Goal: Task Accomplishment & Management: Manage account settings

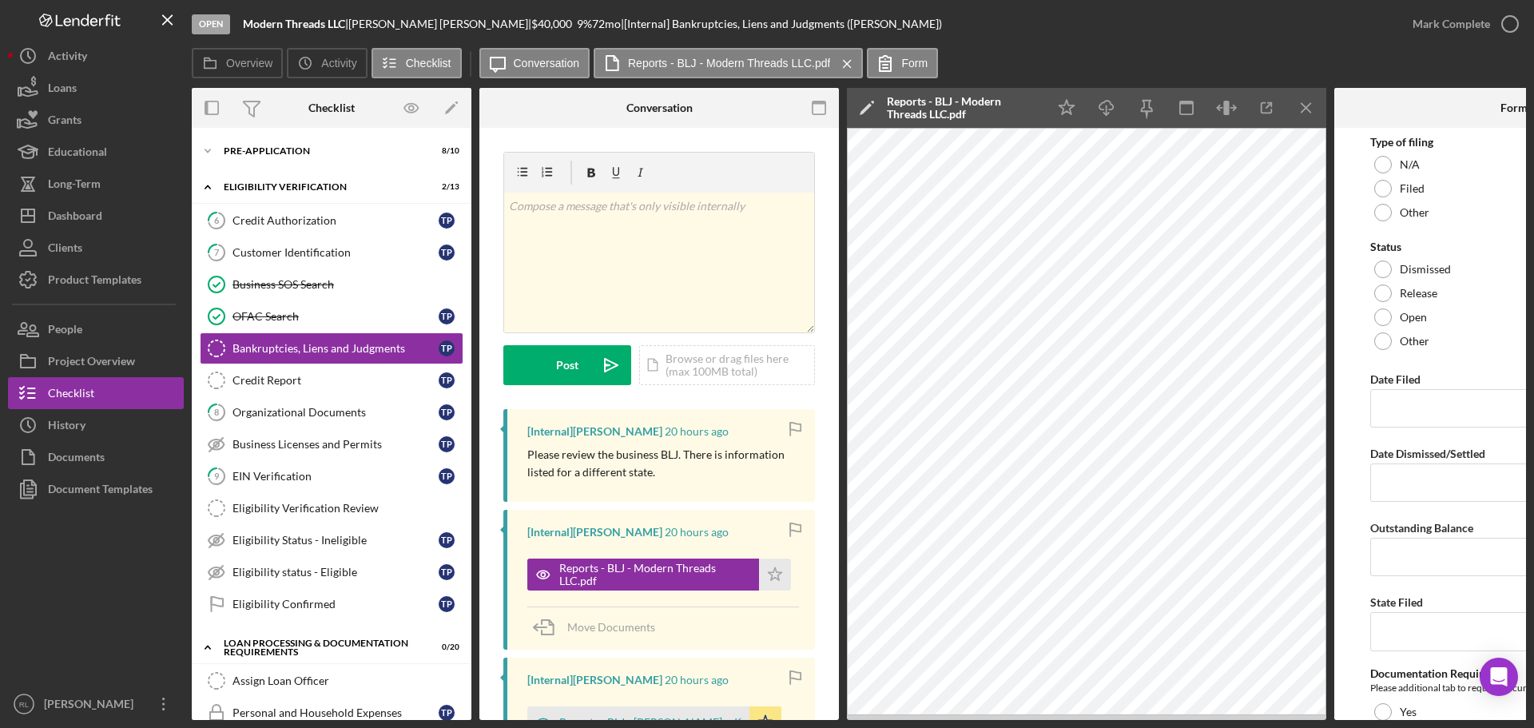
scroll to position [195, 0]
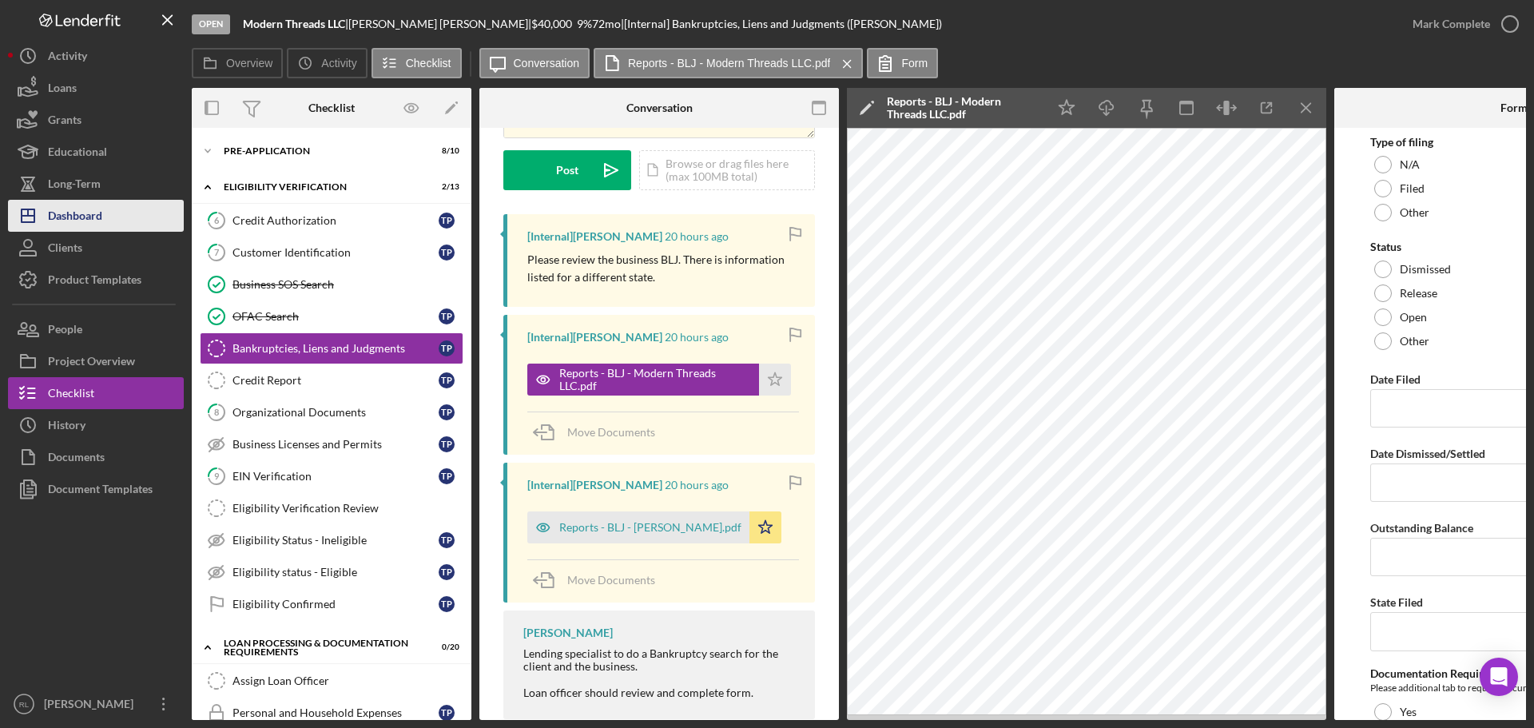
click at [93, 214] on div "Dashboard" at bounding box center [75, 218] width 54 height 36
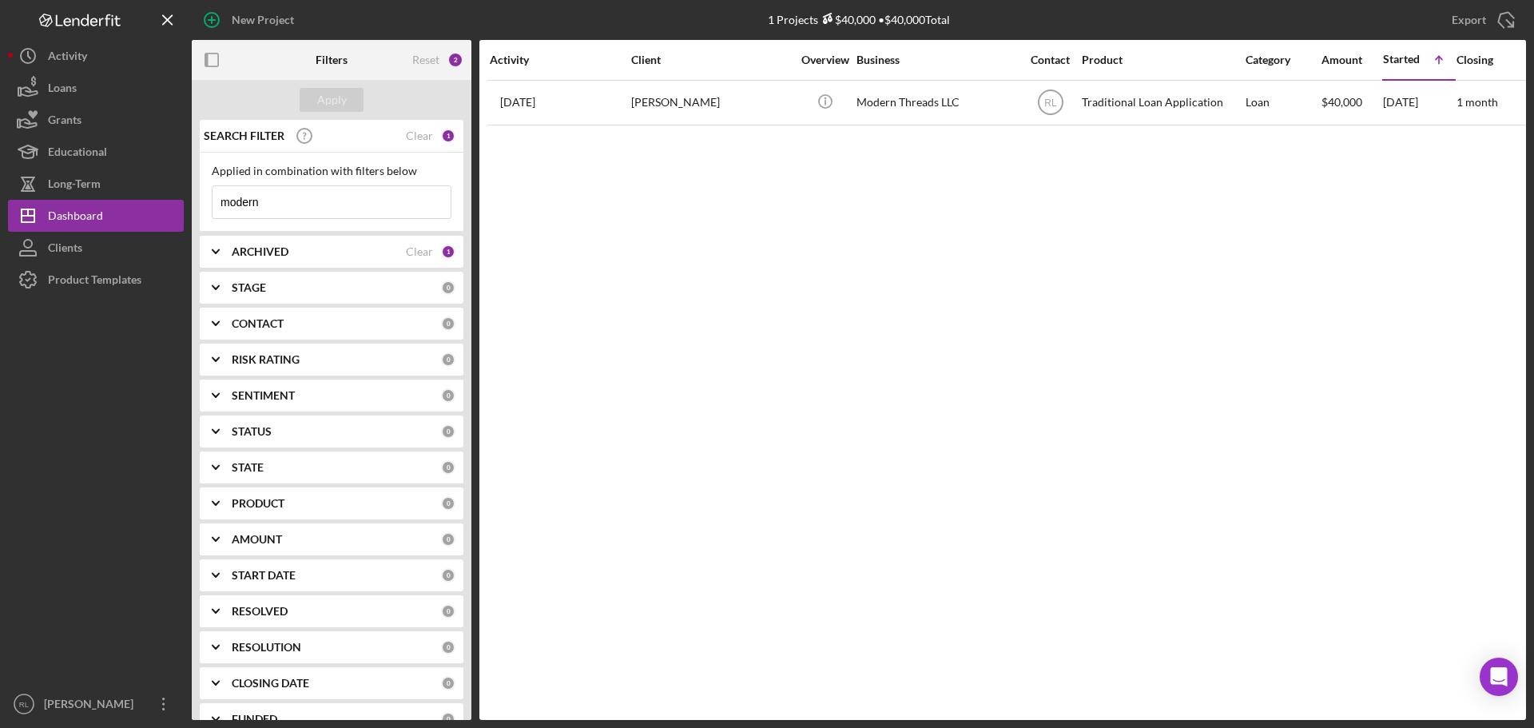
click at [411, 124] on div "SEARCH FILTER Clear 1" at bounding box center [328, 136] width 256 height 40
click at [421, 123] on div "SEARCH FILTER Clear 1" at bounding box center [328, 136] width 256 height 40
click at [425, 132] on div "Clear" at bounding box center [419, 135] width 27 height 13
click at [324, 314] on div "CONTACT 0" at bounding box center [344, 324] width 224 height 32
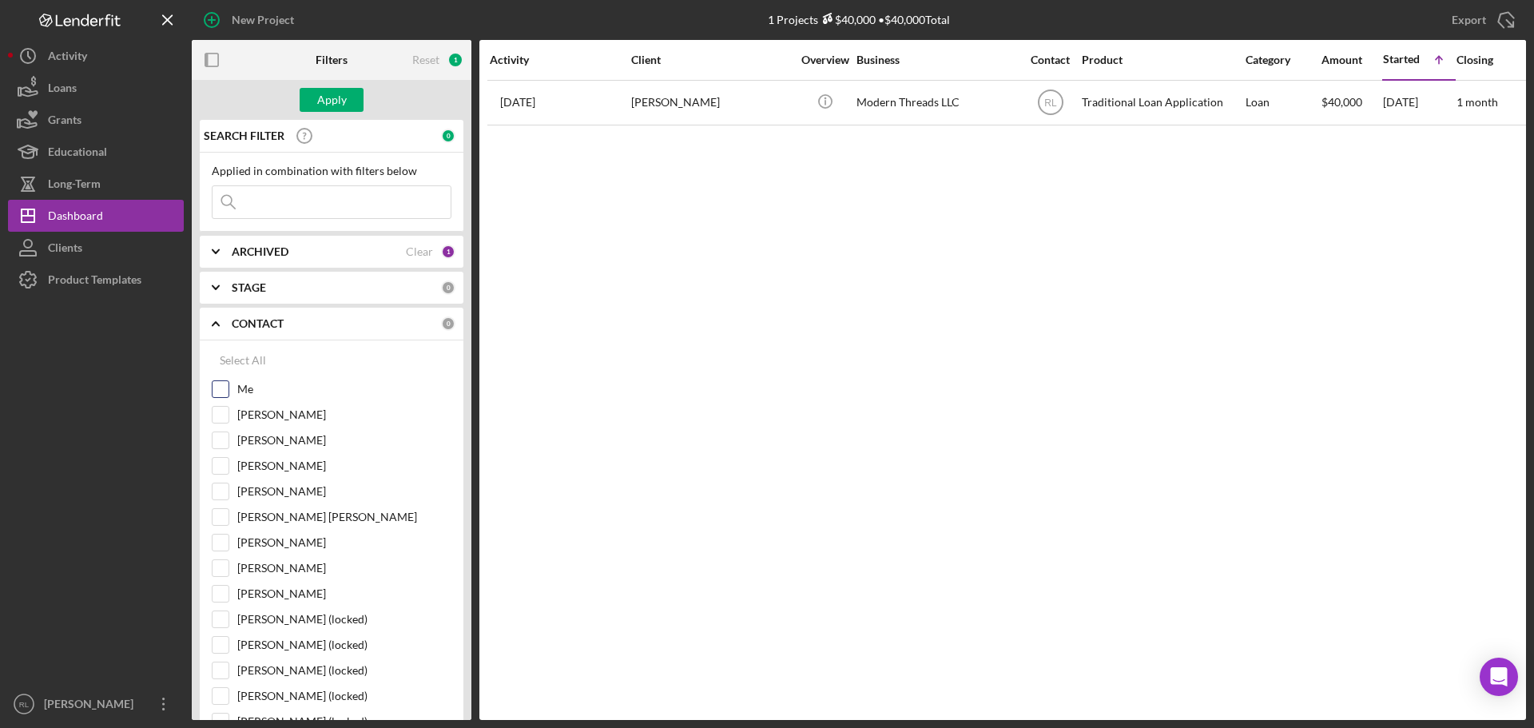
click at [236, 399] on div "Me" at bounding box center [332, 393] width 240 height 26
click at [229, 395] on div "Me" at bounding box center [332, 393] width 240 height 26
click at [219, 394] on input "Me" at bounding box center [221, 389] width 16 height 16
checkbox input "true"
click at [319, 96] on div "Apply" at bounding box center [332, 100] width 30 height 24
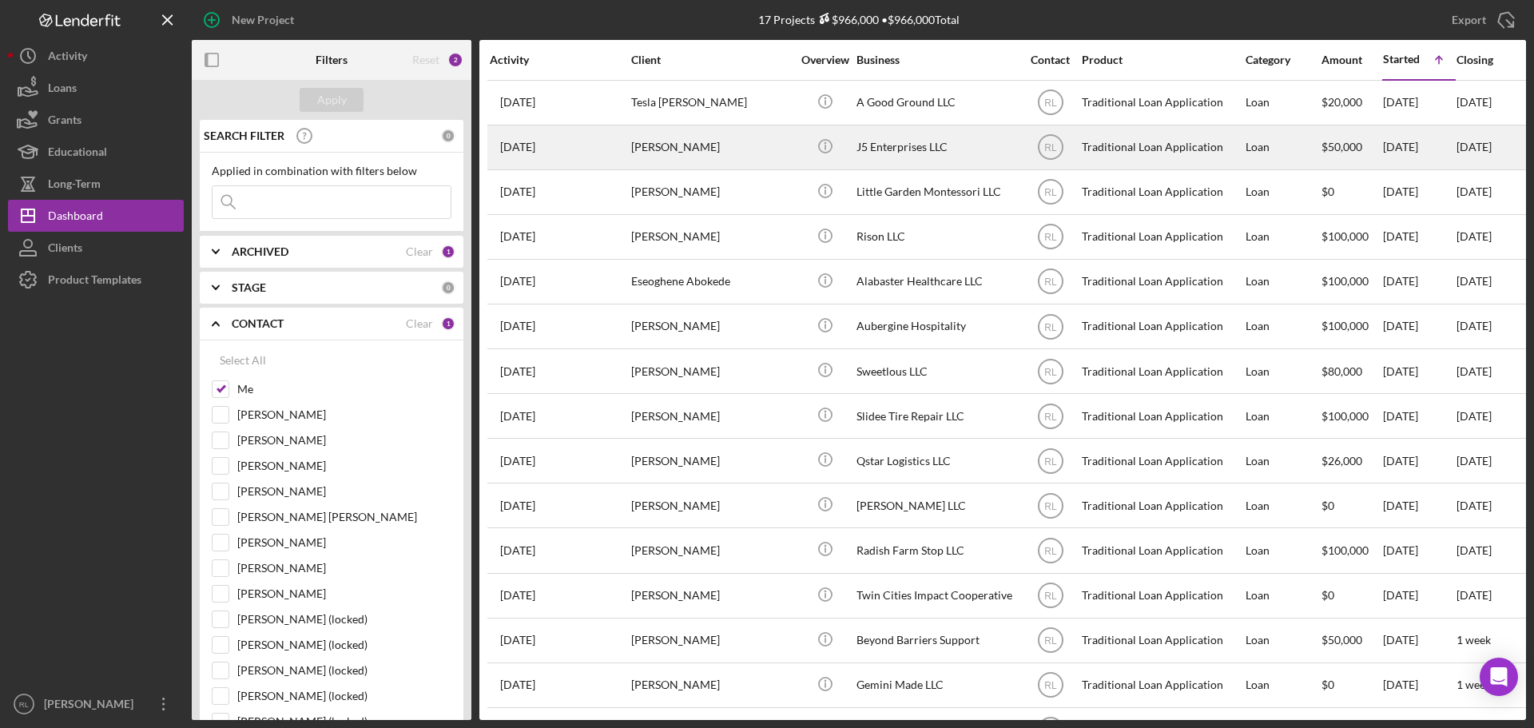
click at [786, 145] on div "[PERSON_NAME]" at bounding box center [711, 147] width 160 height 42
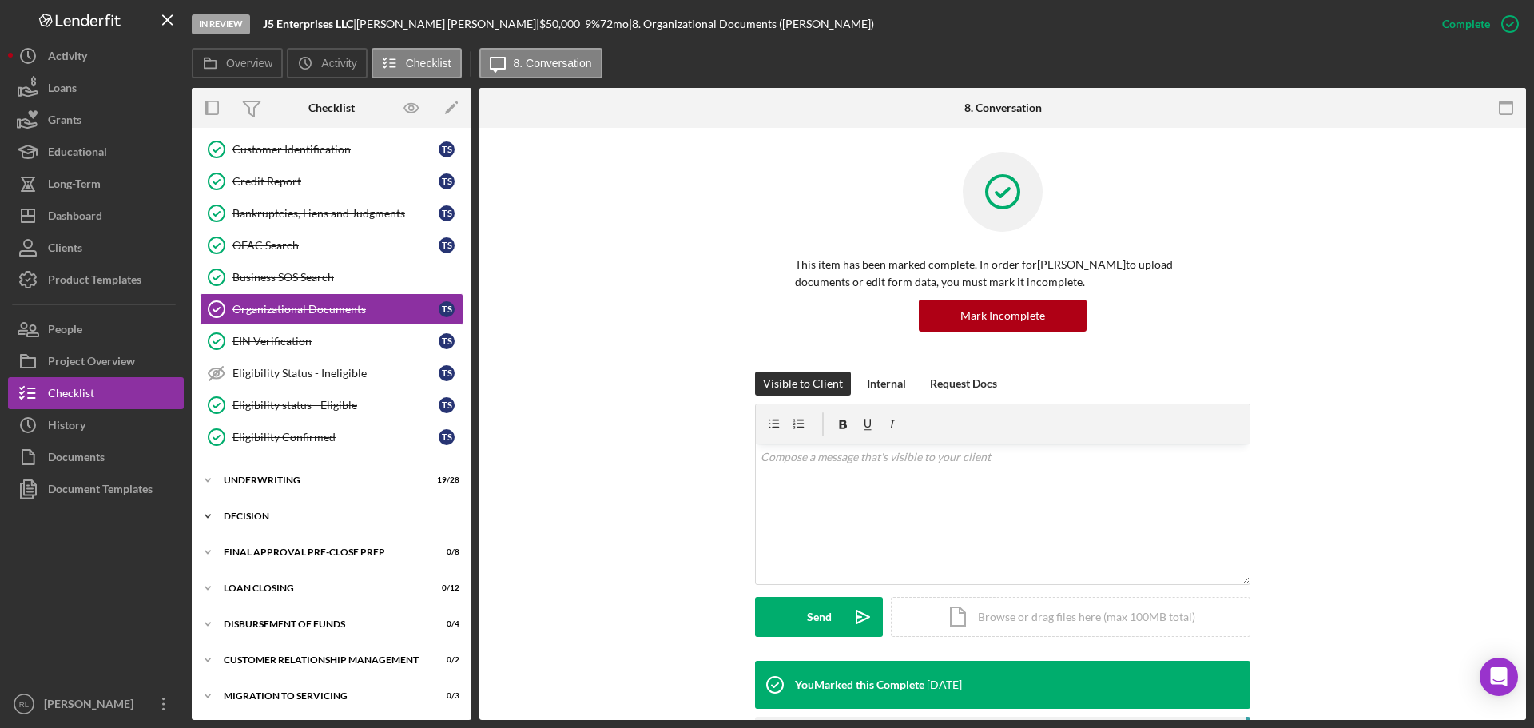
scroll to position [140, 0]
drag, startPoint x: 244, startPoint y: 546, endPoint x: 268, endPoint y: 548, distance: 24.9
click at [244, 546] on div "Icon/Expander Final Approval Pre-Close Prep 0 / 8" at bounding box center [332, 551] width 280 height 32
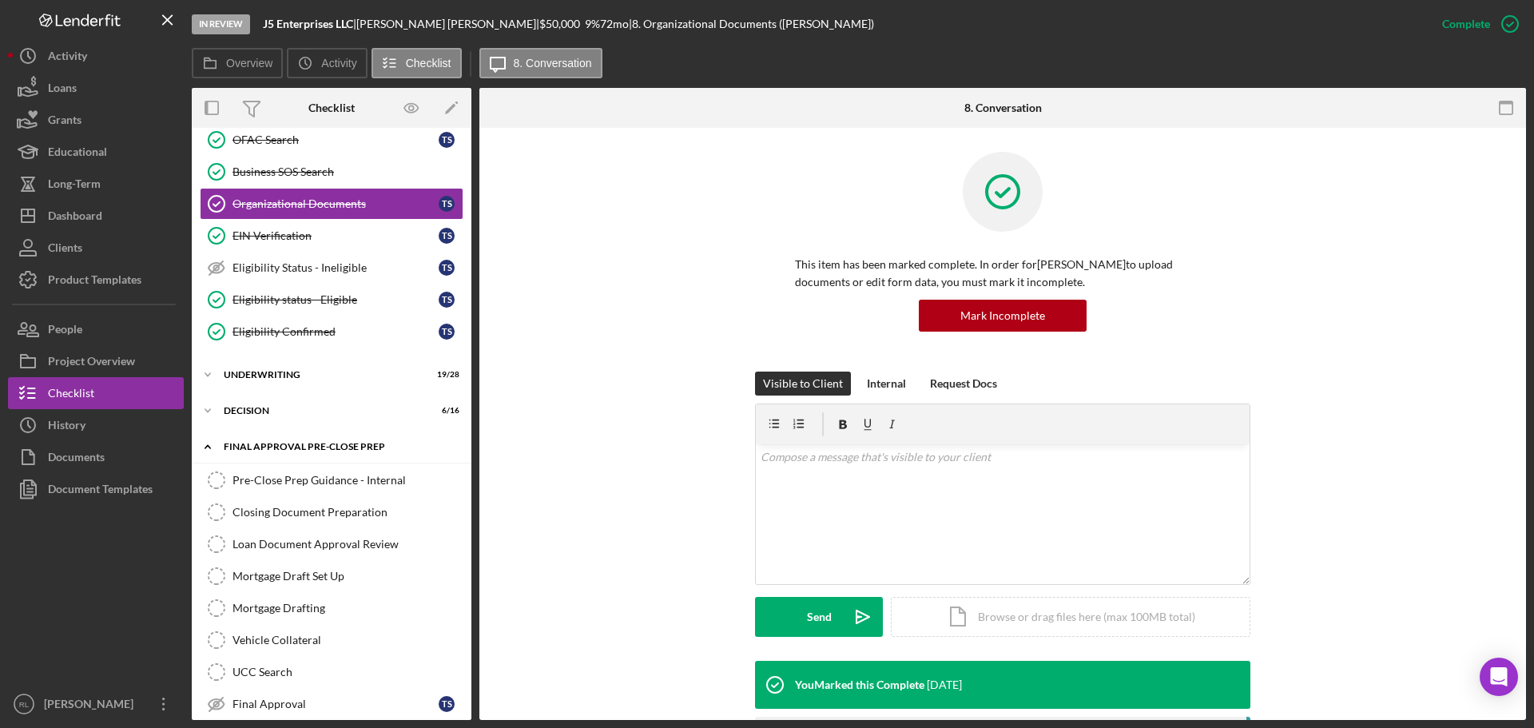
click at [289, 439] on div "Icon/Expander Final Approval Pre-Close Prep 0 / 8" at bounding box center [332, 447] width 280 height 33
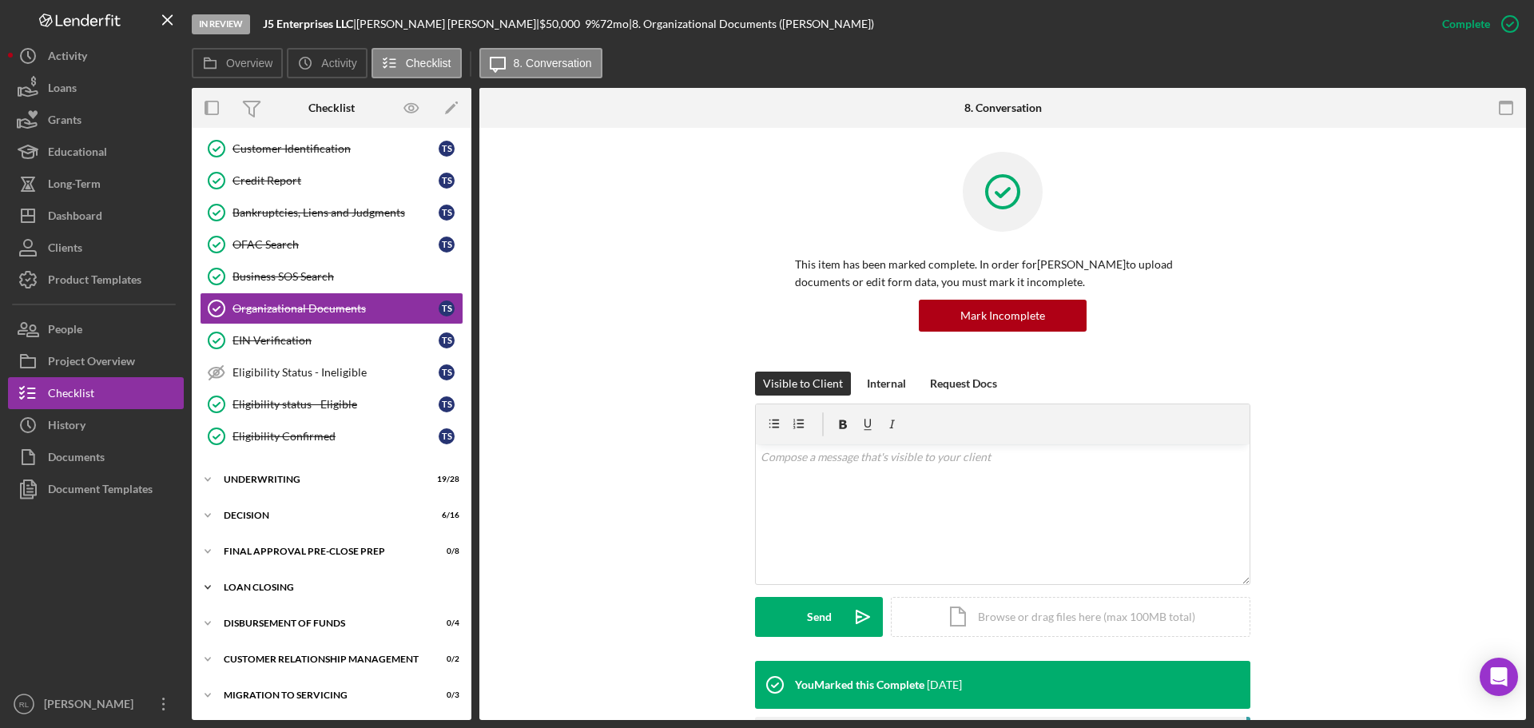
click at [277, 587] on div "Loan Closing" at bounding box center [338, 587] width 228 height 10
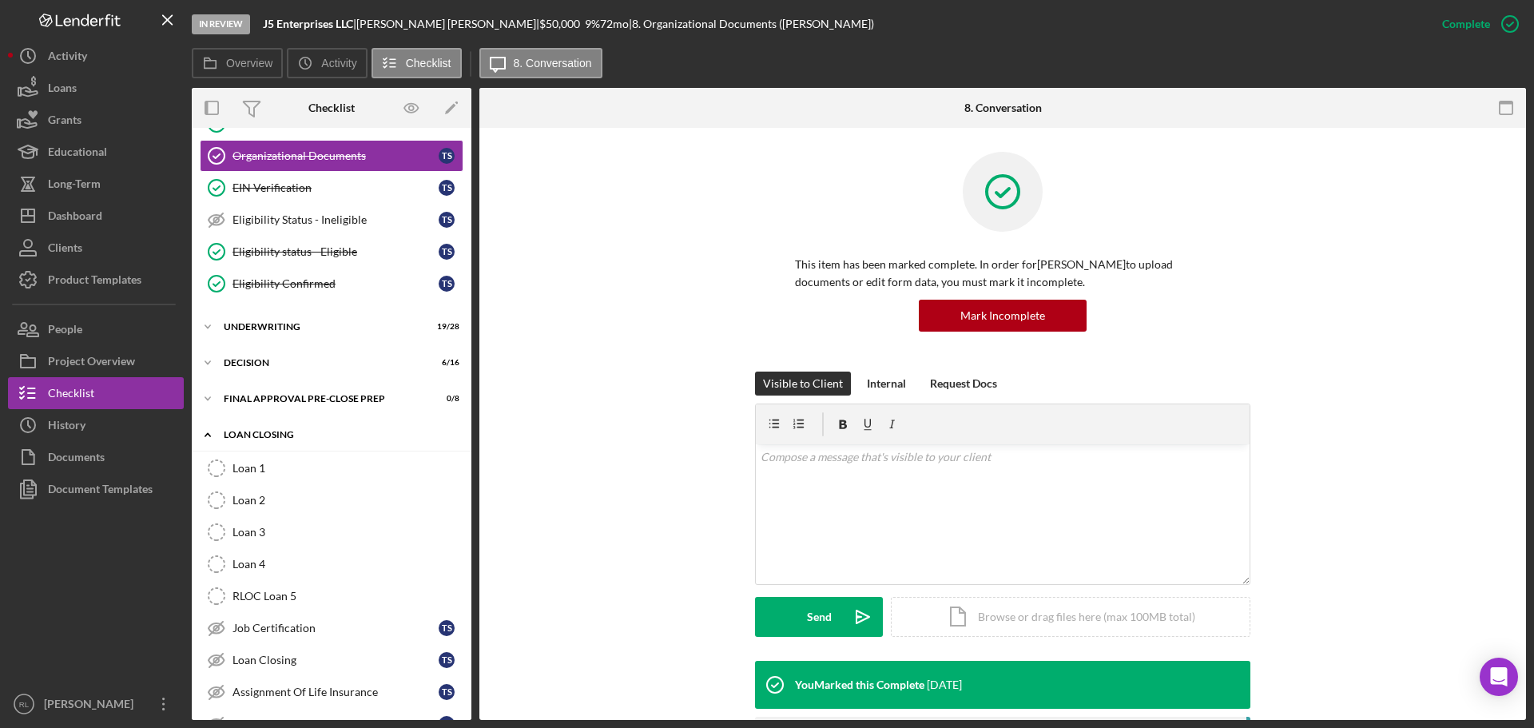
click at [282, 427] on div "Icon/Expander Loan Closing 0 / 12" at bounding box center [332, 435] width 280 height 33
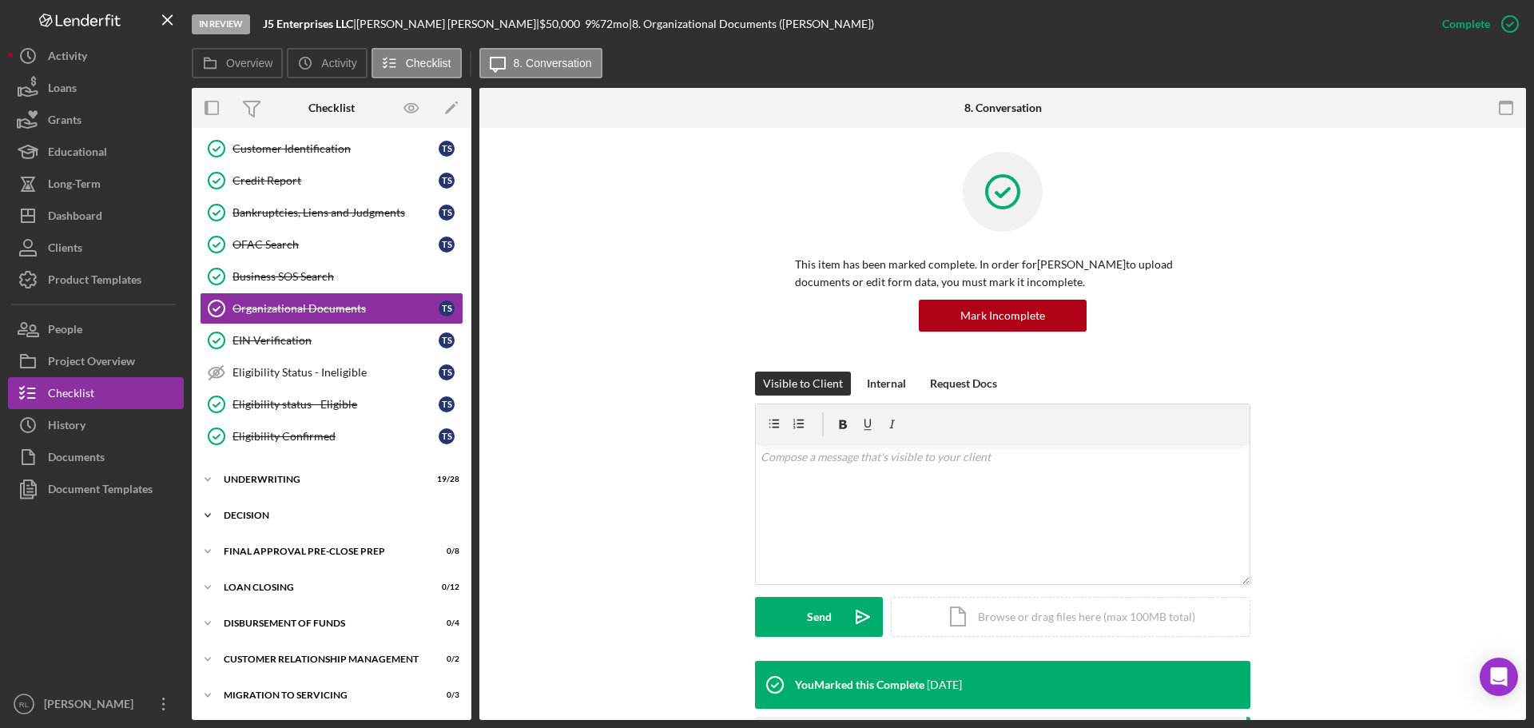
click at [255, 530] on div "Icon/Expander Decision 6 / 16" at bounding box center [332, 515] width 280 height 32
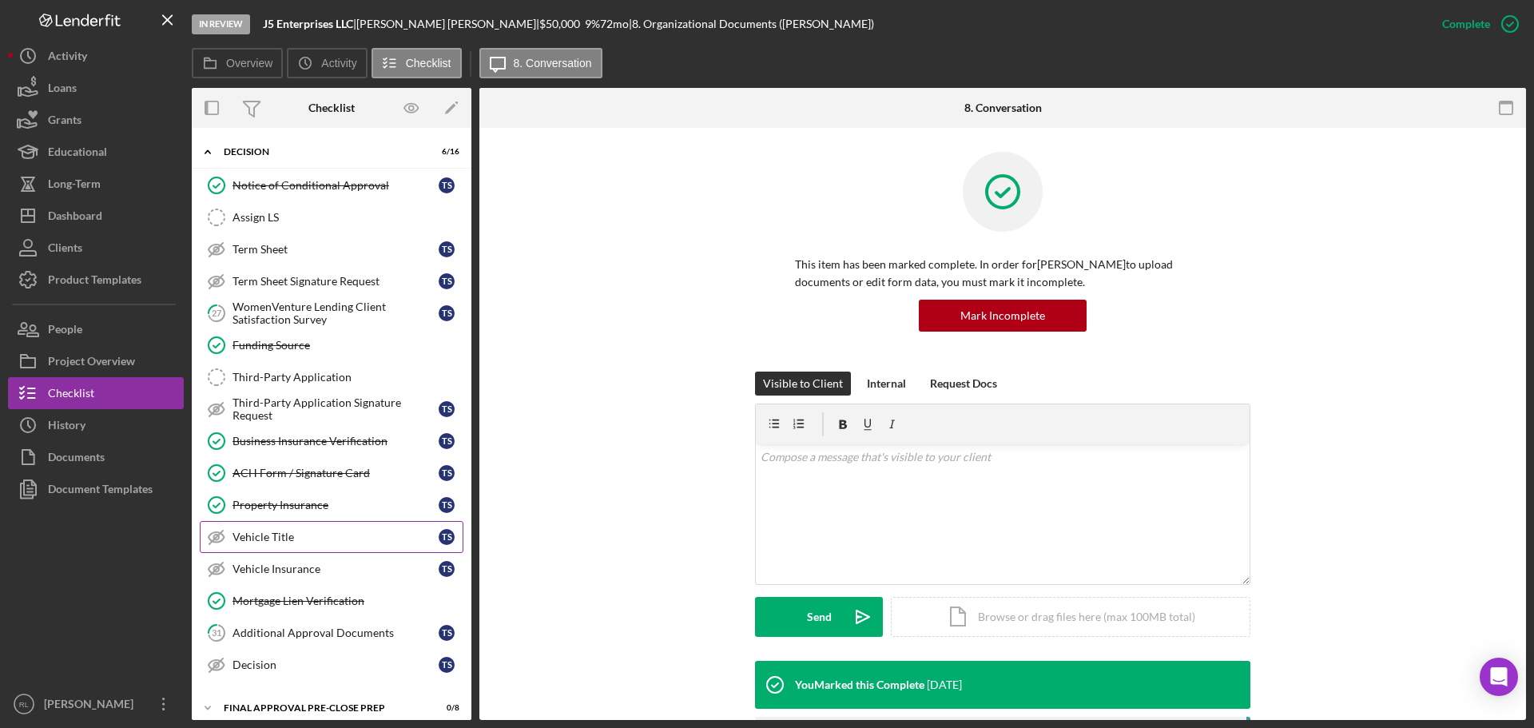
scroll to position [532, 0]
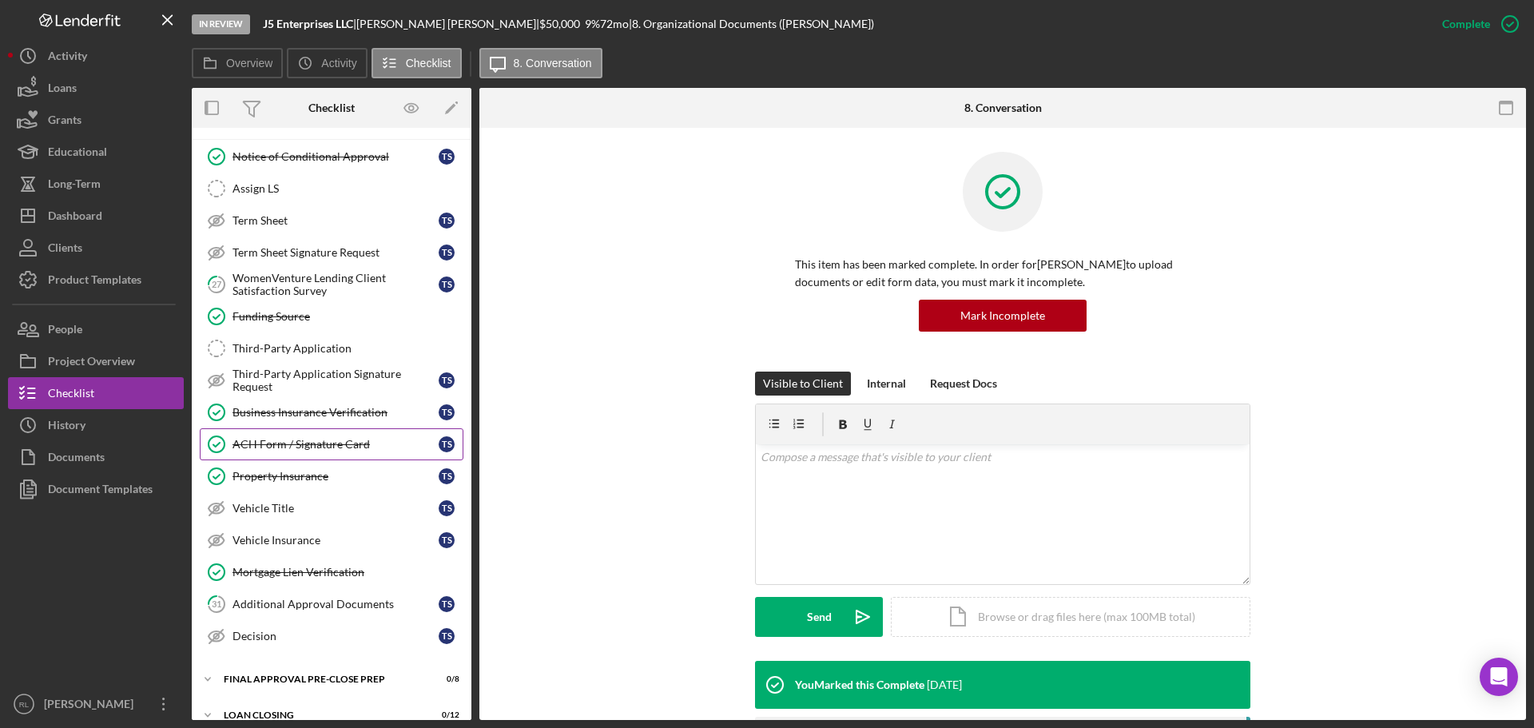
click at [333, 441] on div "ACH Form / Signature Card" at bounding box center [335, 444] width 206 height 13
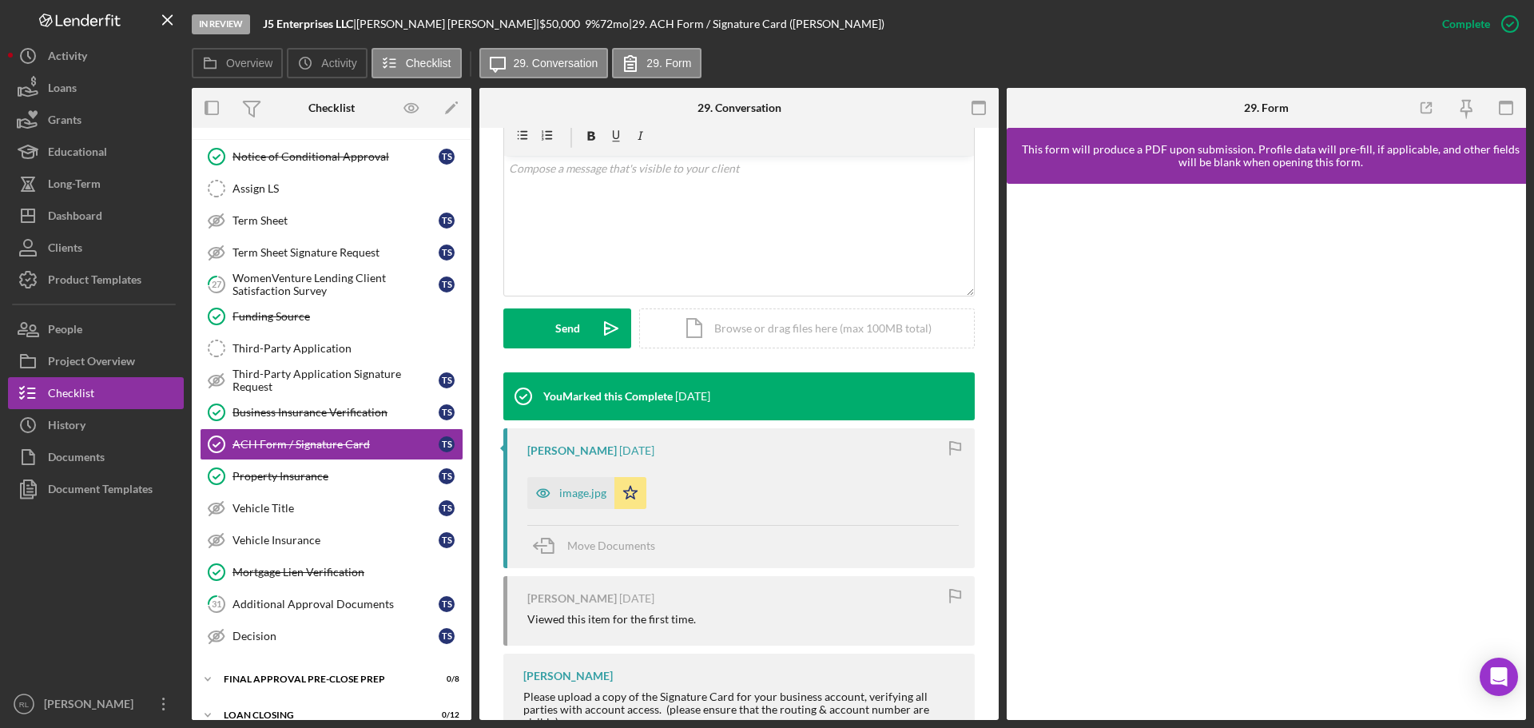
scroll to position [320, 0]
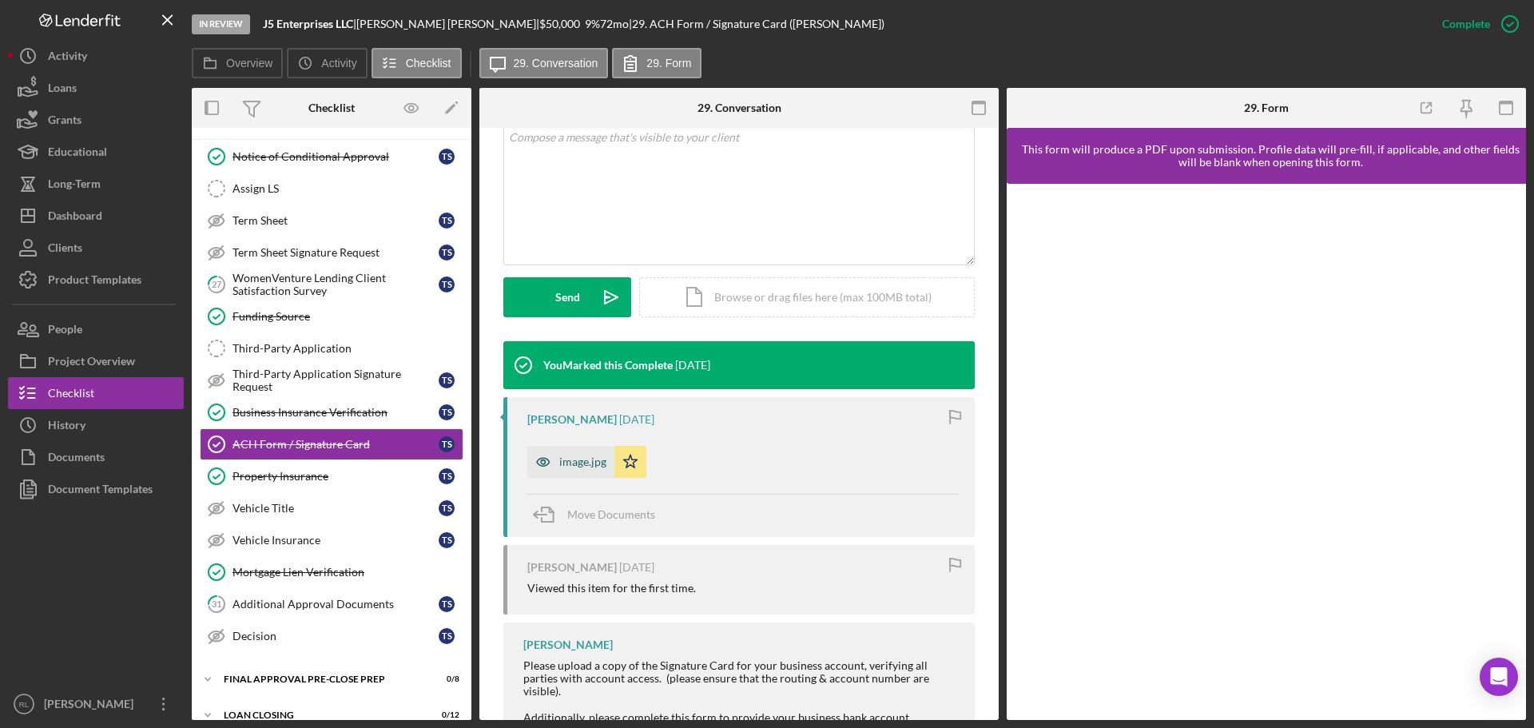
click at [587, 463] on div "image.jpg" at bounding box center [582, 461] width 47 height 13
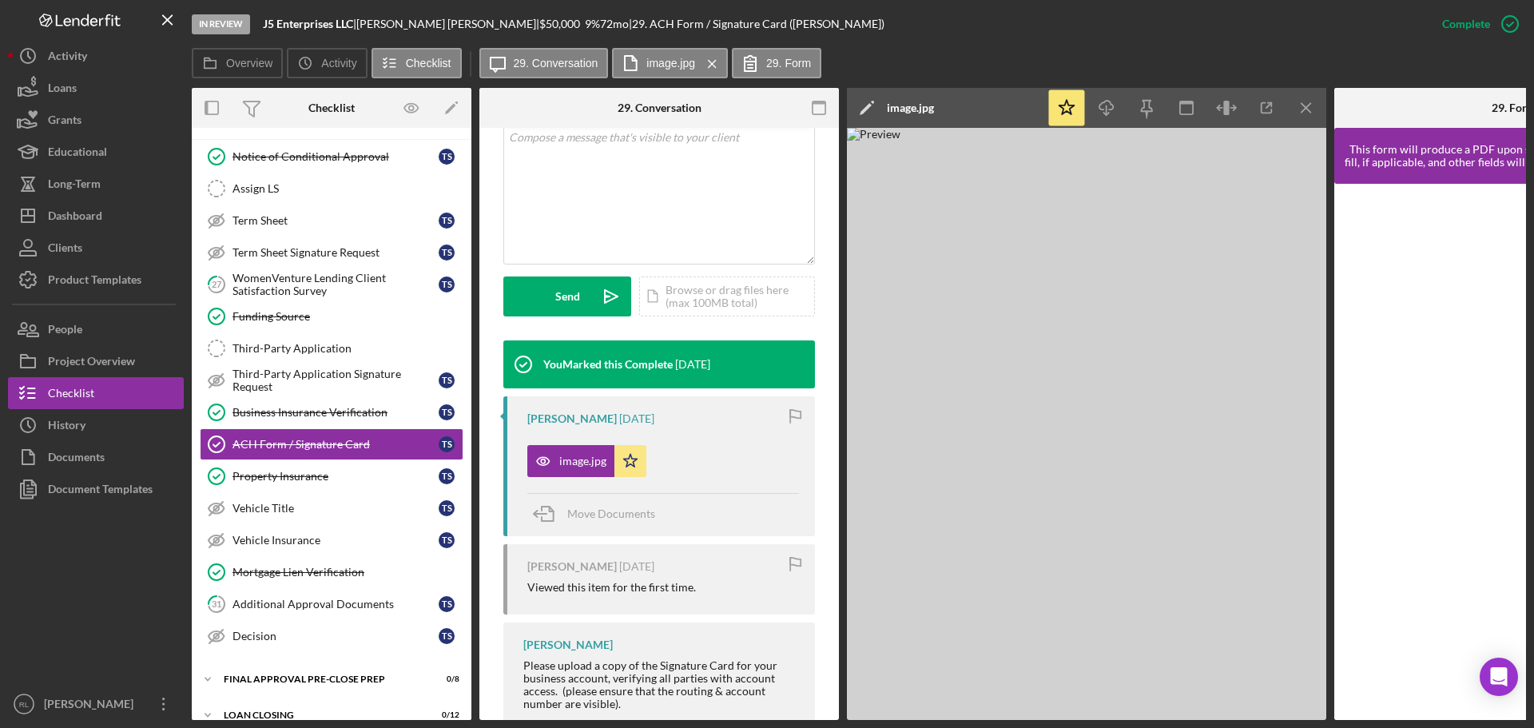
drag, startPoint x: 1150, startPoint y: 336, endPoint x: 1142, endPoint y: 234, distance: 101.7
click at [1094, 284] on img at bounding box center [1086, 424] width 479 height 592
click at [1104, 111] on icon "Icon/Download" at bounding box center [1107, 108] width 36 height 36
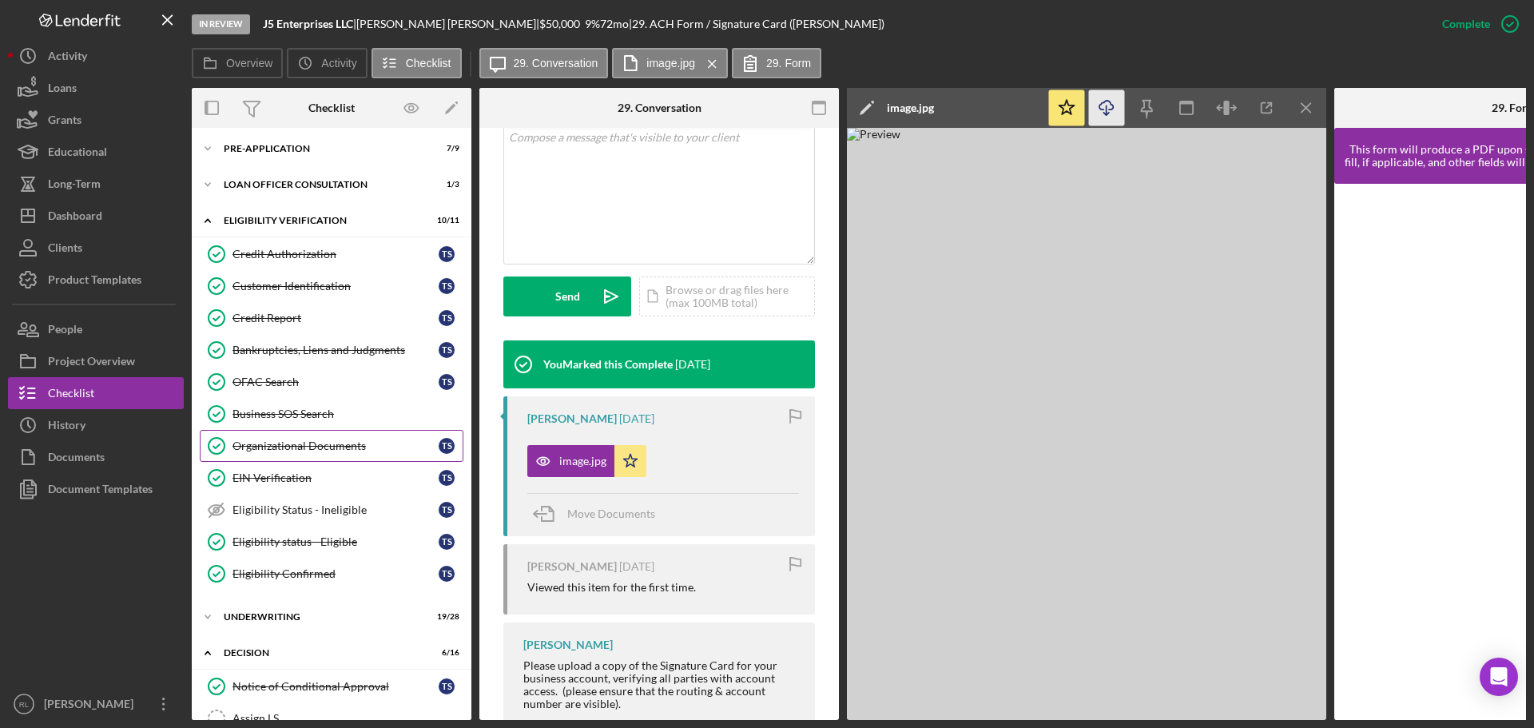
scroll to position [0, 0]
click at [288, 607] on div "Icon/Expander Underwriting 19 / 28" at bounding box center [332, 619] width 280 height 32
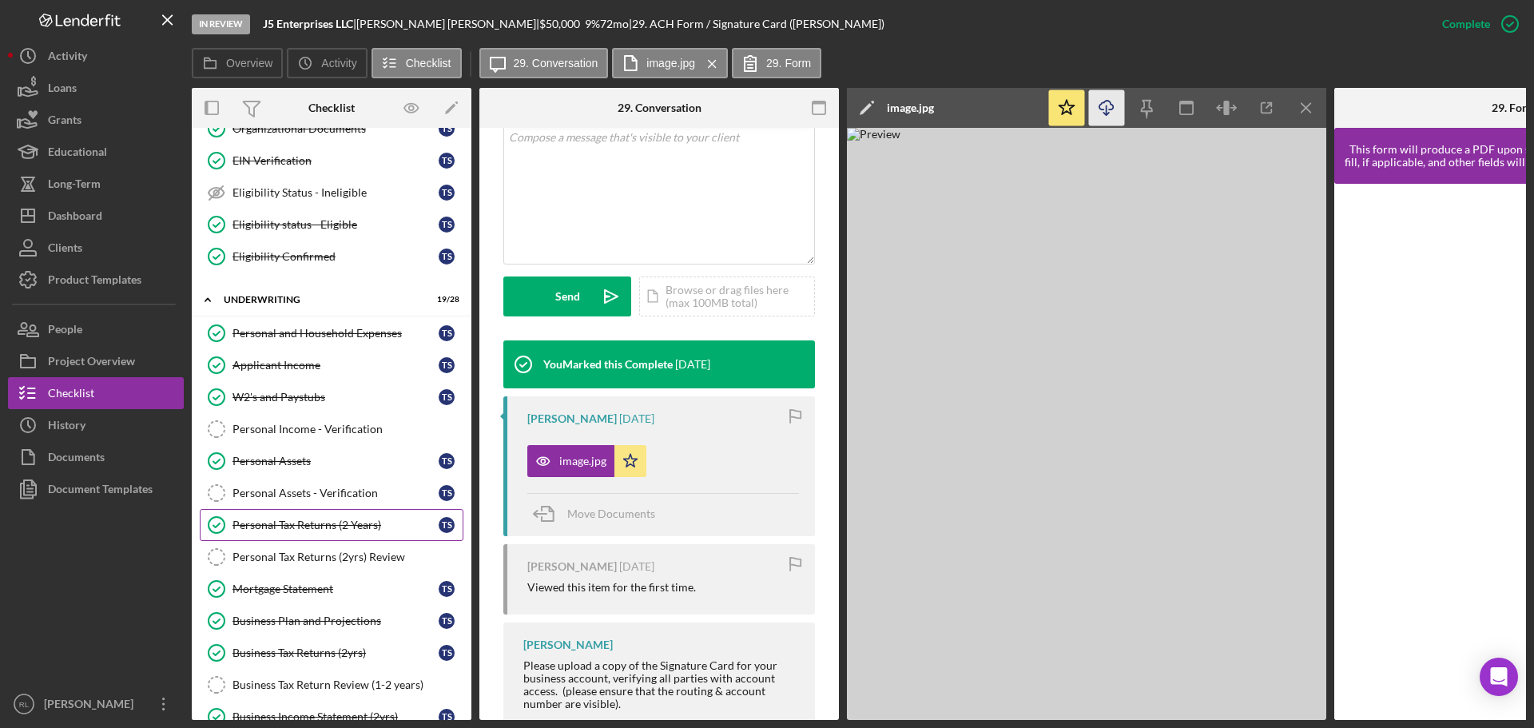
scroll to position [479, 0]
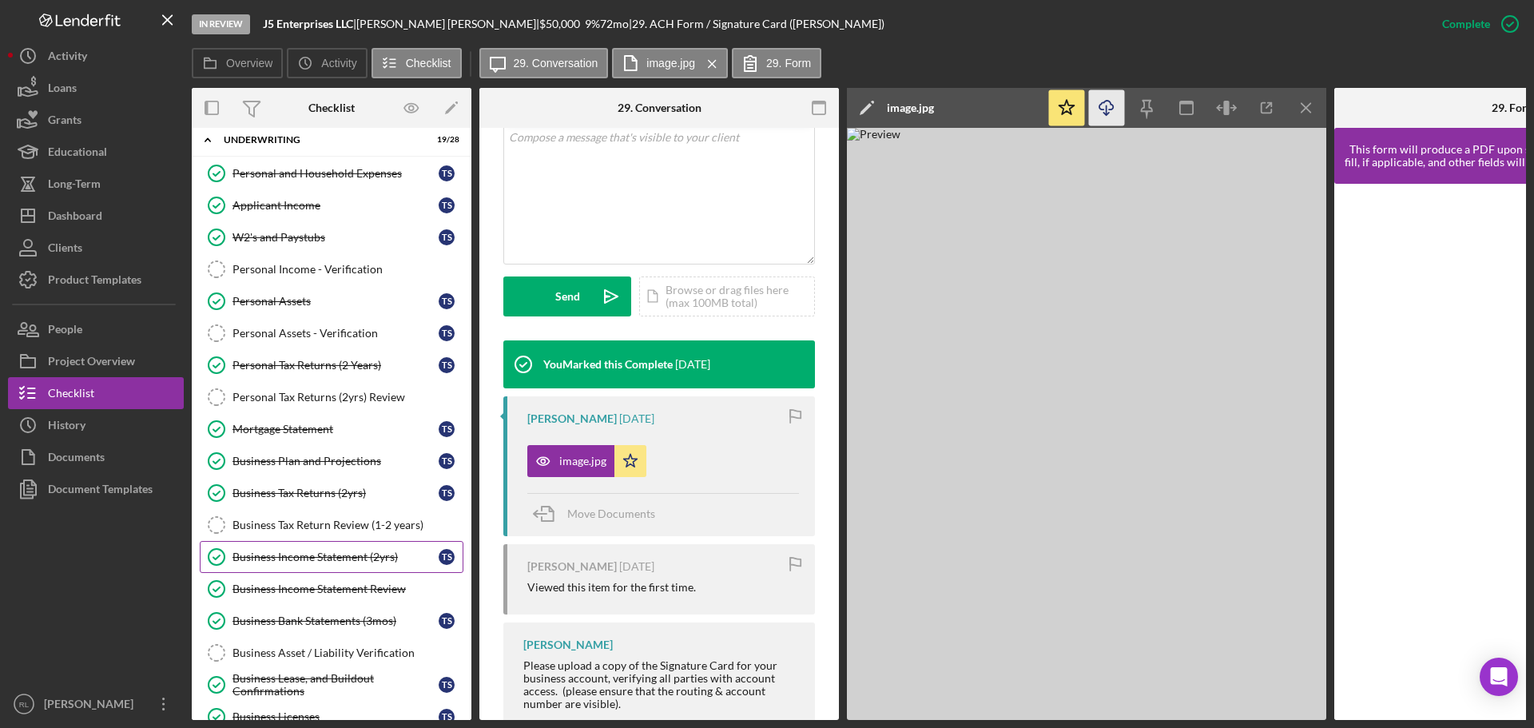
click at [308, 563] on div "Business Income Statement (2yrs)" at bounding box center [335, 556] width 206 height 13
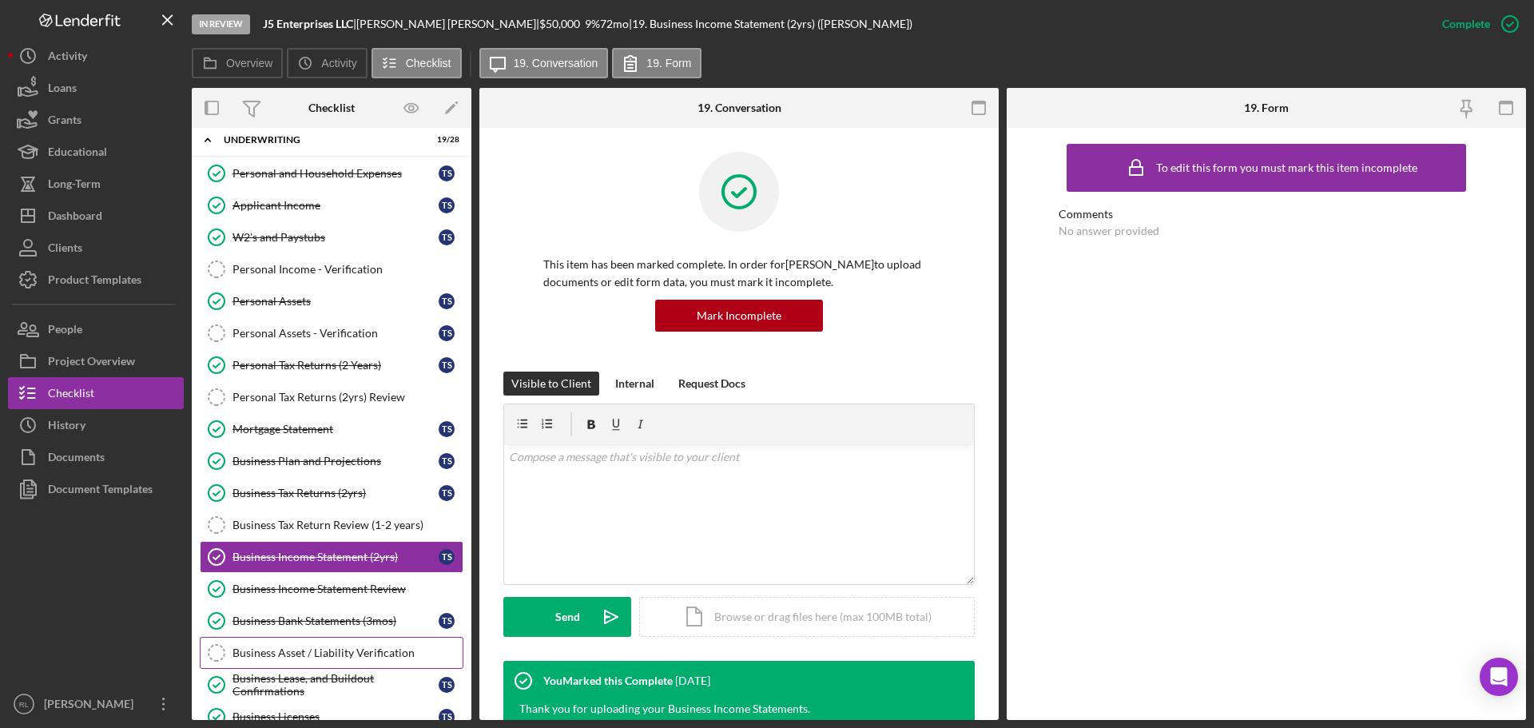
click at [322, 638] on link "Business Asset / Liability Verification Business Asset / Liability Verification" at bounding box center [332, 653] width 264 height 32
click at [323, 624] on div "Business Bank Statements (3mos)" at bounding box center [335, 620] width 206 height 13
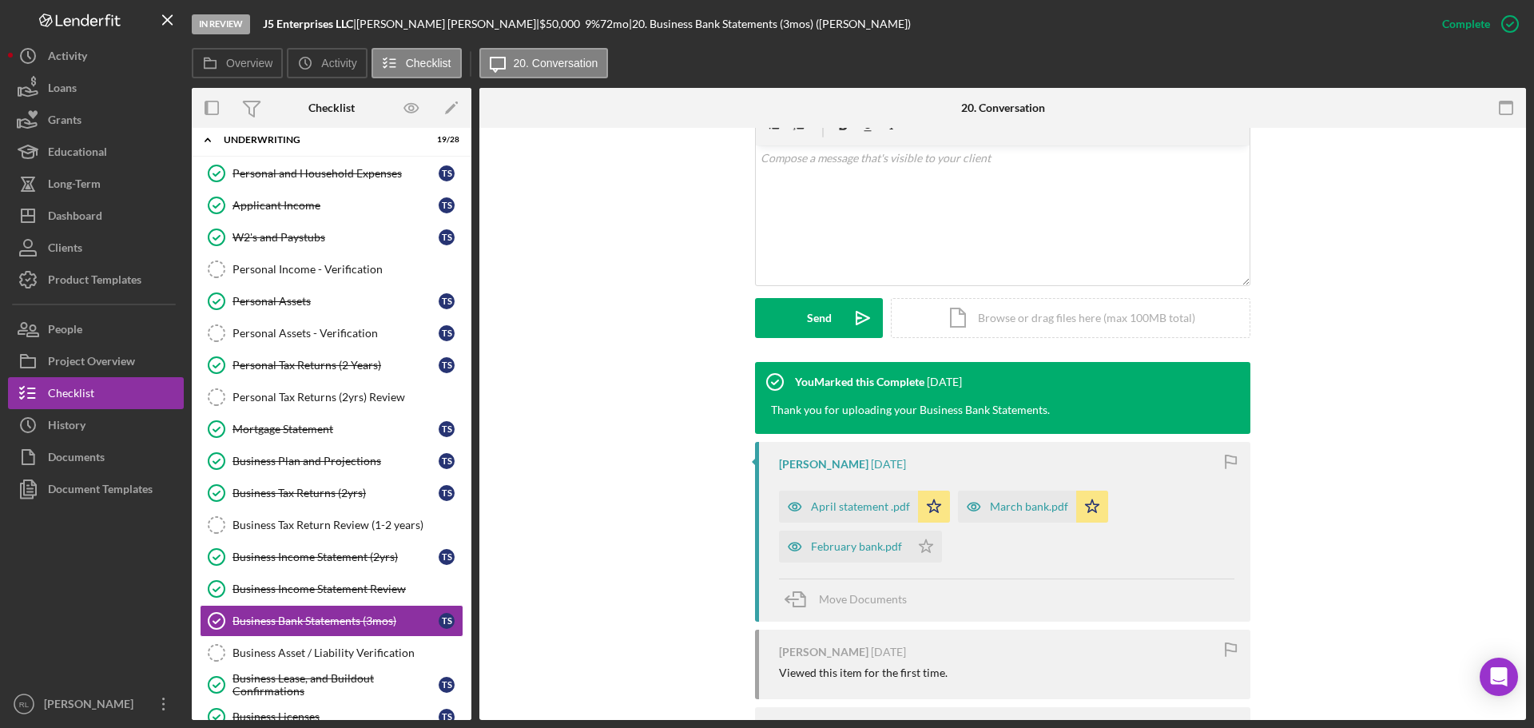
scroll to position [478, 0]
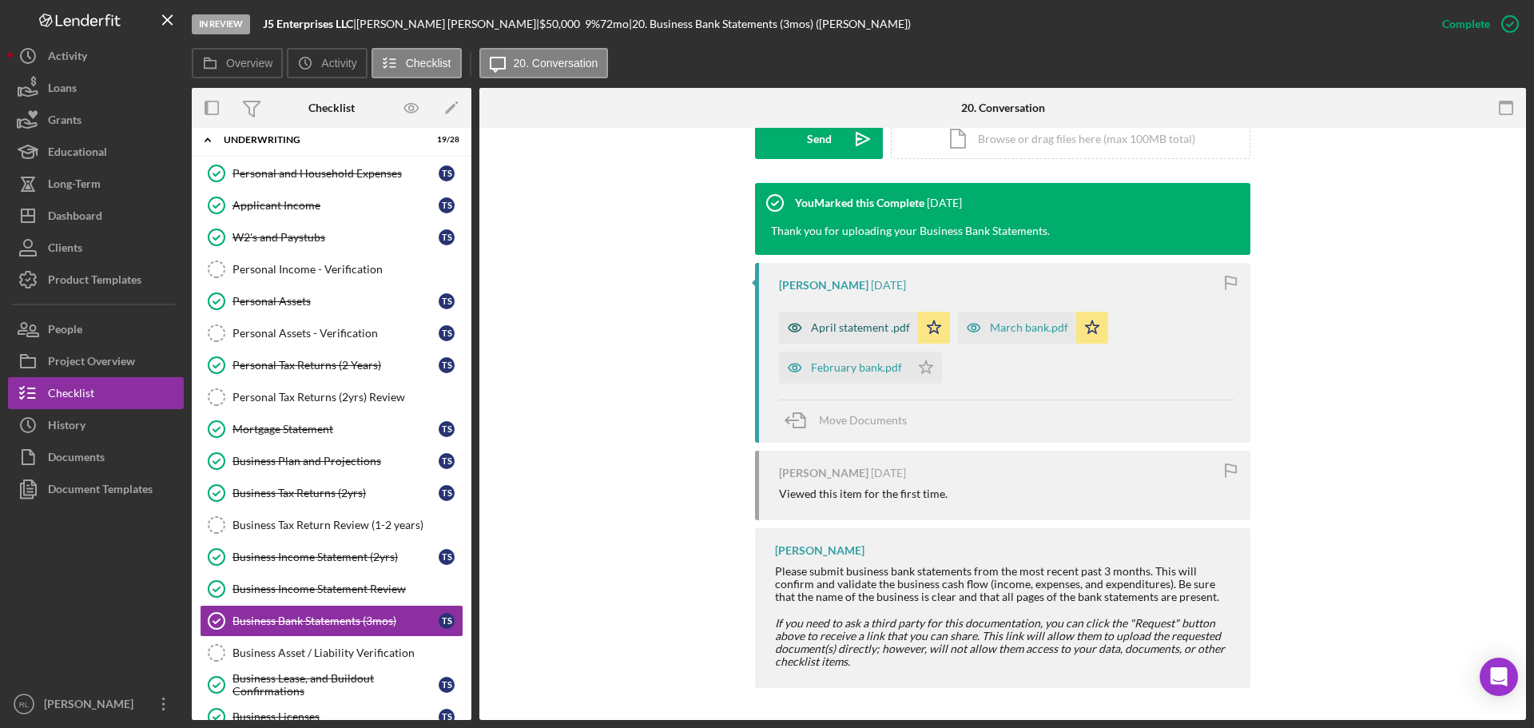
click at [868, 324] on div "April statement .pdf" at bounding box center [860, 327] width 99 height 13
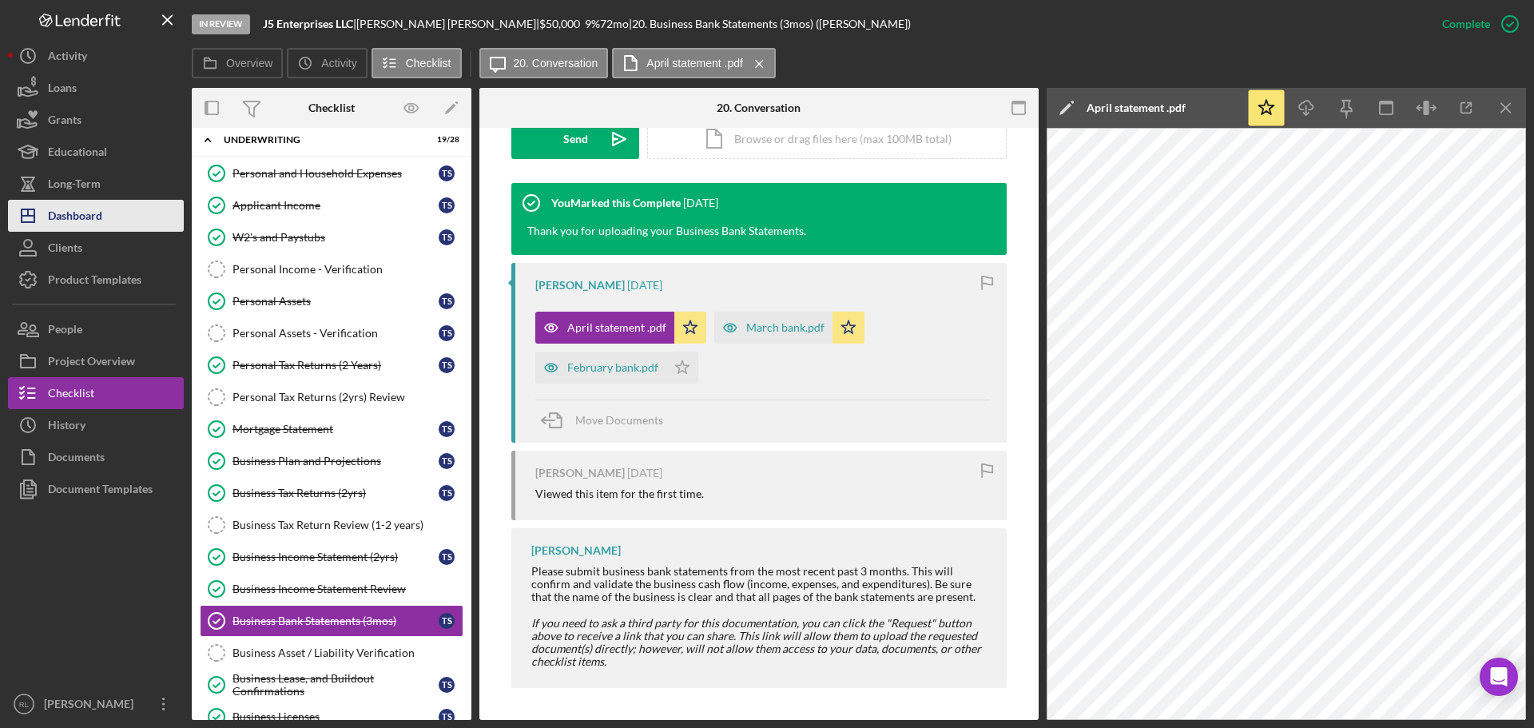
click at [101, 209] on div "Dashboard" at bounding box center [75, 218] width 54 height 36
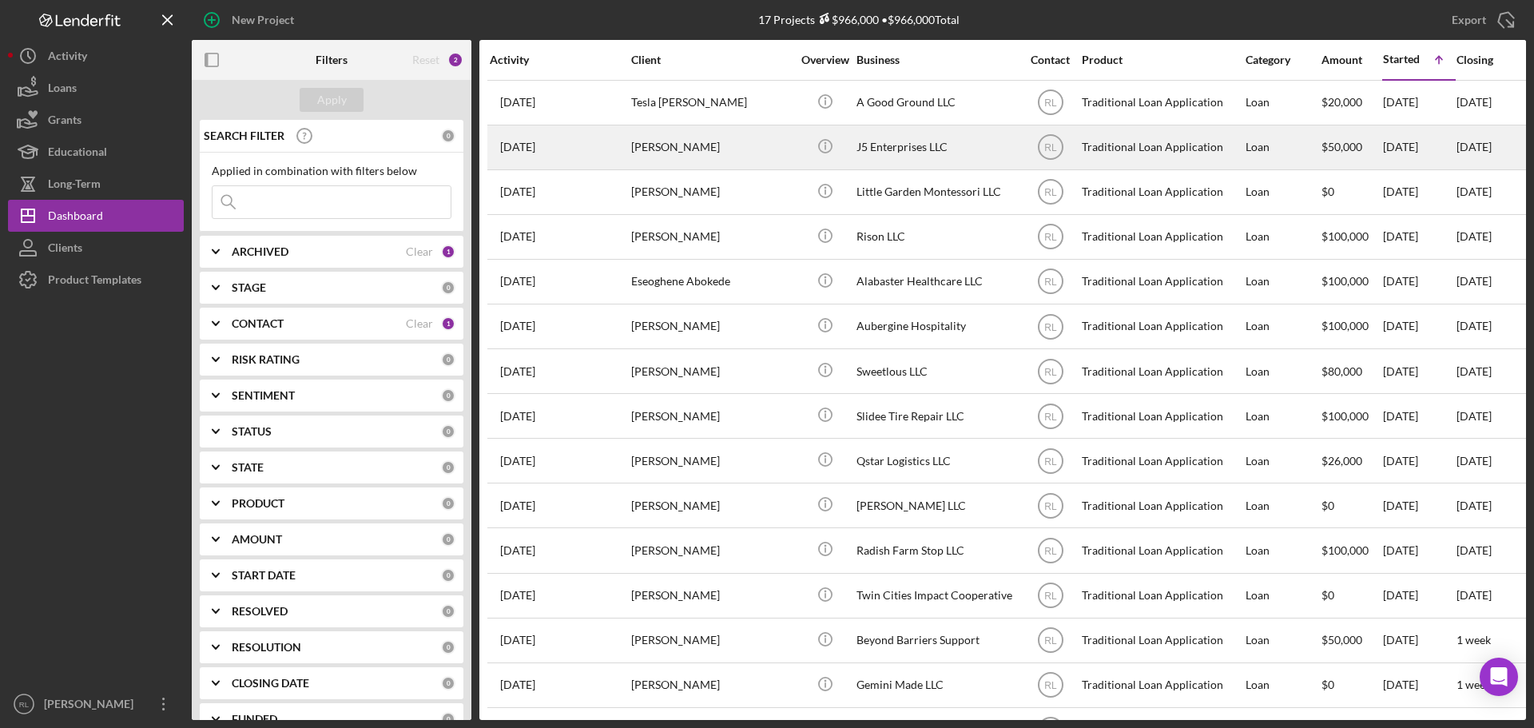
click at [739, 142] on div "[PERSON_NAME]" at bounding box center [711, 147] width 160 height 42
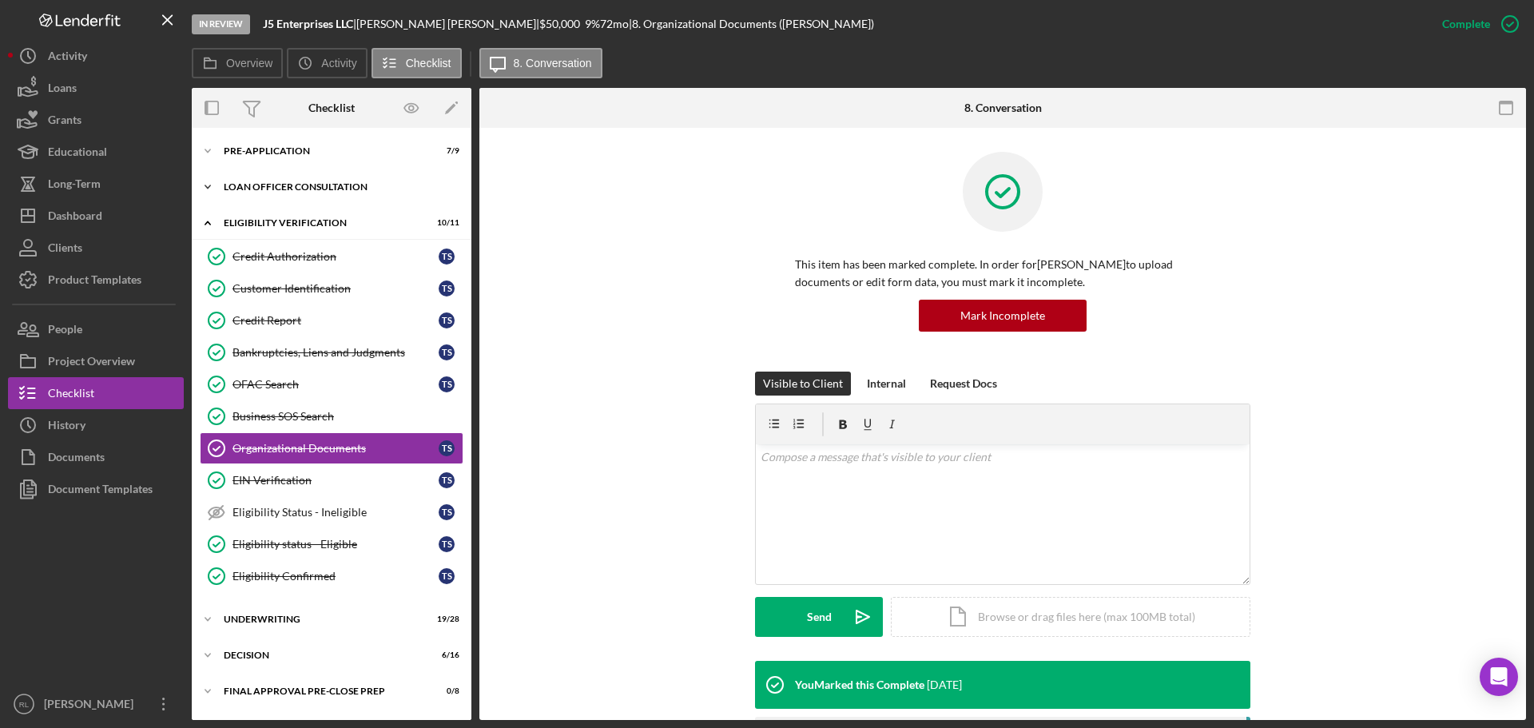
click at [287, 180] on div "Icon/Expander Loan Officer Consultation 1 / 3" at bounding box center [332, 187] width 280 height 32
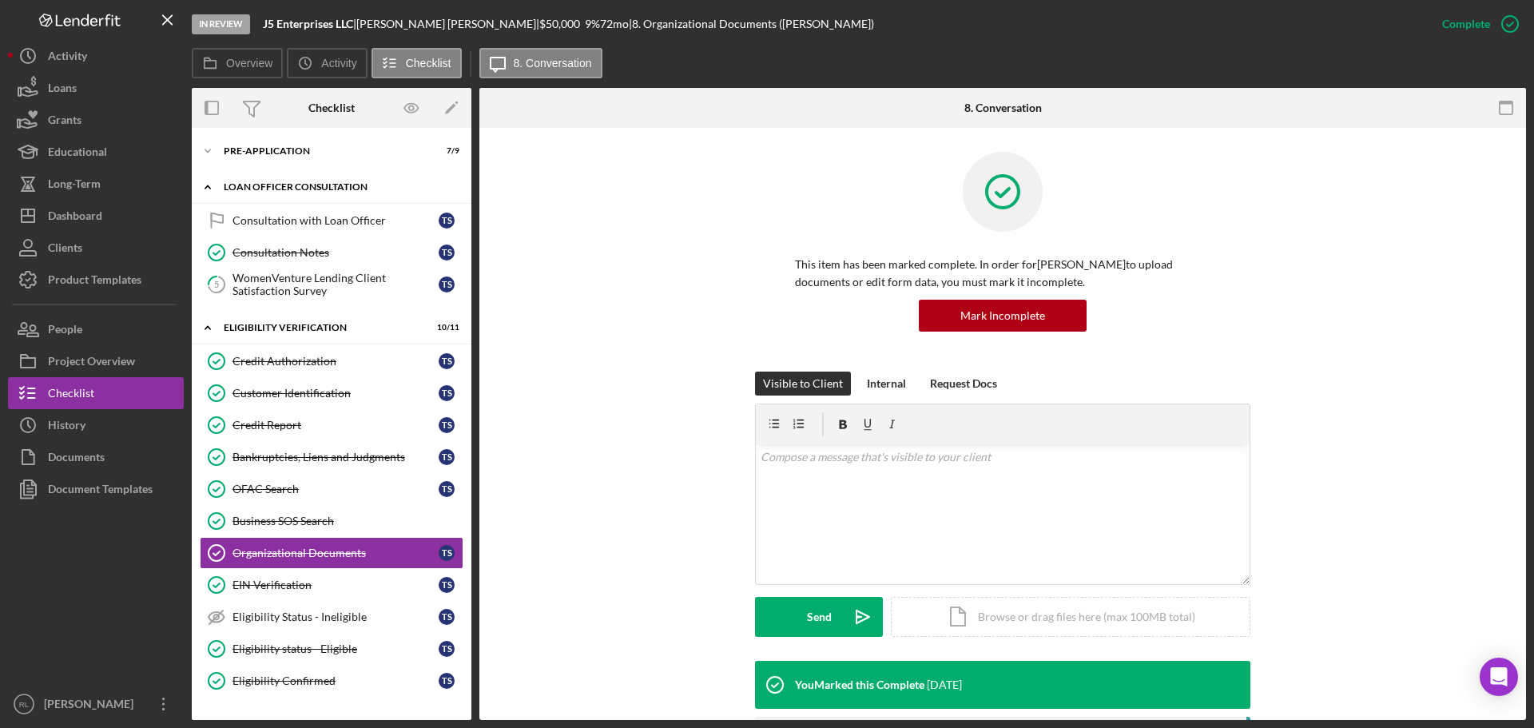
click at [306, 180] on div "Icon/Expander Loan Officer Consultation 1 / 3" at bounding box center [332, 187] width 280 height 33
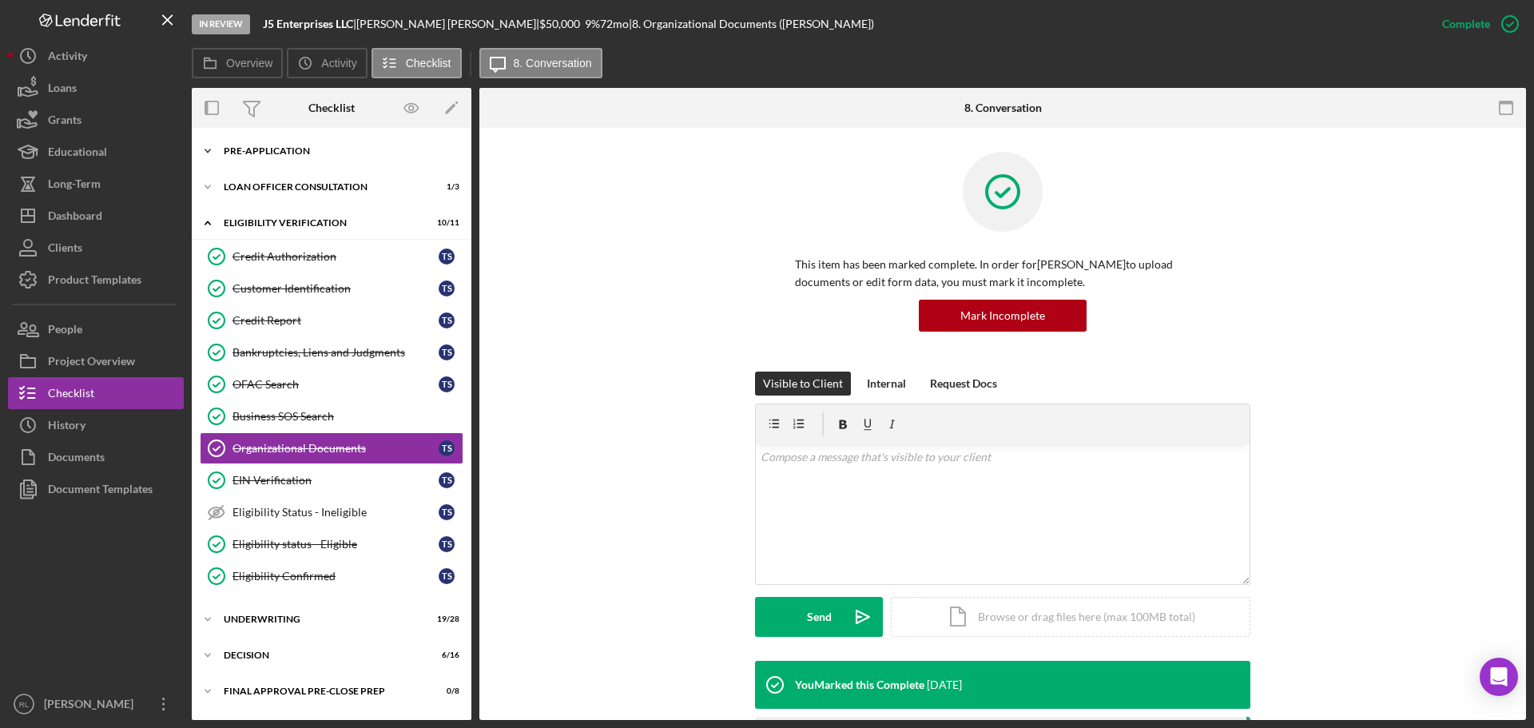
click at [281, 154] on div "Pre-Application" at bounding box center [338, 151] width 228 height 10
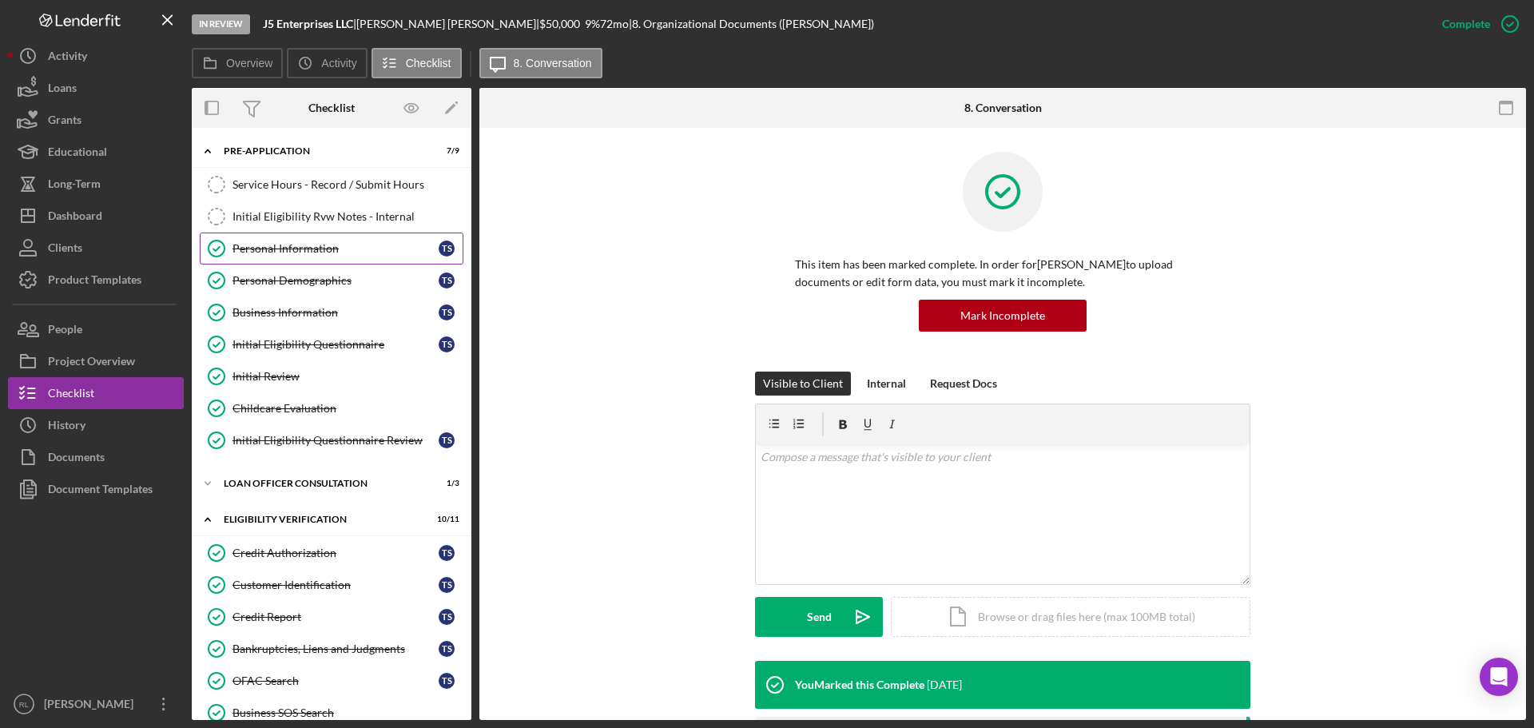
click at [307, 251] on div "Personal Information" at bounding box center [335, 248] width 206 height 13
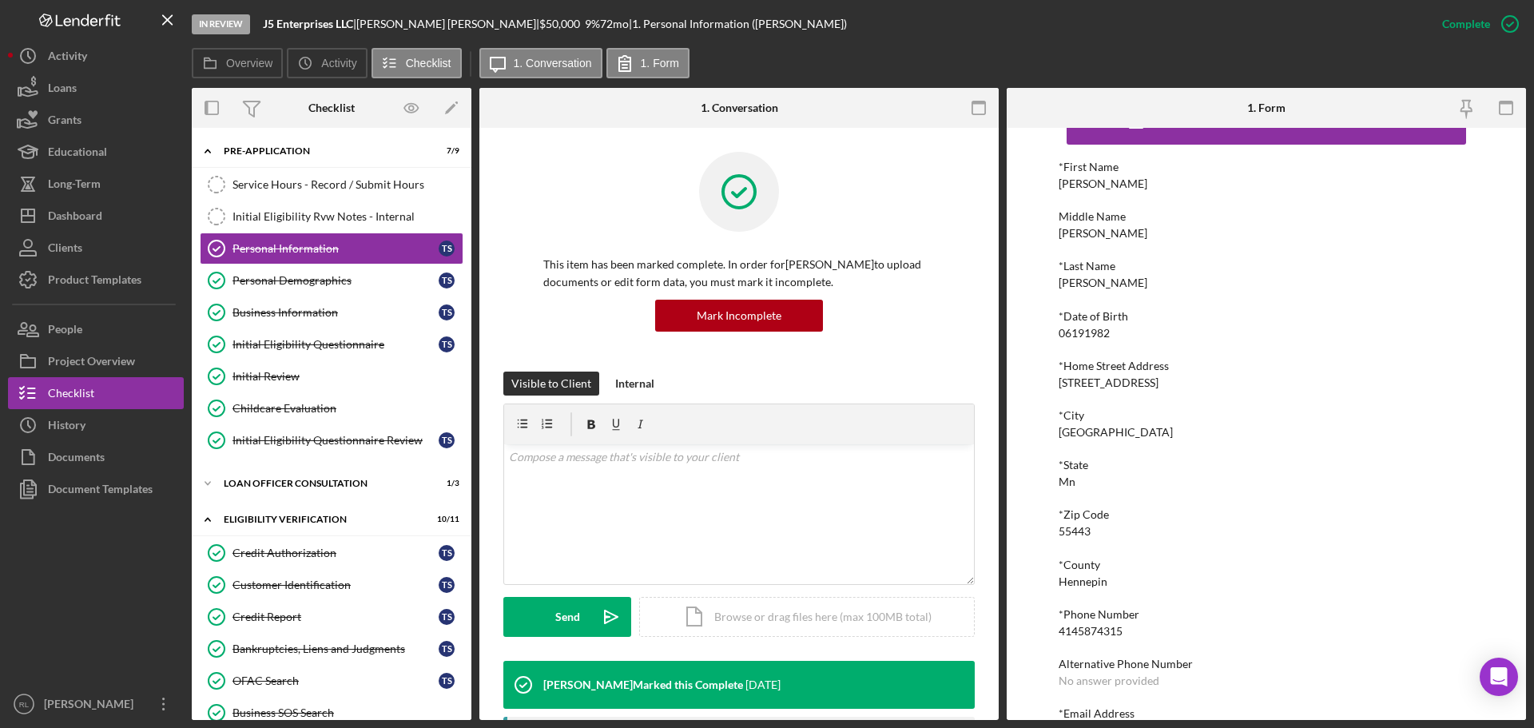
scroll to position [88, 0]
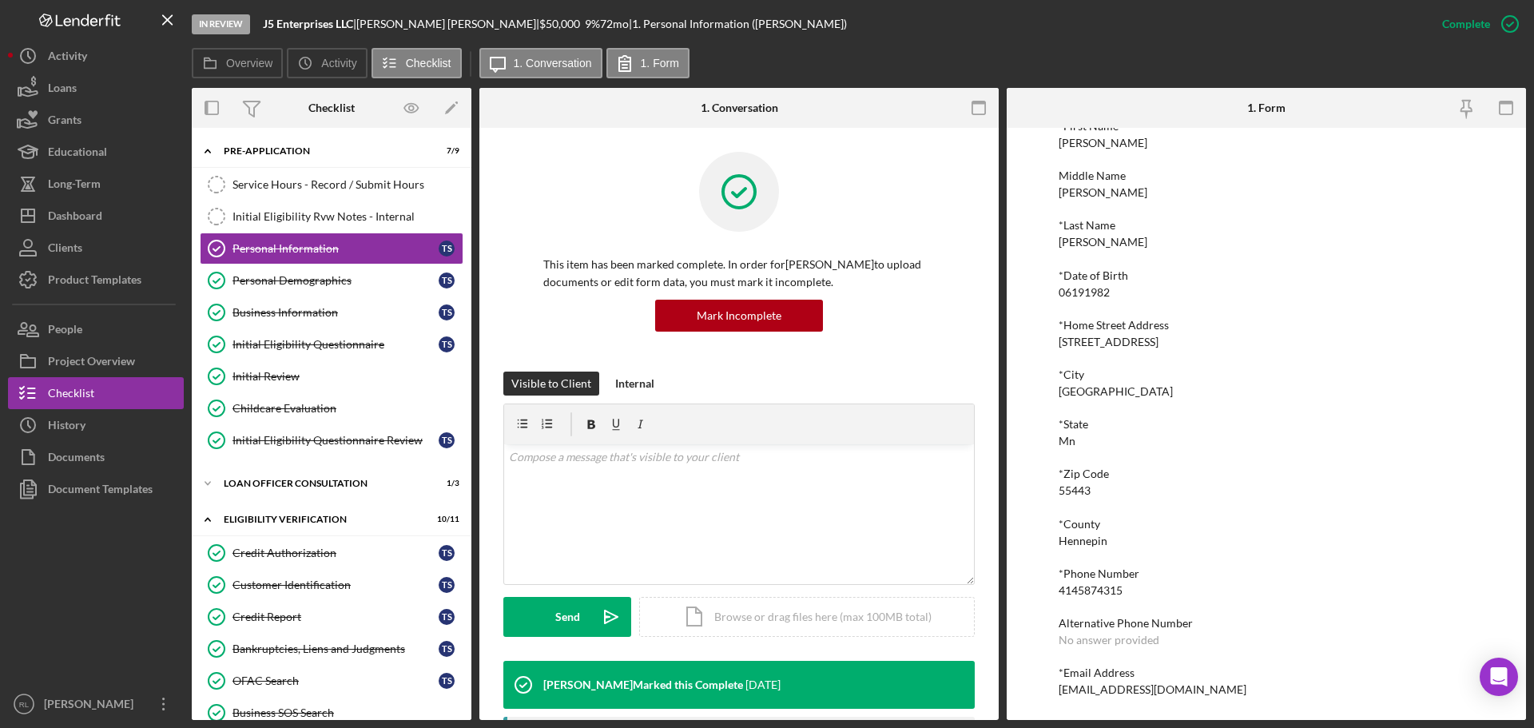
click at [1076, 597] on div "*First Name [PERSON_NAME] Middle Name [PERSON_NAME] *Last Name [PERSON_NAME] *D…" at bounding box center [1266, 408] width 415 height 576
click at [1094, 586] on div "4145874315" at bounding box center [1091, 590] width 64 height 13
copy div "4145874315"
click at [324, 185] on div "Service Hours - Record / Submit Hours" at bounding box center [347, 184] width 230 height 13
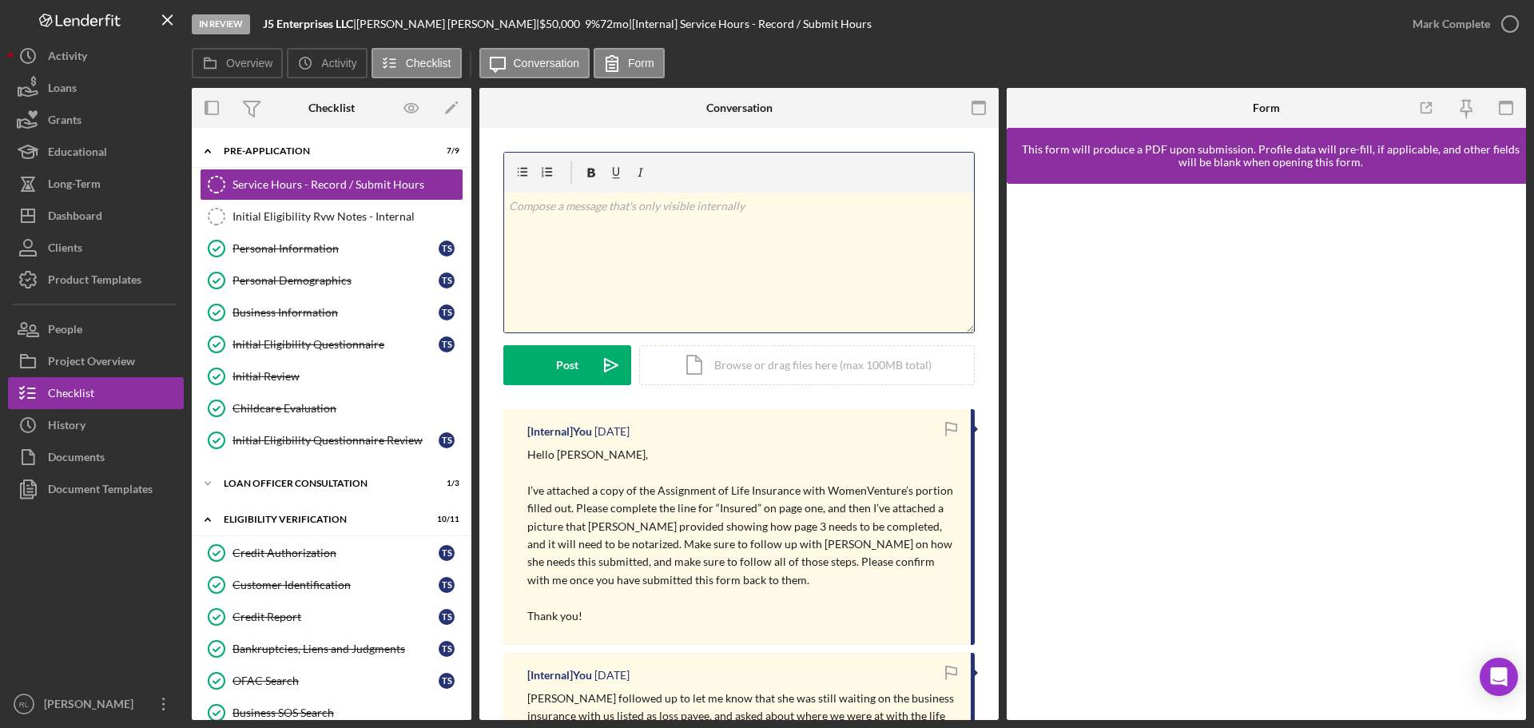
click at [667, 261] on div "v Color teal Color pink Remove color Add row above Add row below Add column bef…" at bounding box center [739, 263] width 470 height 140
click at [277, 486] on div "Loan Officer Consultation" at bounding box center [338, 484] width 228 height 10
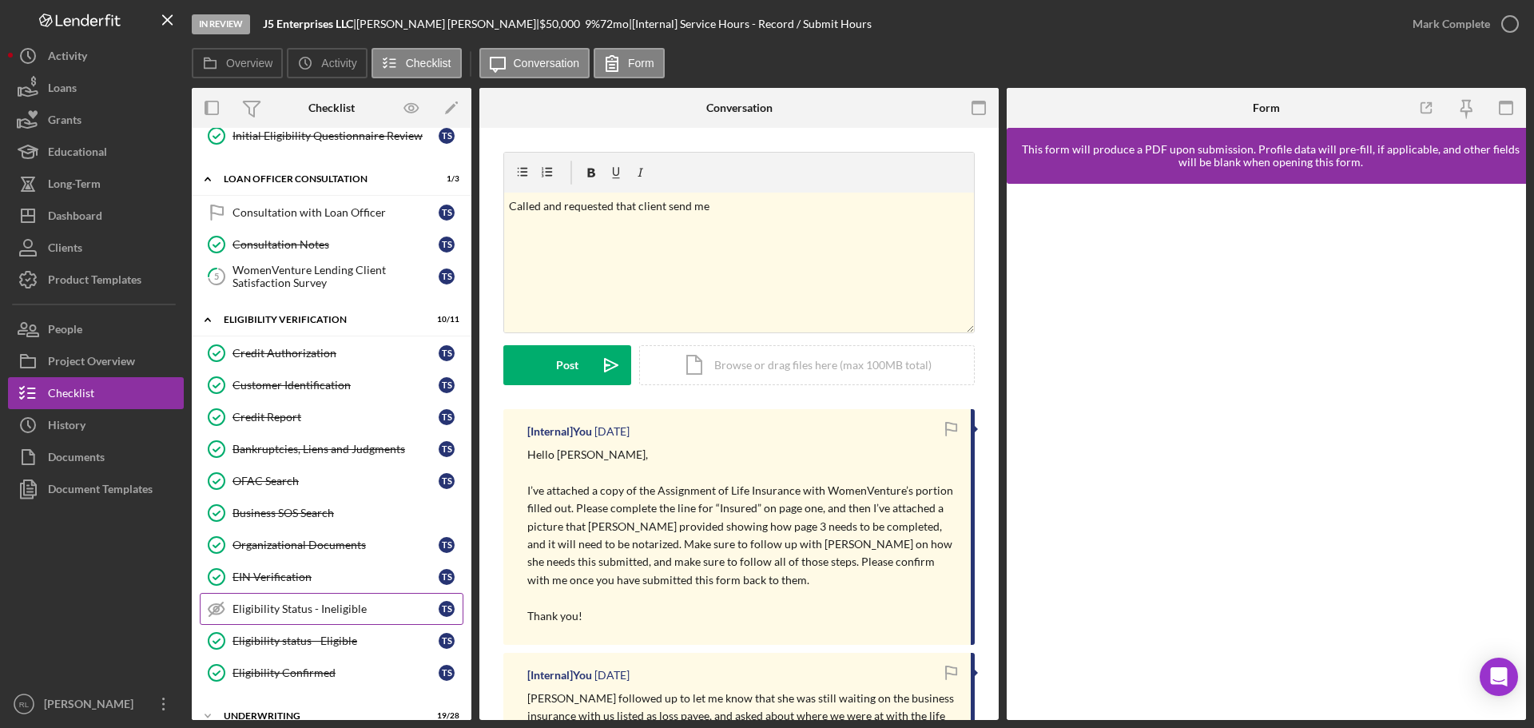
scroll to position [320, 0]
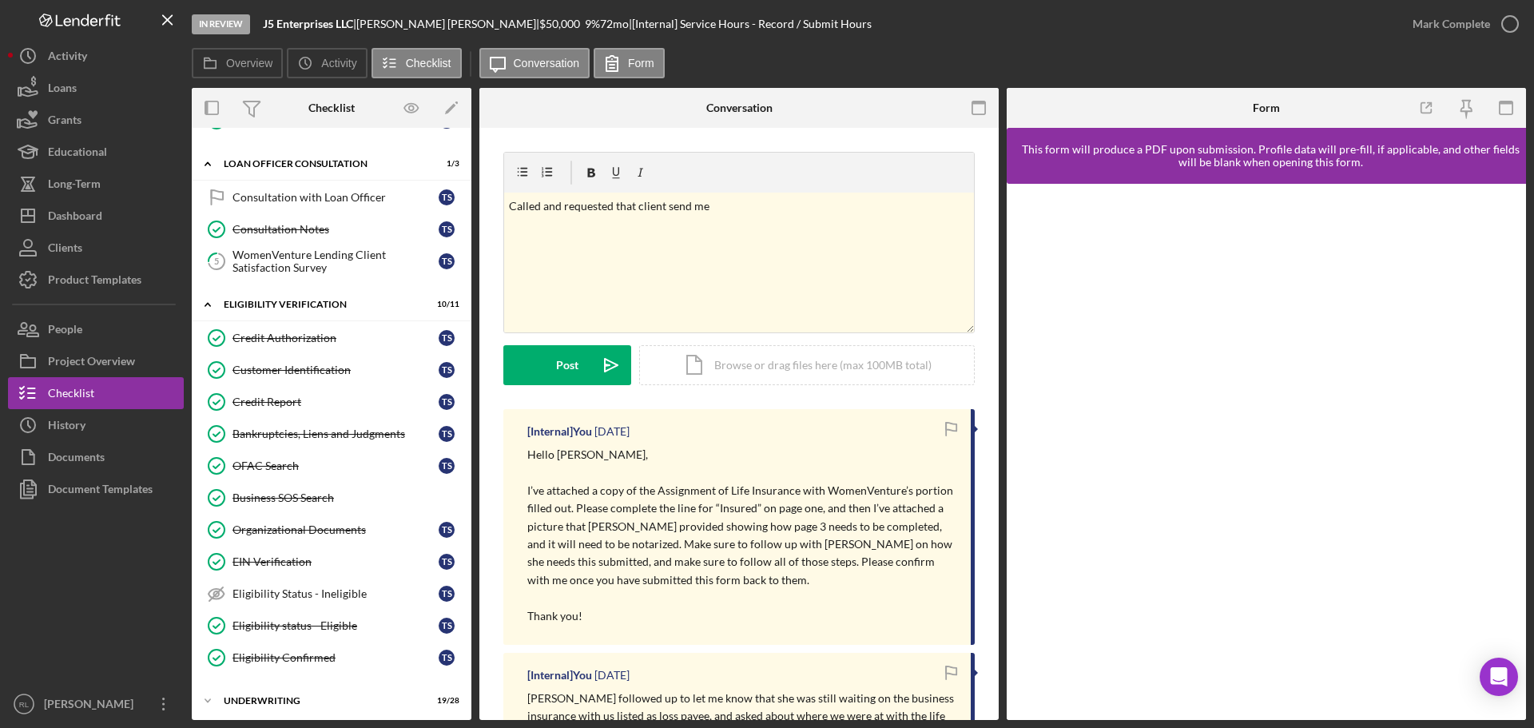
drag, startPoint x: 733, startPoint y: 424, endPoint x: 693, endPoint y: 607, distance: 187.3
click at [693, 607] on div "[Internal] You [DATE] Hello [PERSON_NAME], I’ve attached a copy of the Assignme…" at bounding box center [738, 527] width 471 height 236
click at [693, 607] on p "Thank you!" at bounding box center [740, 616] width 427 height 18
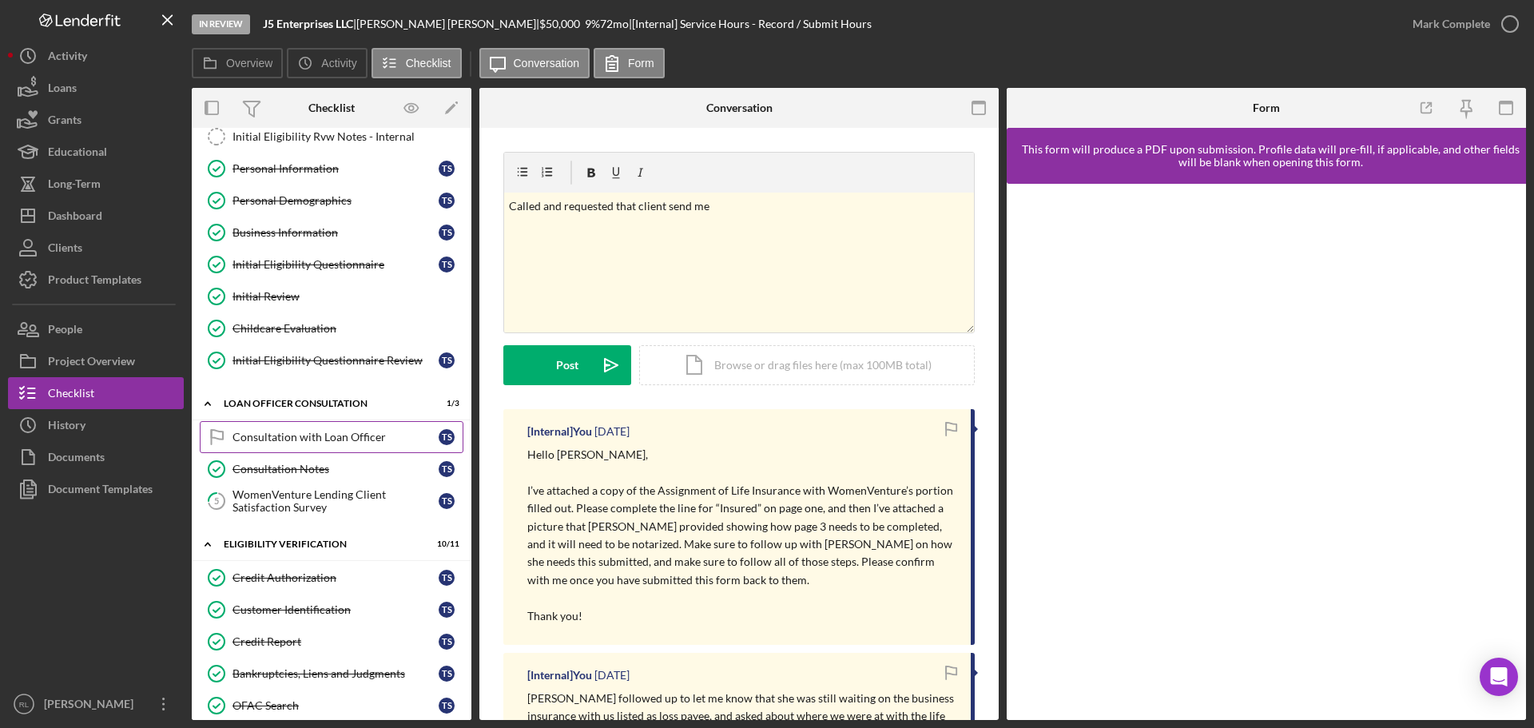
scroll to position [160, 0]
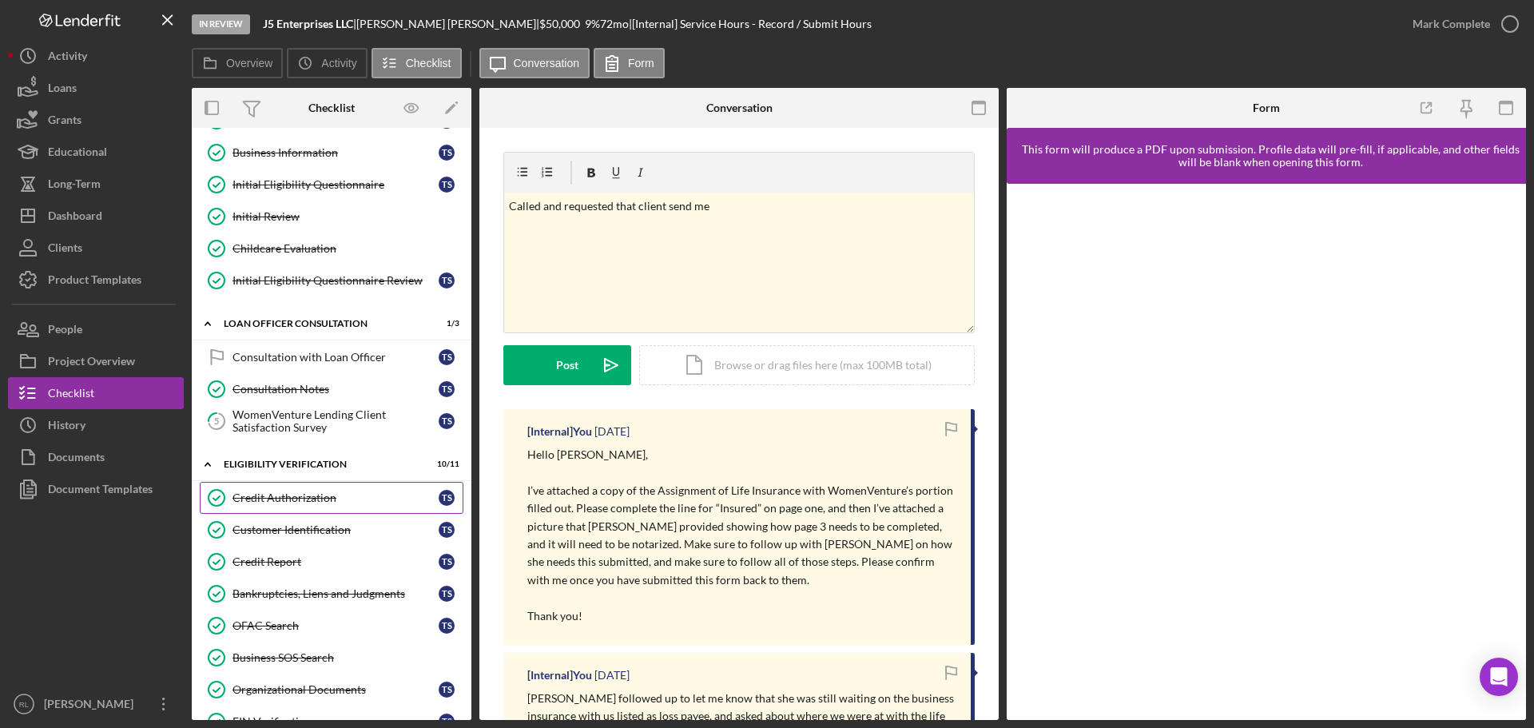
click at [308, 501] on div "Credit Authorization" at bounding box center [335, 497] width 206 height 13
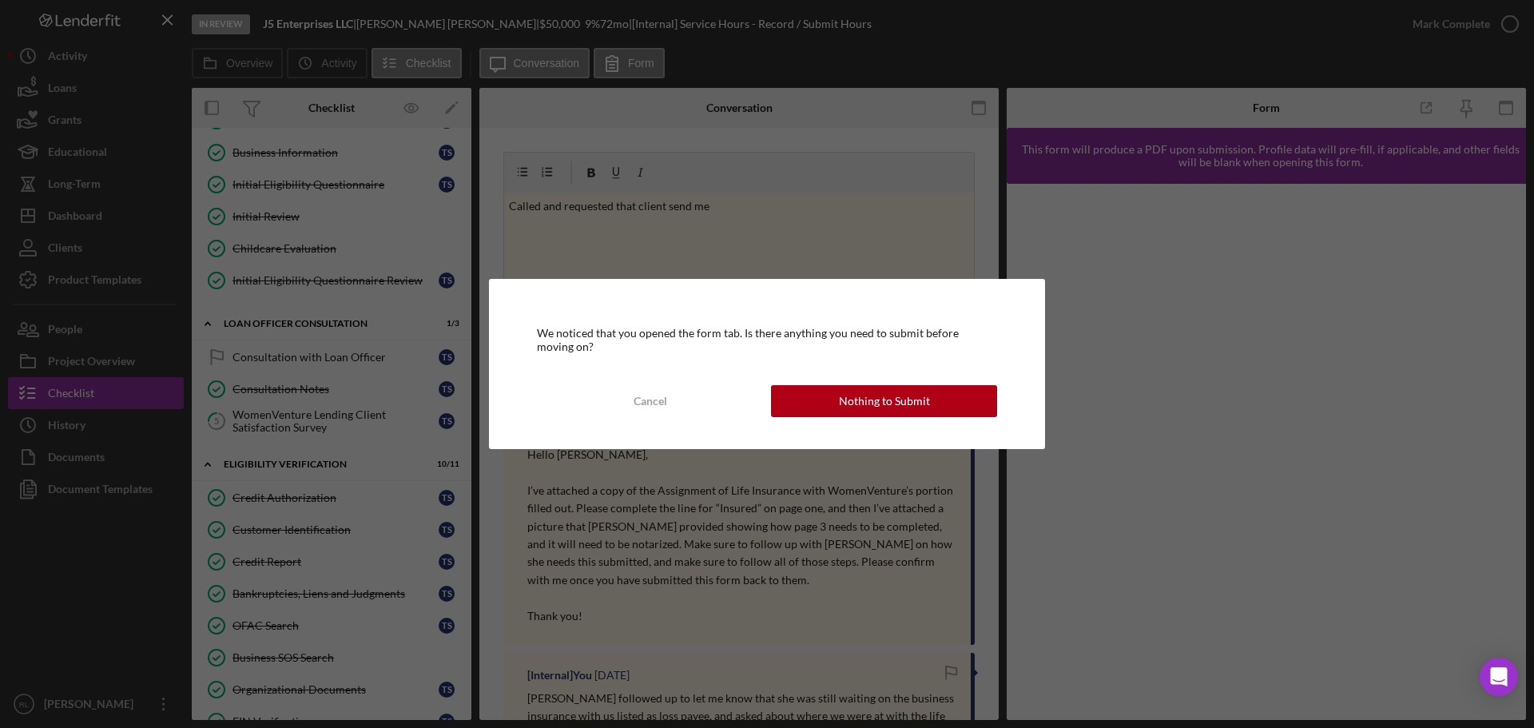
click at [839, 419] on div "We noticed that you opened the form tab. Is there anything you need to submit b…" at bounding box center [767, 363] width 556 height 169
click at [864, 402] on div "Nothing to Submit" at bounding box center [884, 401] width 91 height 32
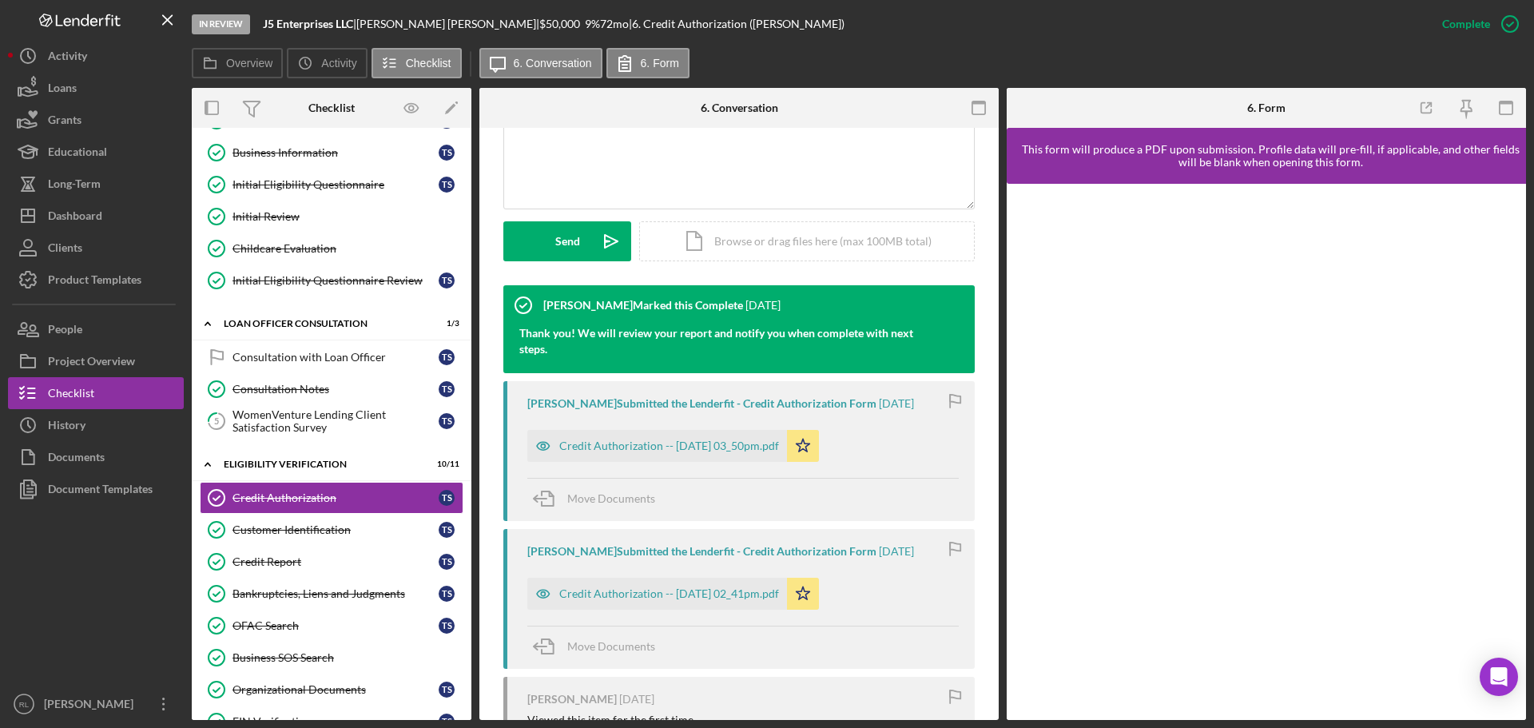
scroll to position [399, 0]
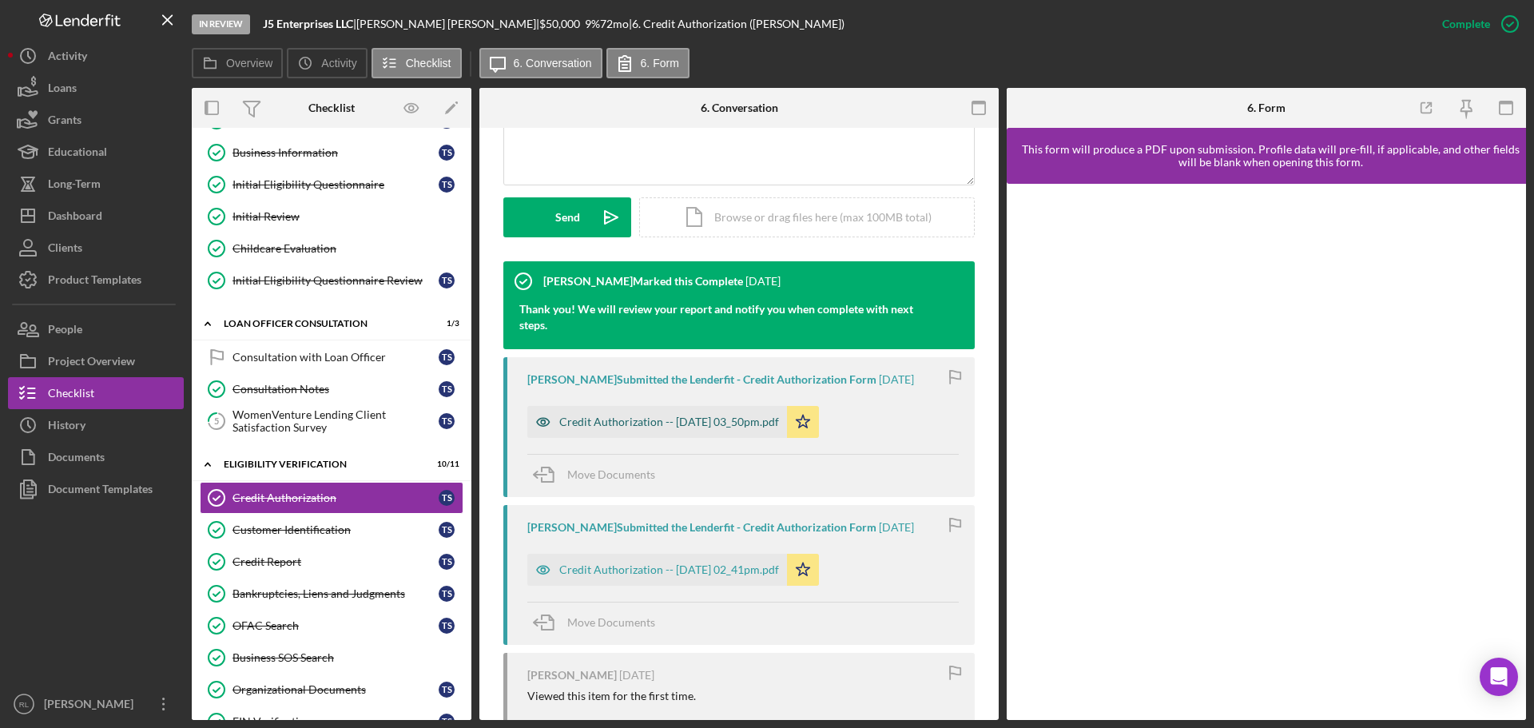
click at [681, 428] on div "Credit Authorization -- [DATE] 03_50pm.pdf" at bounding box center [657, 422] width 260 height 32
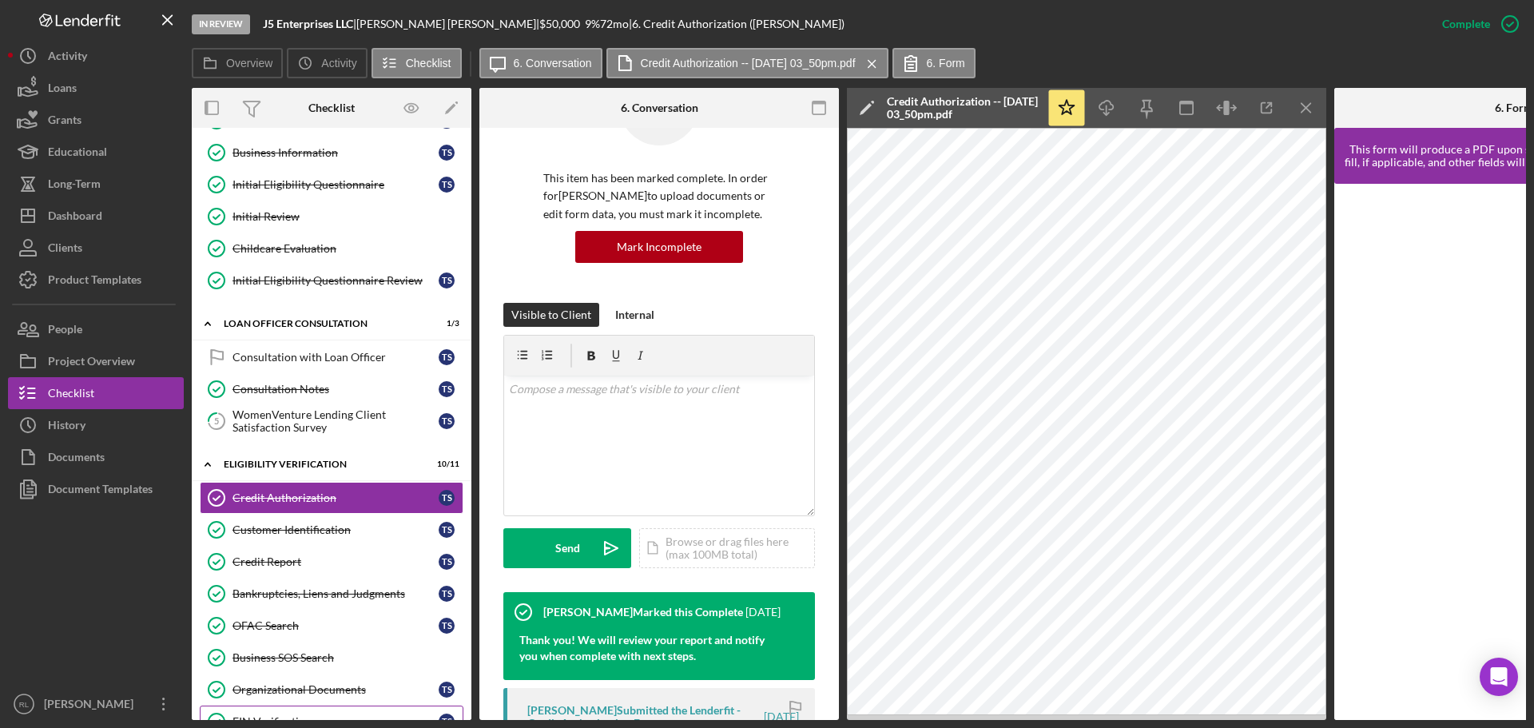
scroll to position [546, 0]
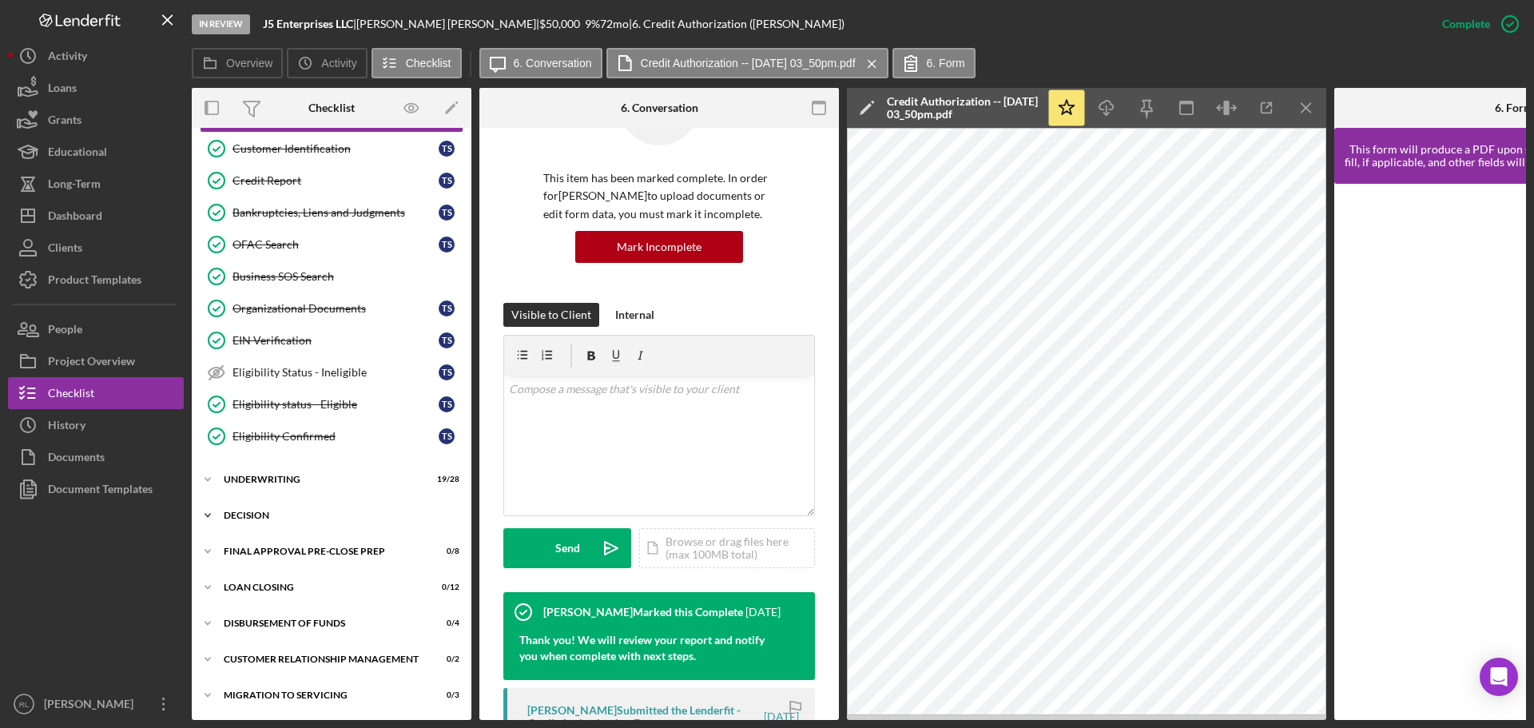
click at [287, 505] on div "Icon/Expander Decision 6 / 16" at bounding box center [332, 515] width 280 height 32
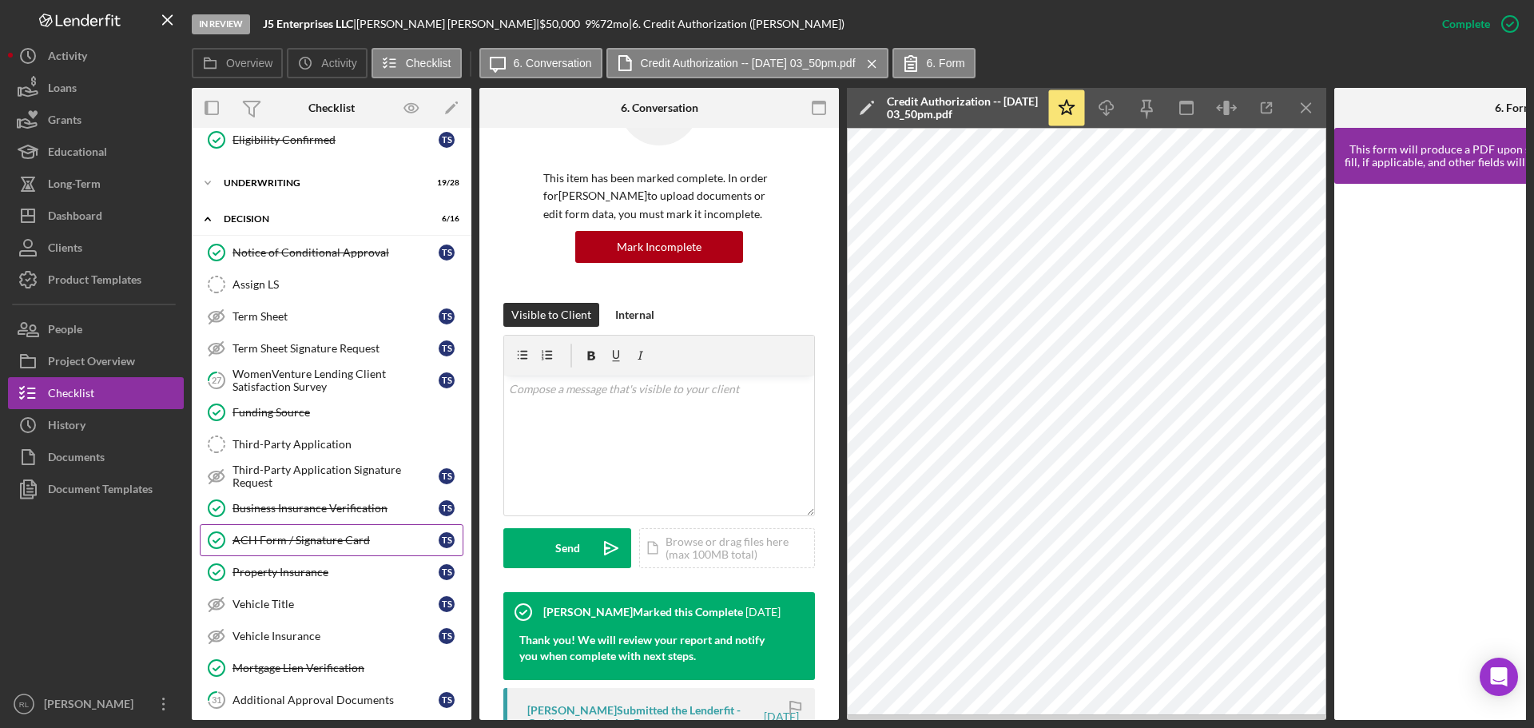
scroll to position [865, 0]
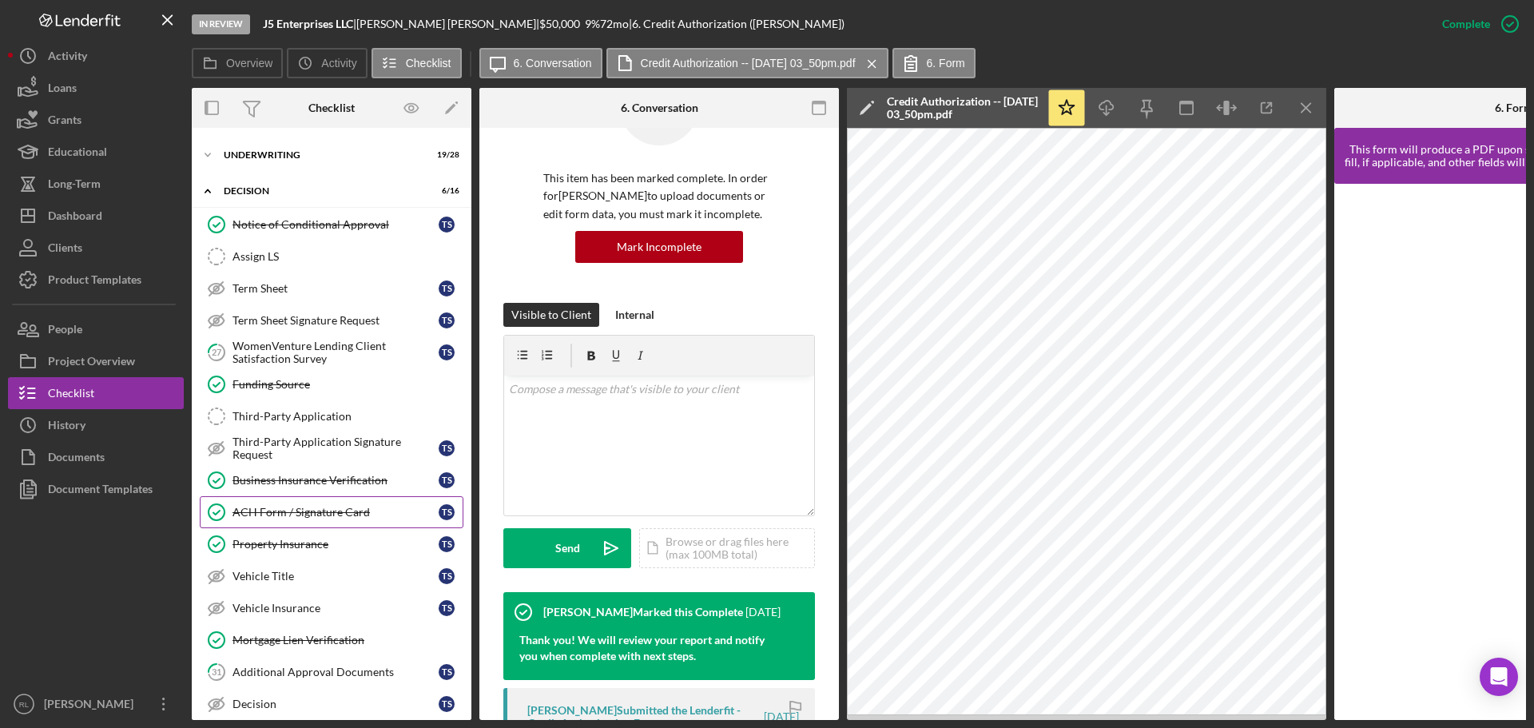
click at [344, 496] on link "ACH Form / Signature Card ACH Form / Signature Card T S" at bounding box center [332, 512] width 264 height 32
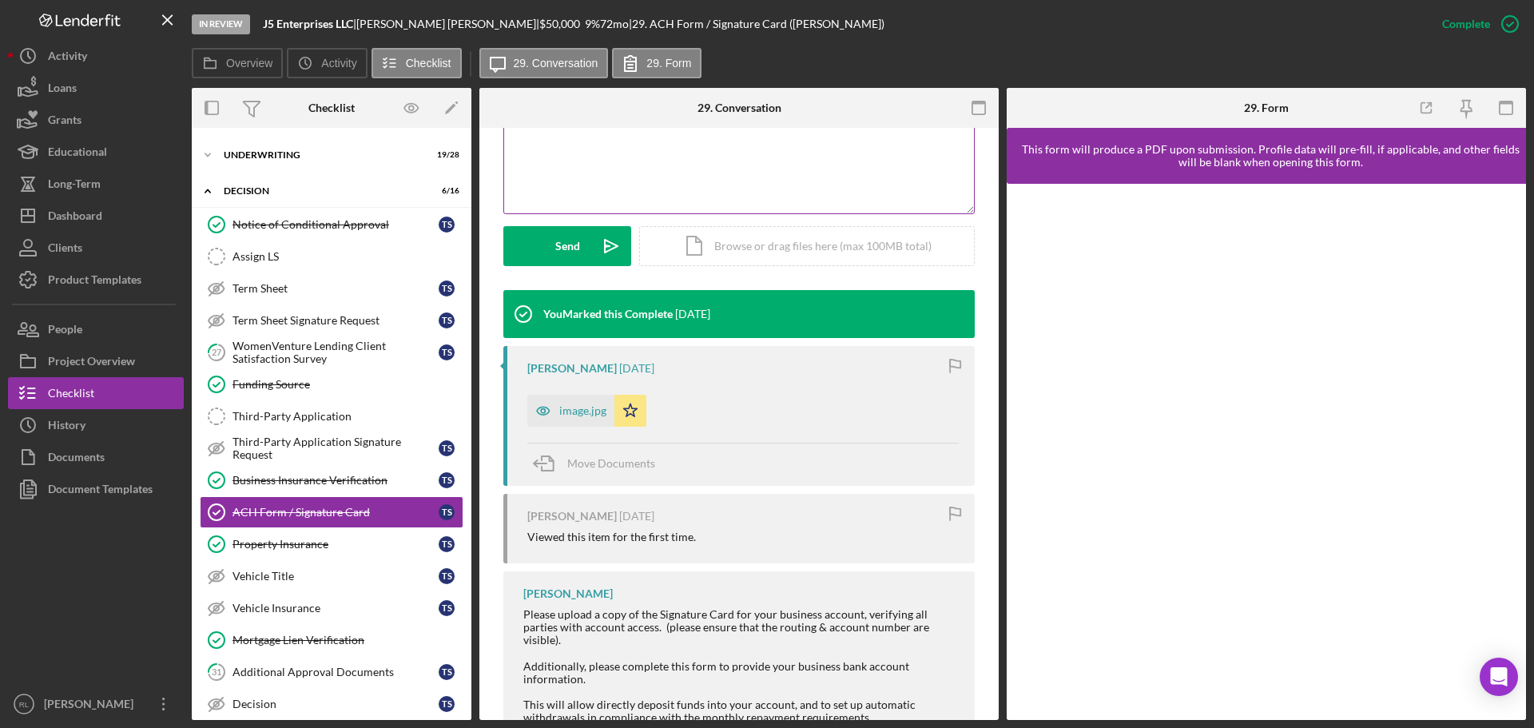
scroll to position [427, 0]
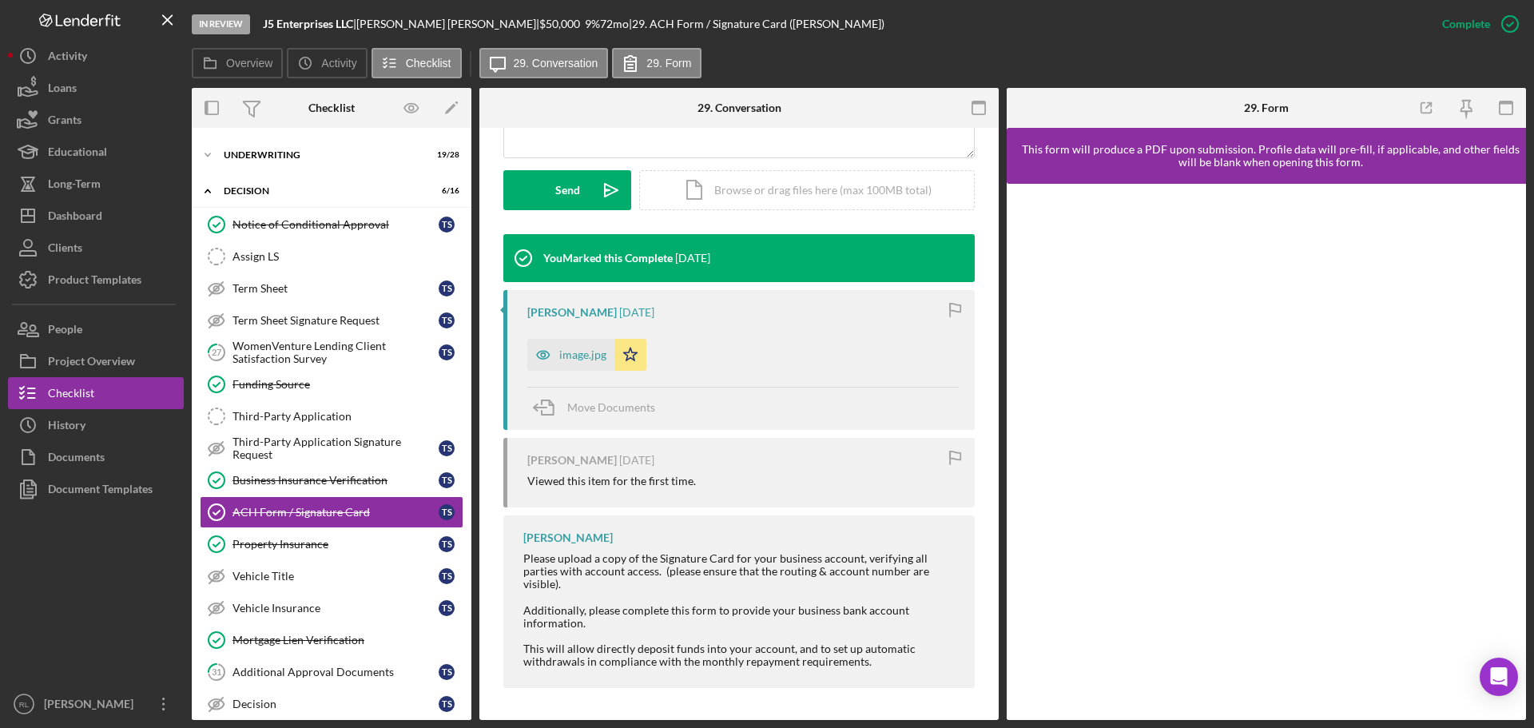
click at [741, 443] on div "[PERSON_NAME] [DATE] Viewed this item for the first time." at bounding box center [738, 473] width 471 height 70
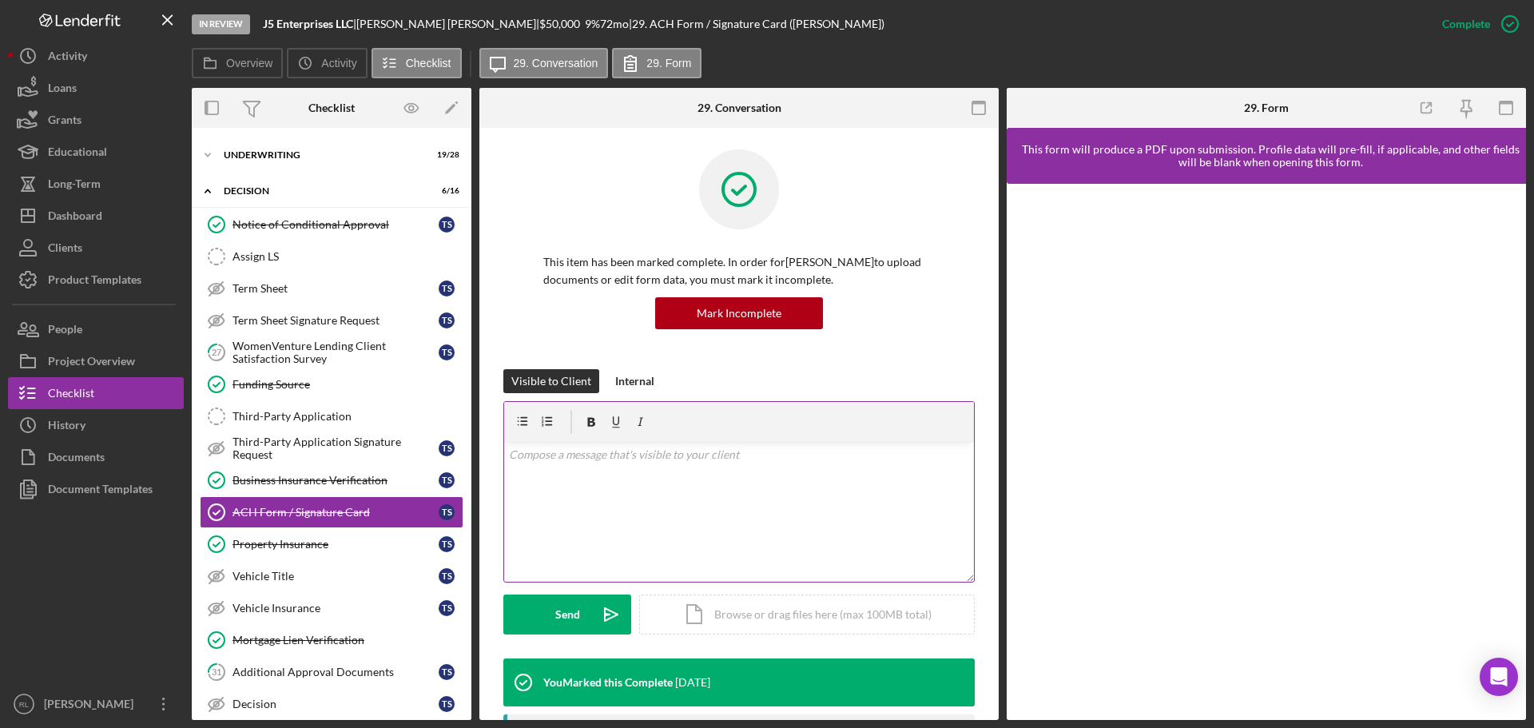
scroll to position [0, 0]
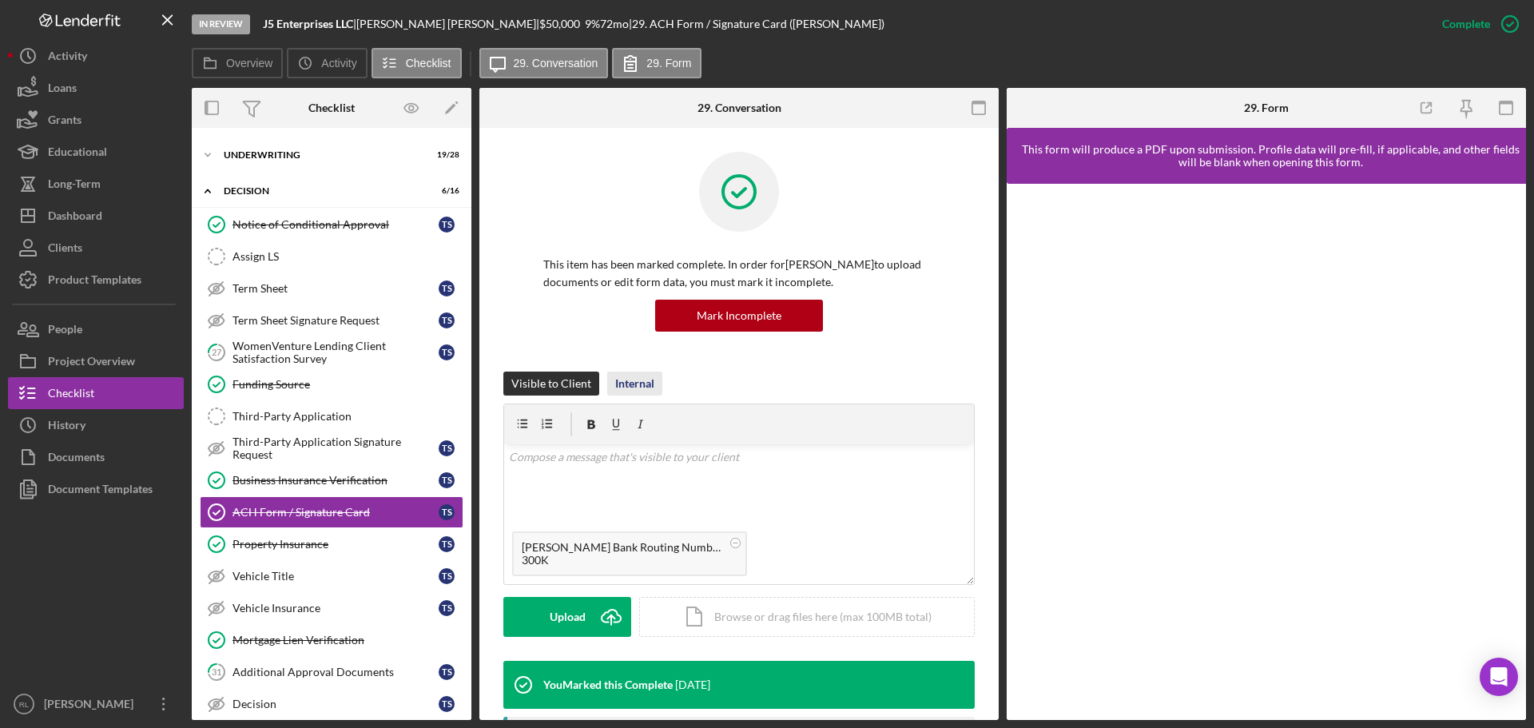
click at [638, 383] on div "Internal" at bounding box center [634, 383] width 39 height 24
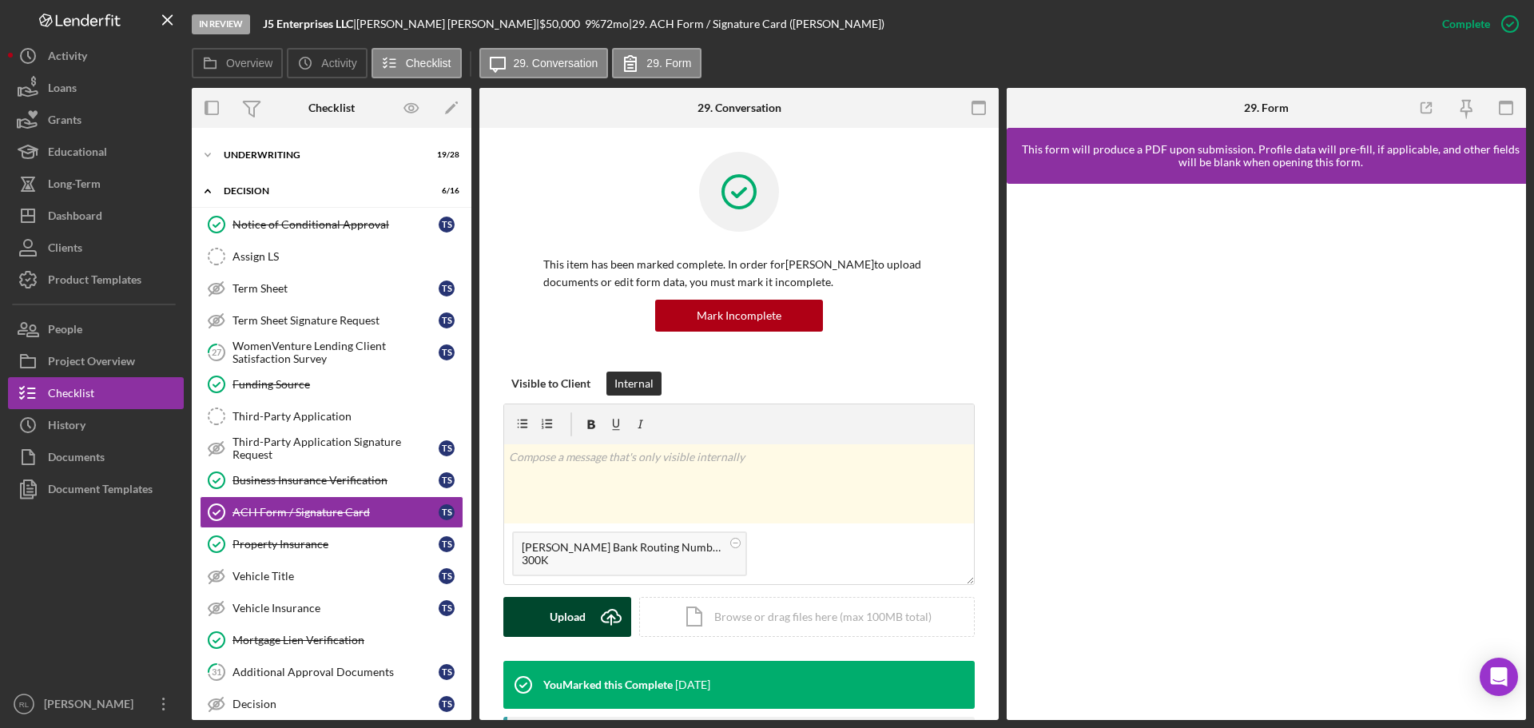
click at [577, 620] on div "Upload" at bounding box center [568, 617] width 36 height 40
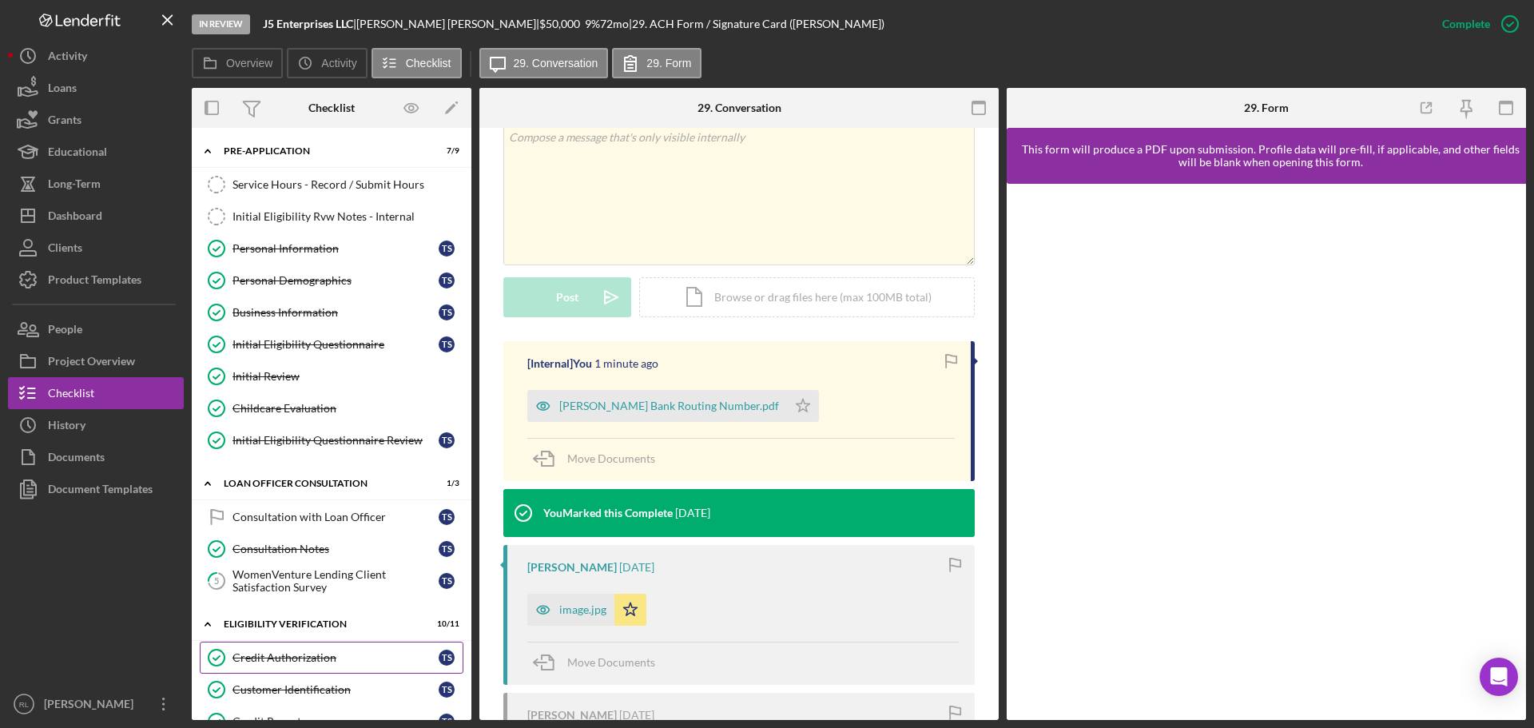
click at [316, 652] on div "Credit Authorization" at bounding box center [335, 657] width 206 height 13
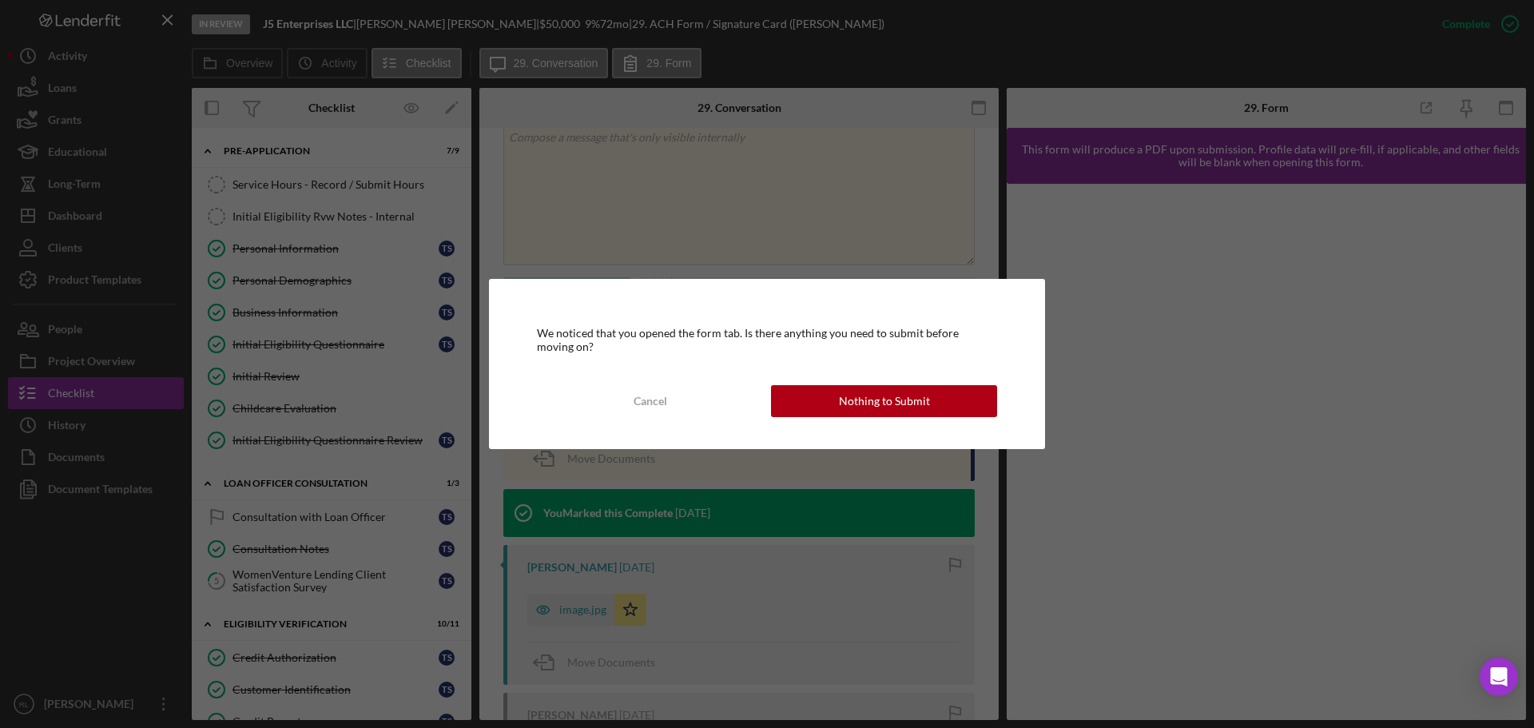
click at [916, 426] on div "We noticed that you opened the form tab. Is there anything you need to submit b…" at bounding box center [767, 363] width 556 height 169
click at [909, 414] on div "Nothing to Submit" at bounding box center [884, 401] width 91 height 32
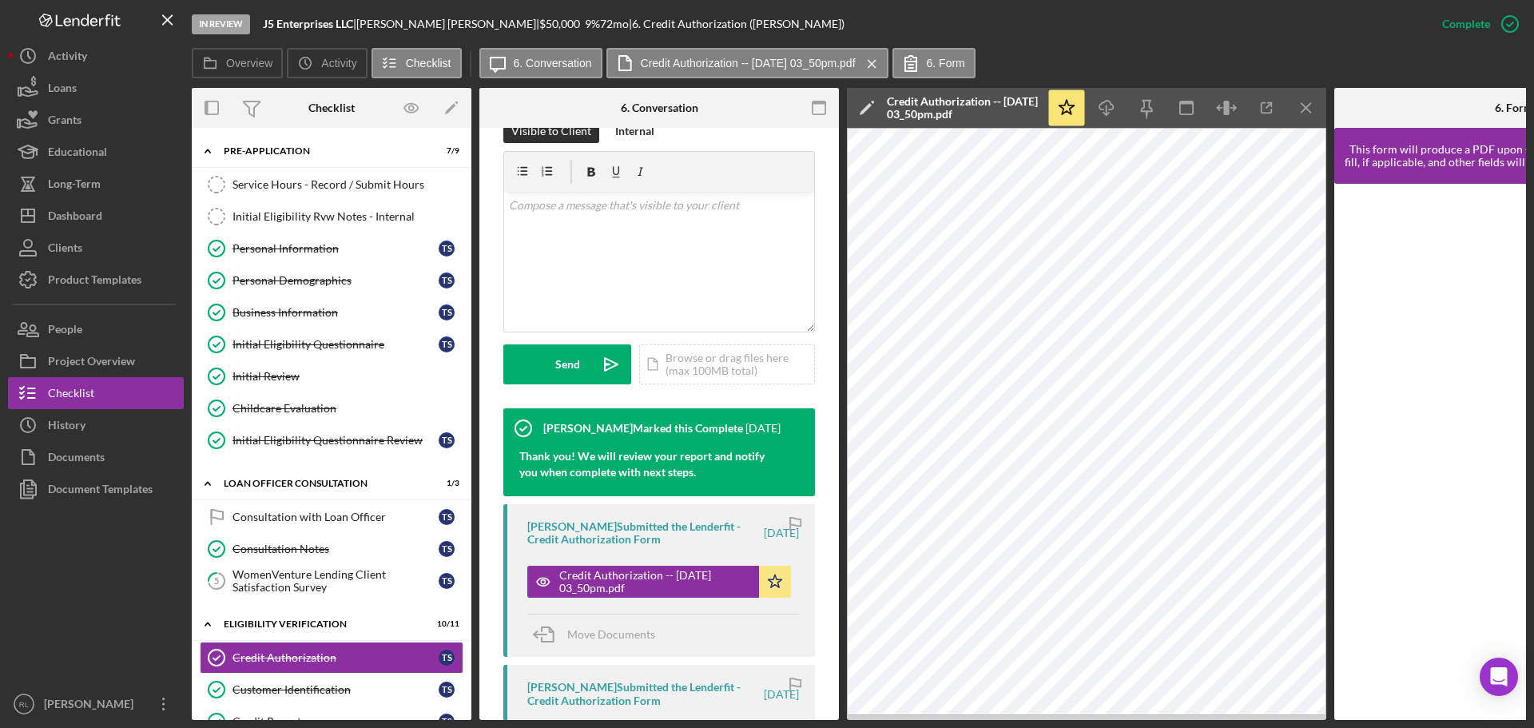
scroll to position [240, 0]
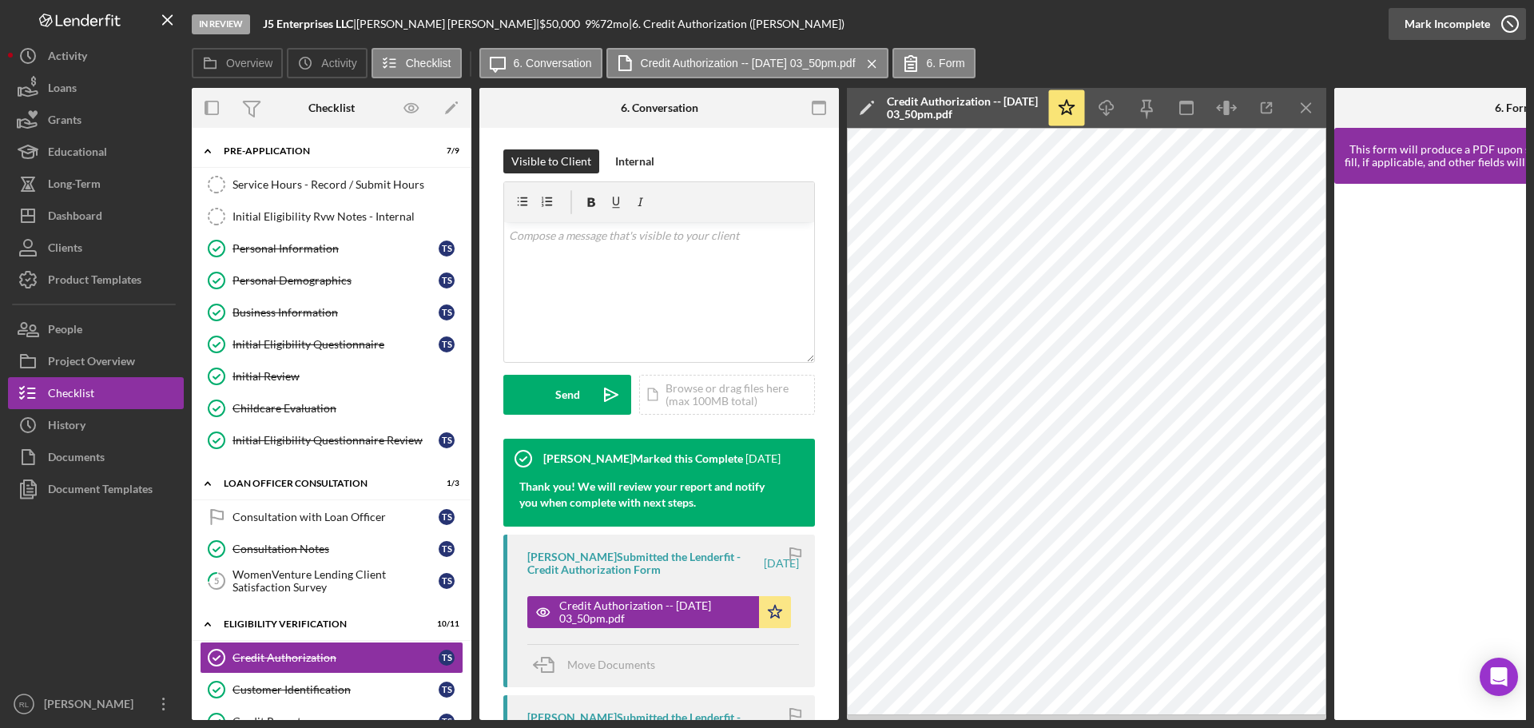
click at [1472, 22] on div "Mark Incomplete" at bounding box center [1446, 24] width 85 height 32
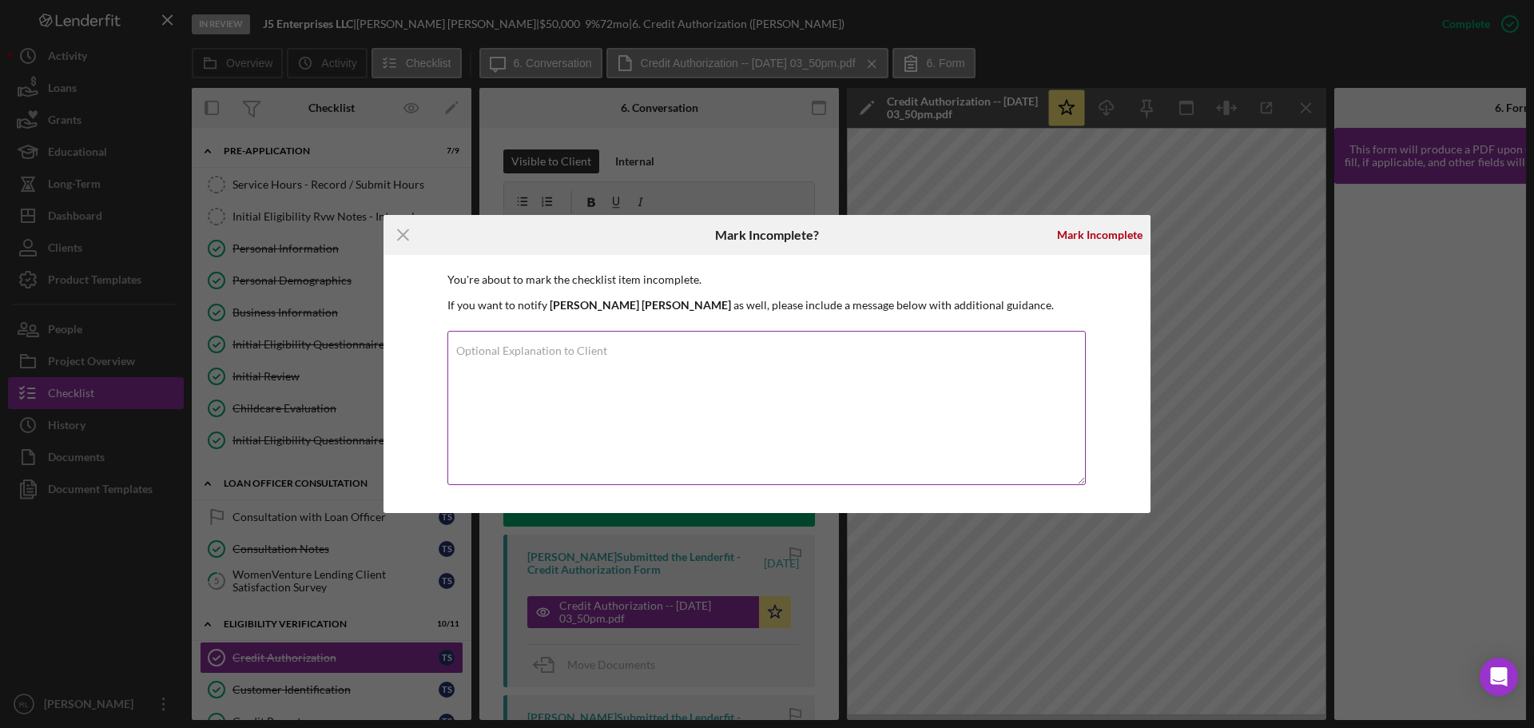
click at [736, 380] on textarea "Optional Explanation to Client" at bounding box center [766, 408] width 638 height 154
drag, startPoint x: 1008, startPoint y: 387, endPoint x: 291, endPoint y: 336, distance: 719.2
click at [291, 336] on div "Icon/Menu Close Mark Incomplete? [PERSON_NAME] You're about to mark the checkli…" at bounding box center [767, 364] width 1534 height 728
type textarea "Please complete the credit authorization form again so that we can pull the cre…"
click at [1113, 234] on div "Mark Incomplete" at bounding box center [1099, 235] width 85 height 32
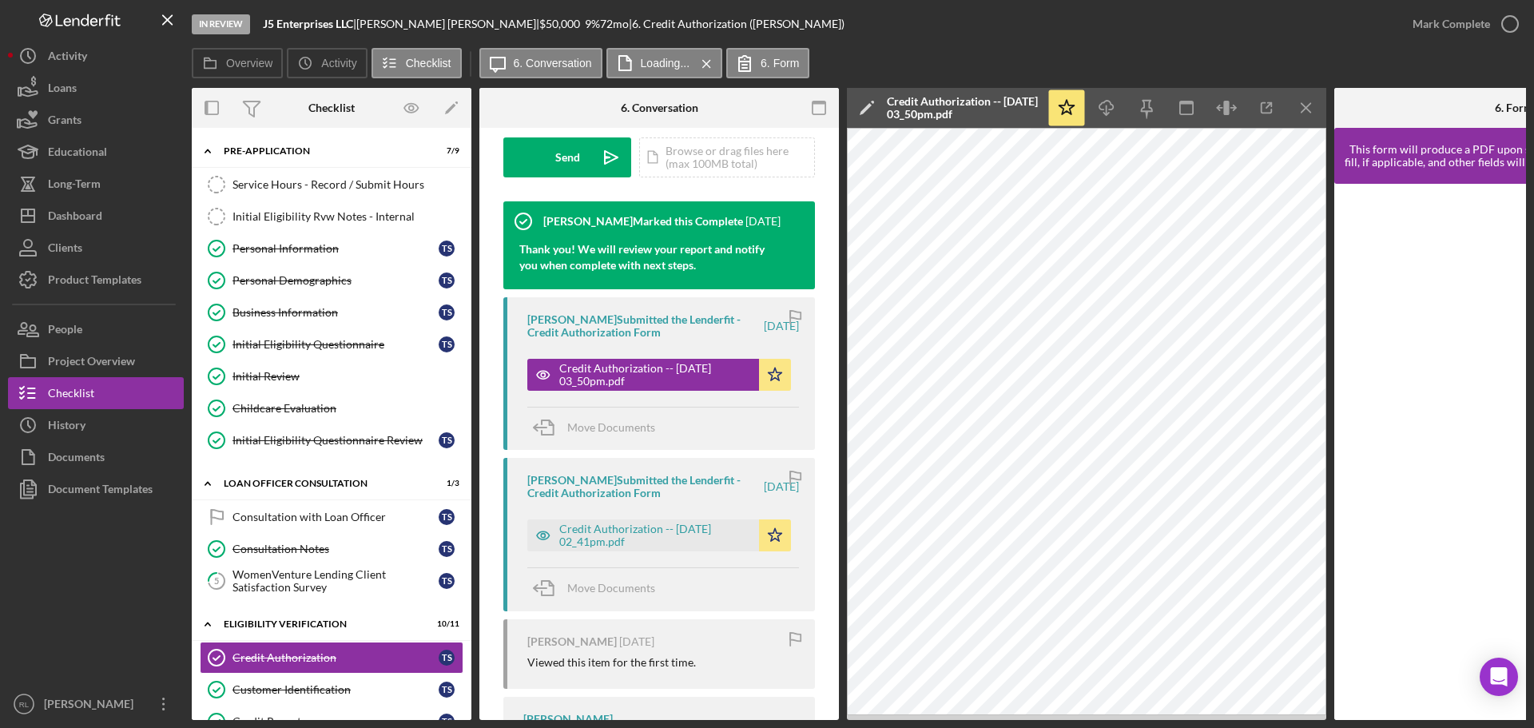
scroll to position [2, 0]
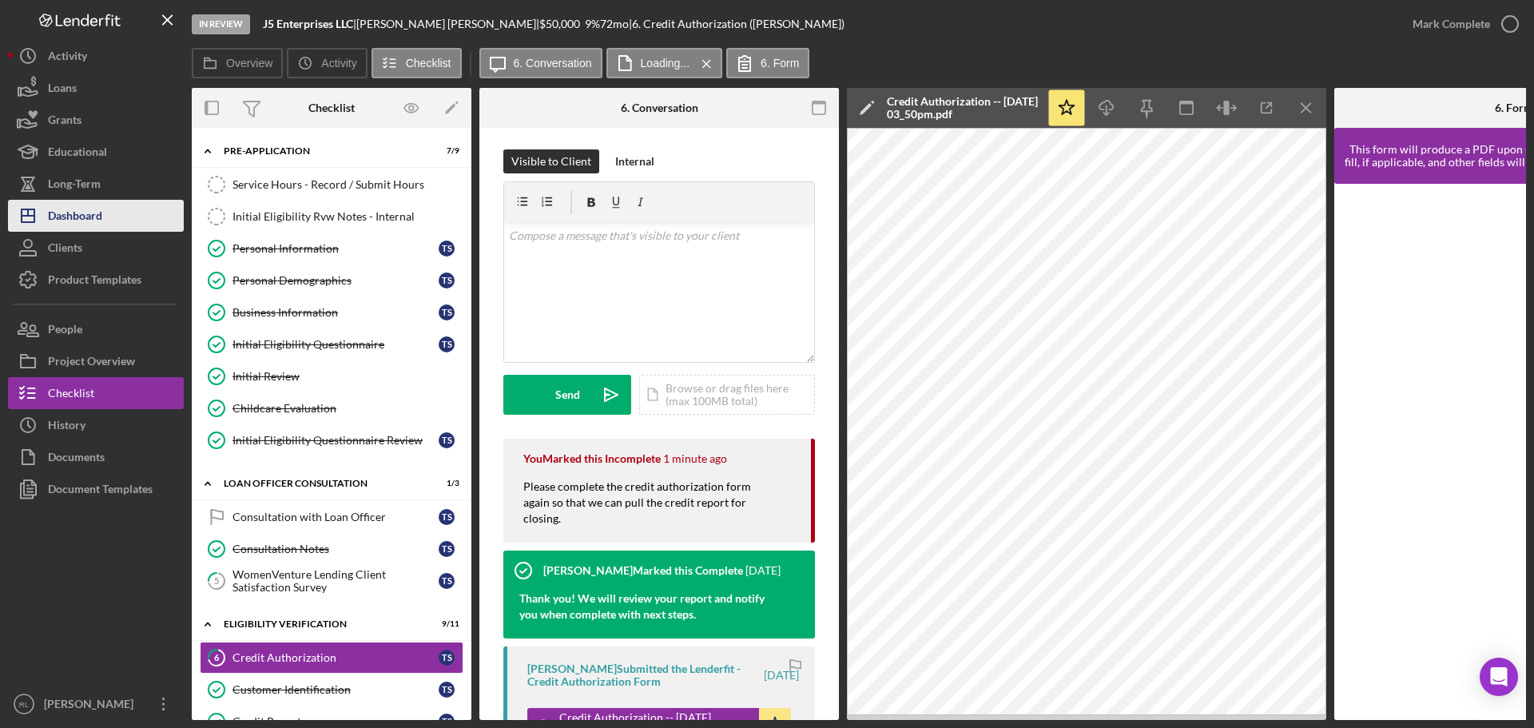
click at [87, 214] on div "Dashboard" at bounding box center [75, 218] width 54 height 36
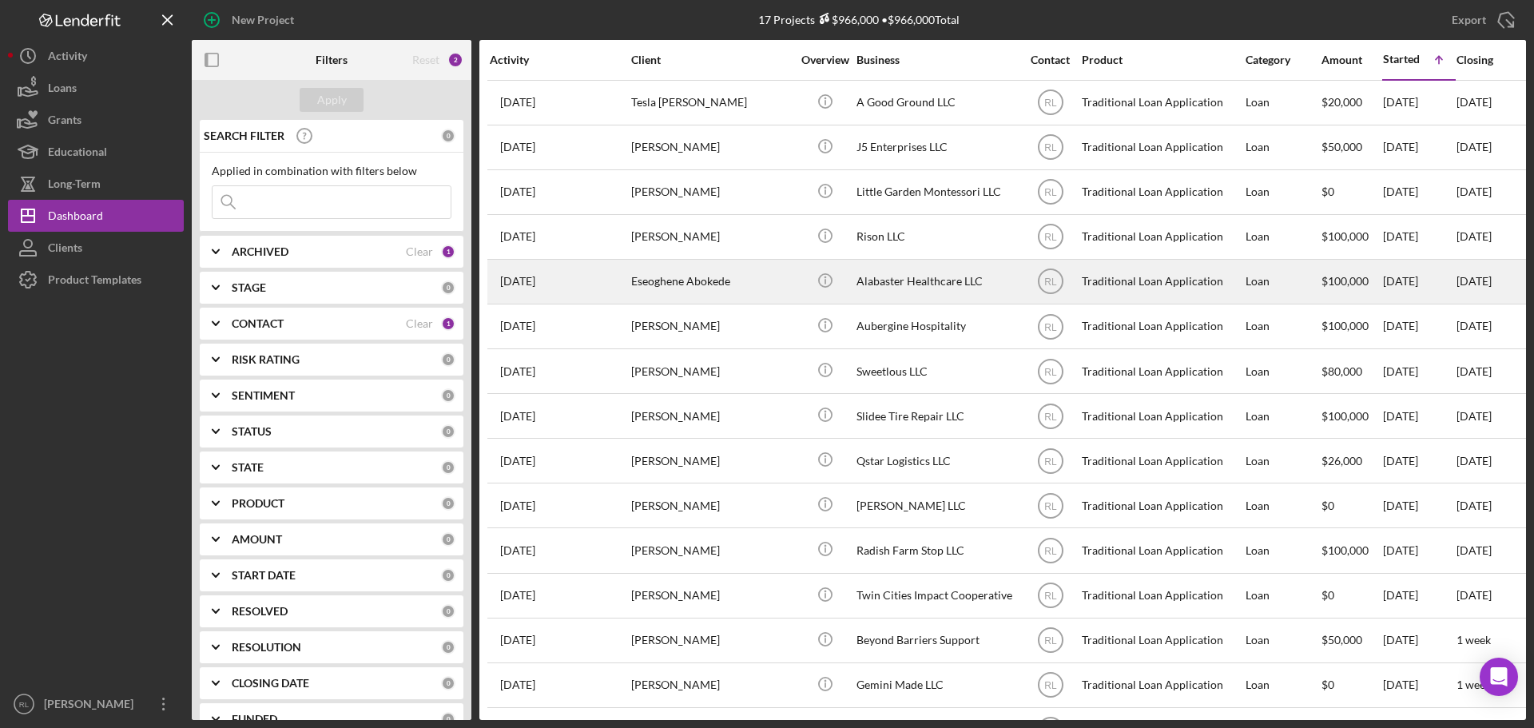
click at [728, 266] on div "Eseoghene Abokede" at bounding box center [711, 281] width 160 height 42
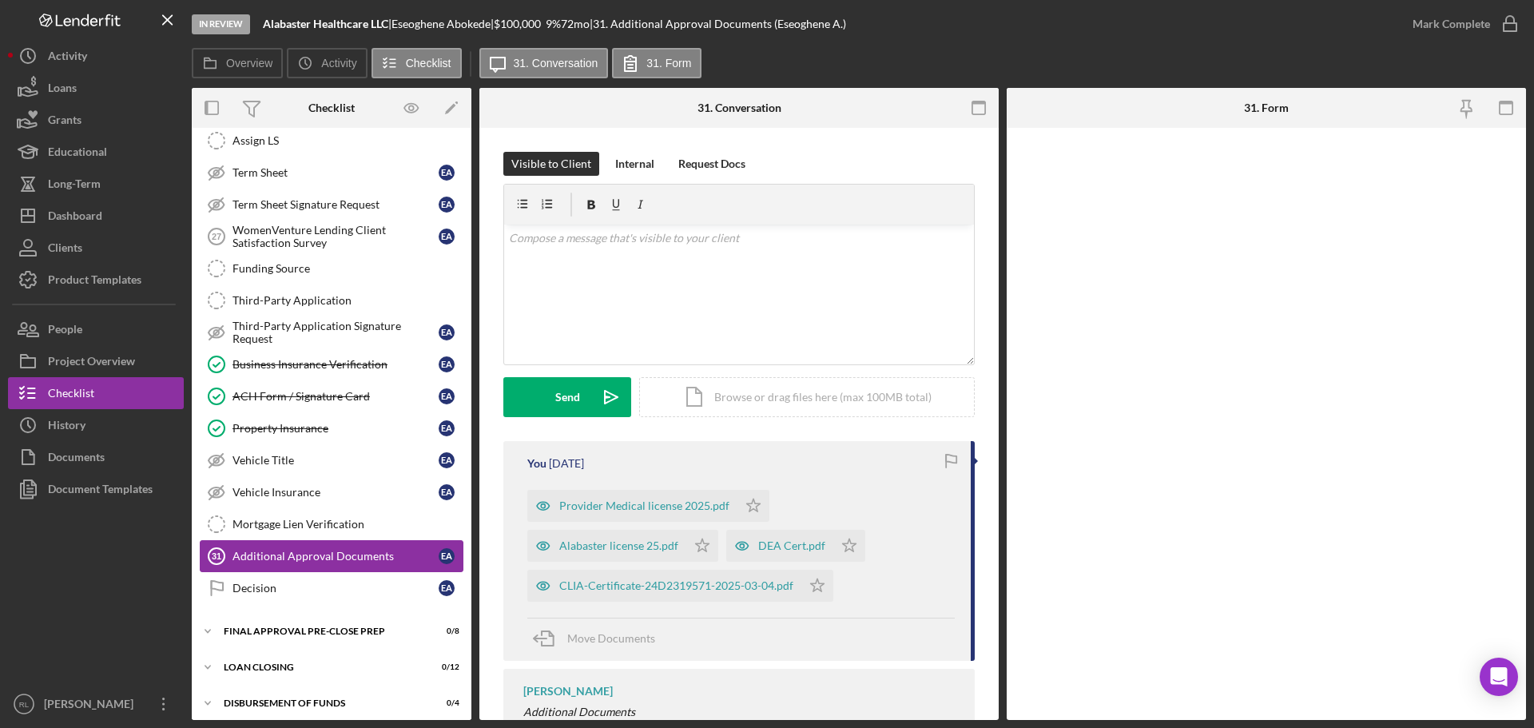
scroll to position [338, 0]
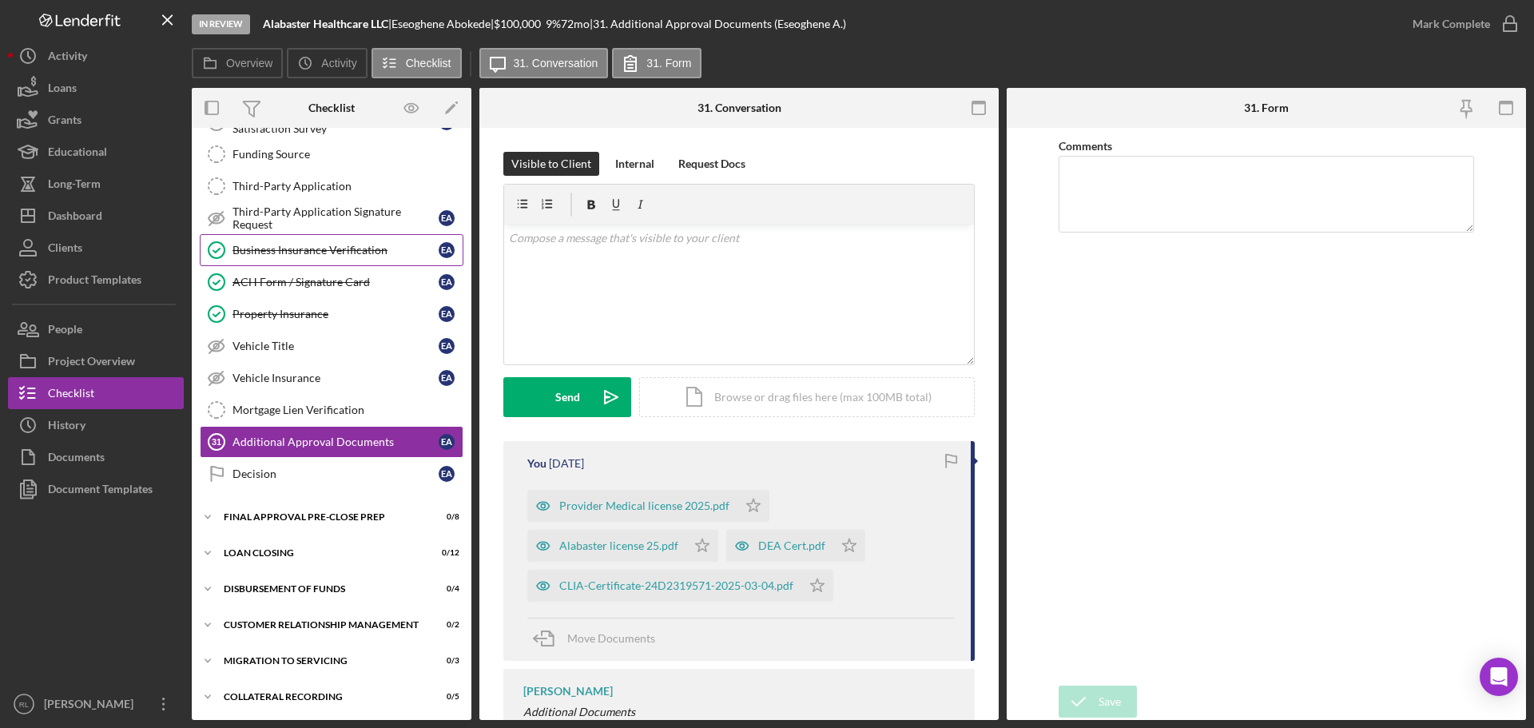
click at [323, 257] on link "Business Insurance Verification Business Insurance Verification E A" at bounding box center [332, 250] width 264 height 32
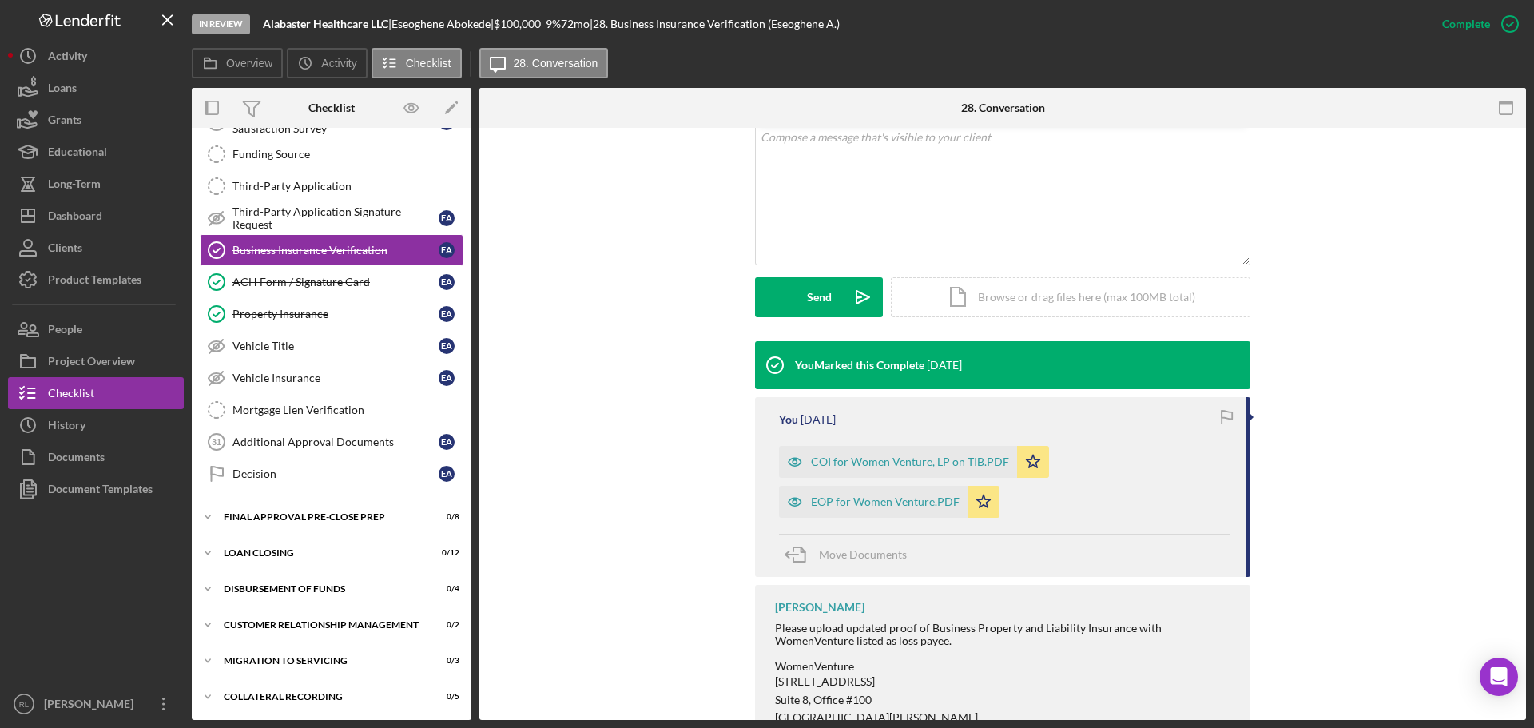
scroll to position [379, 0]
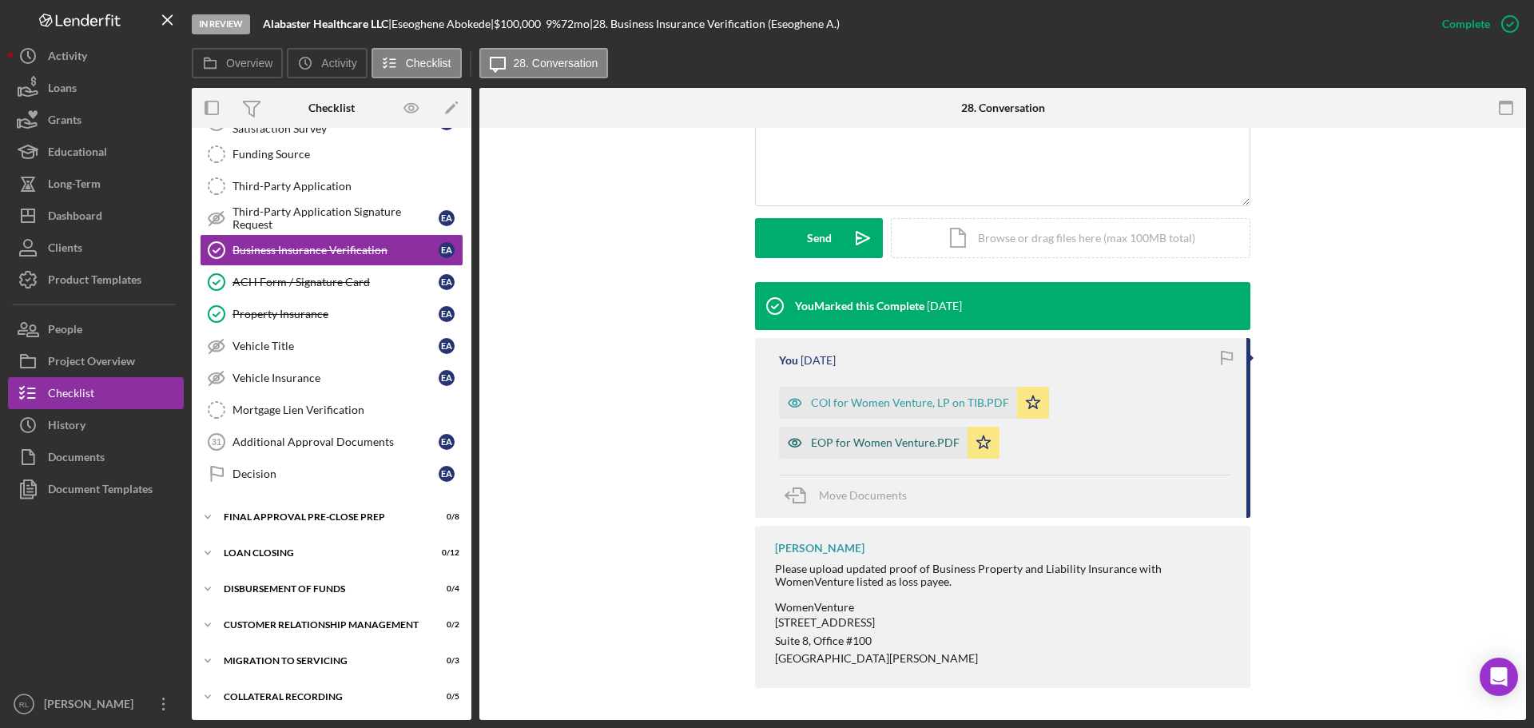
click at [874, 446] on div "EOP for Women Venture.PDF" at bounding box center [885, 442] width 149 height 13
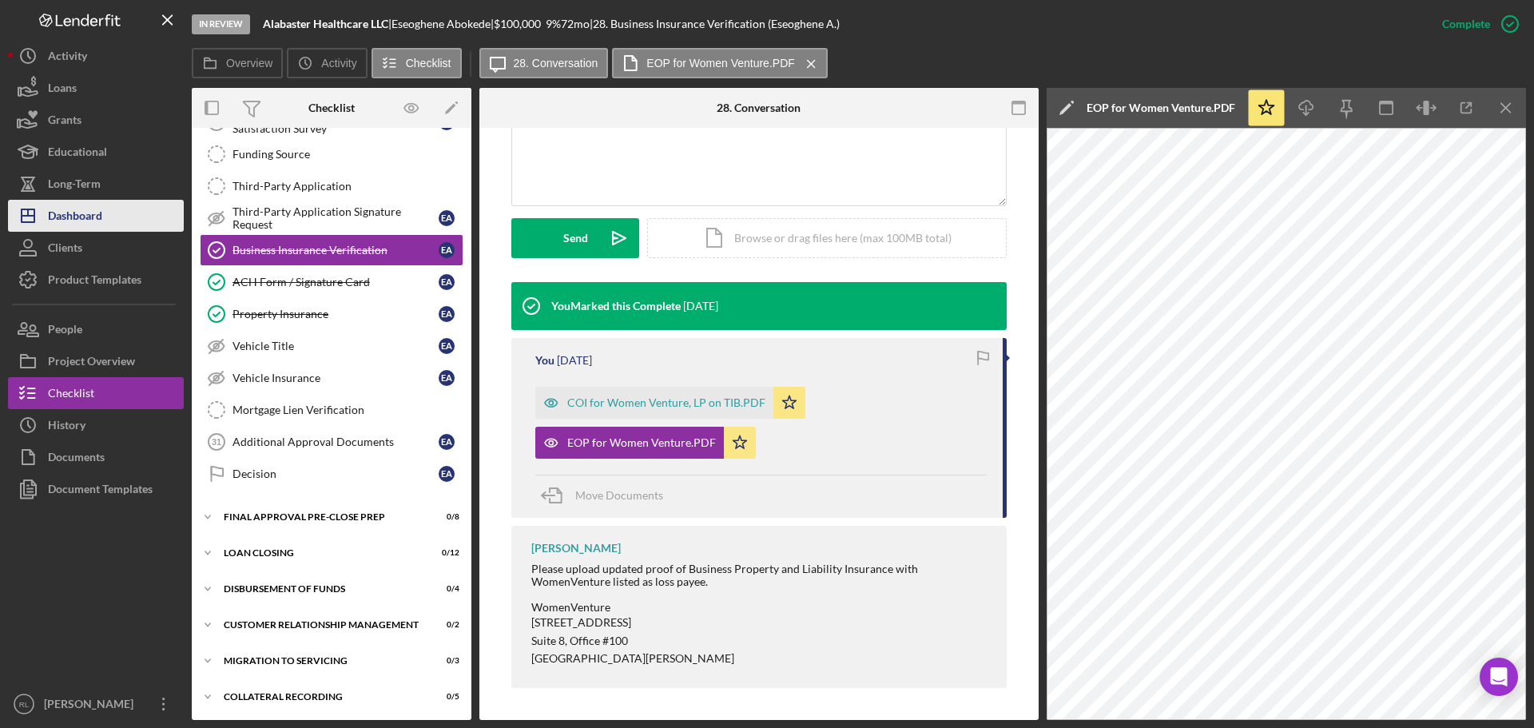
click at [100, 204] on div "Dashboard" at bounding box center [75, 218] width 54 height 36
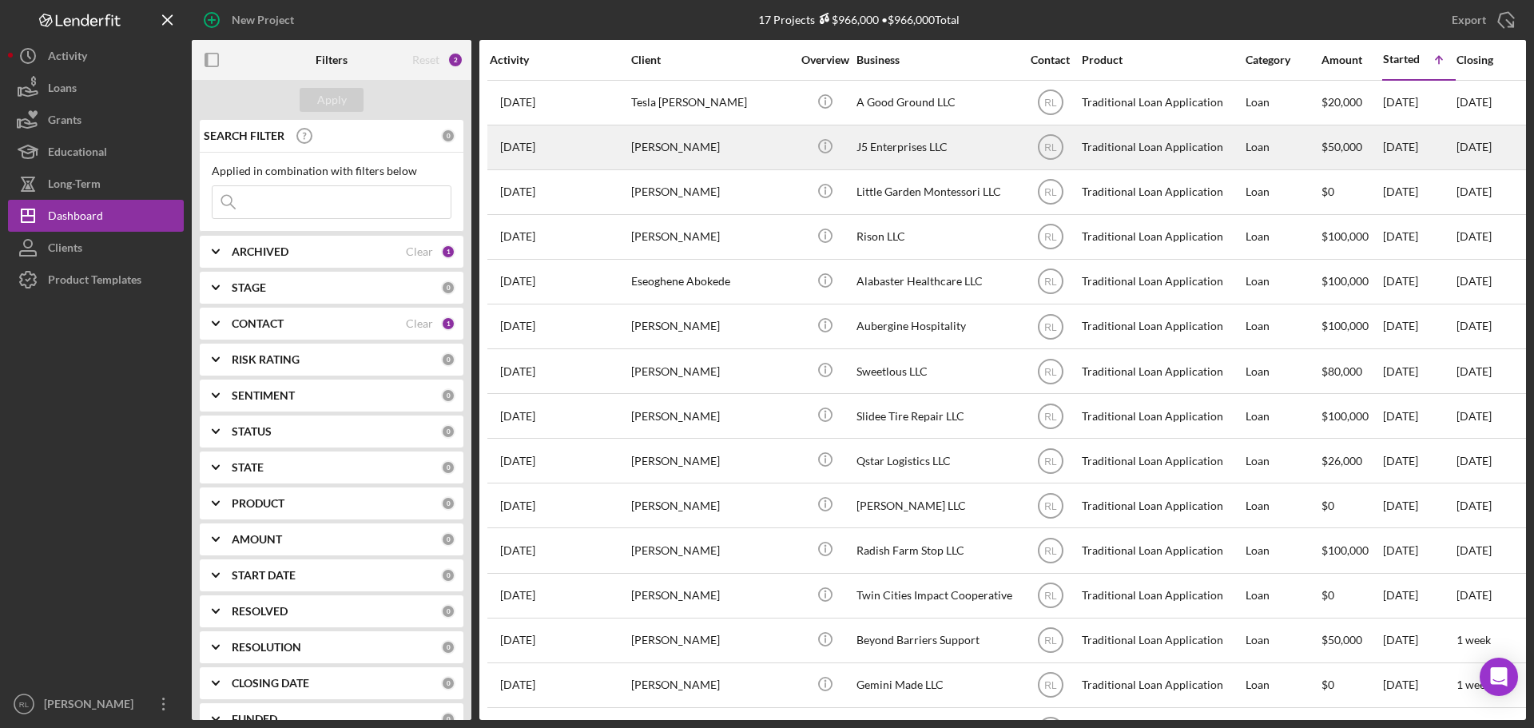
click at [717, 153] on div "[PERSON_NAME]" at bounding box center [711, 147] width 160 height 42
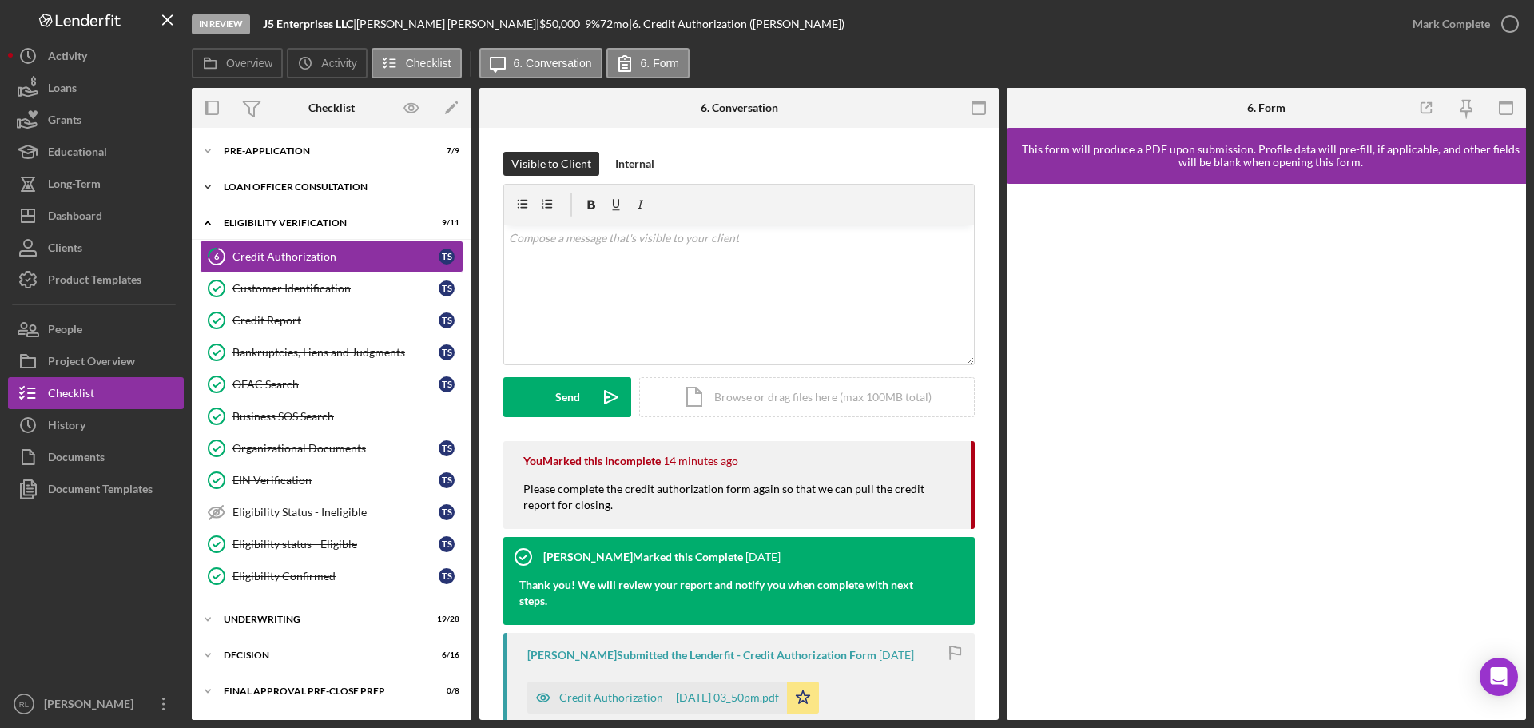
click at [290, 175] on div "Icon/Expander Loan Officer Consultation 1 / 3" at bounding box center [332, 187] width 280 height 32
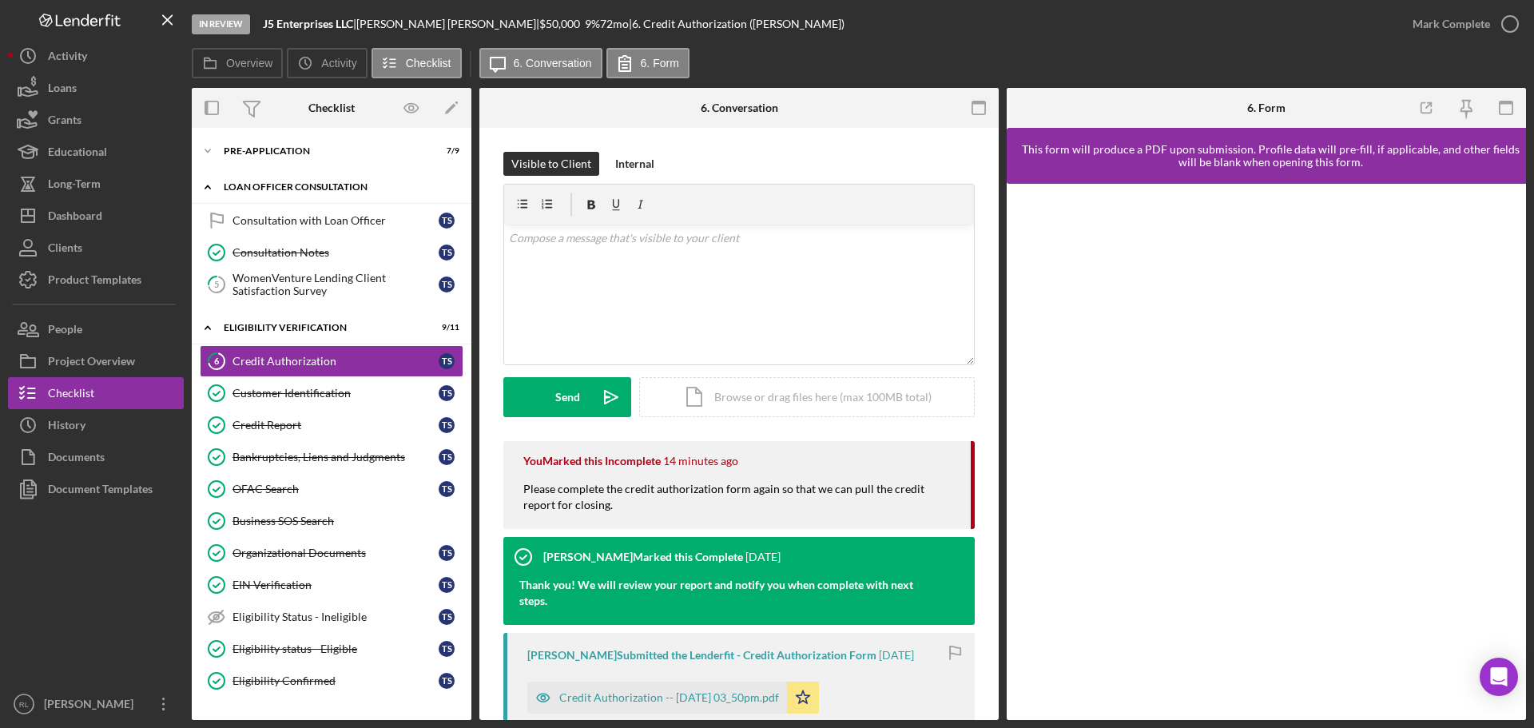
click at [318, 186] on div "Loan Officer Consultation" at bounding box center [338, 187] width 228 height 10
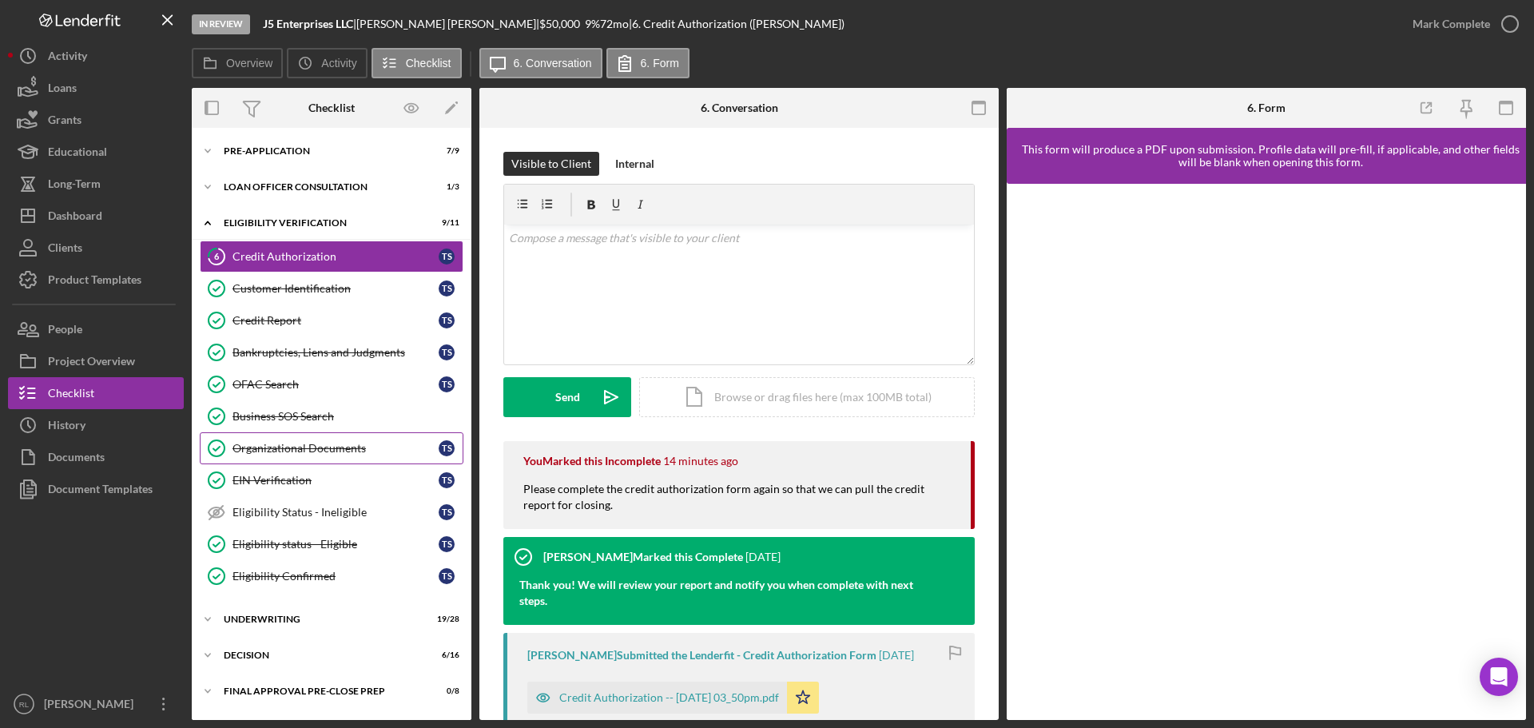
click at [304, 444] on div "Organizational Documents" at bounding box center [335, 448] width 206 height 13
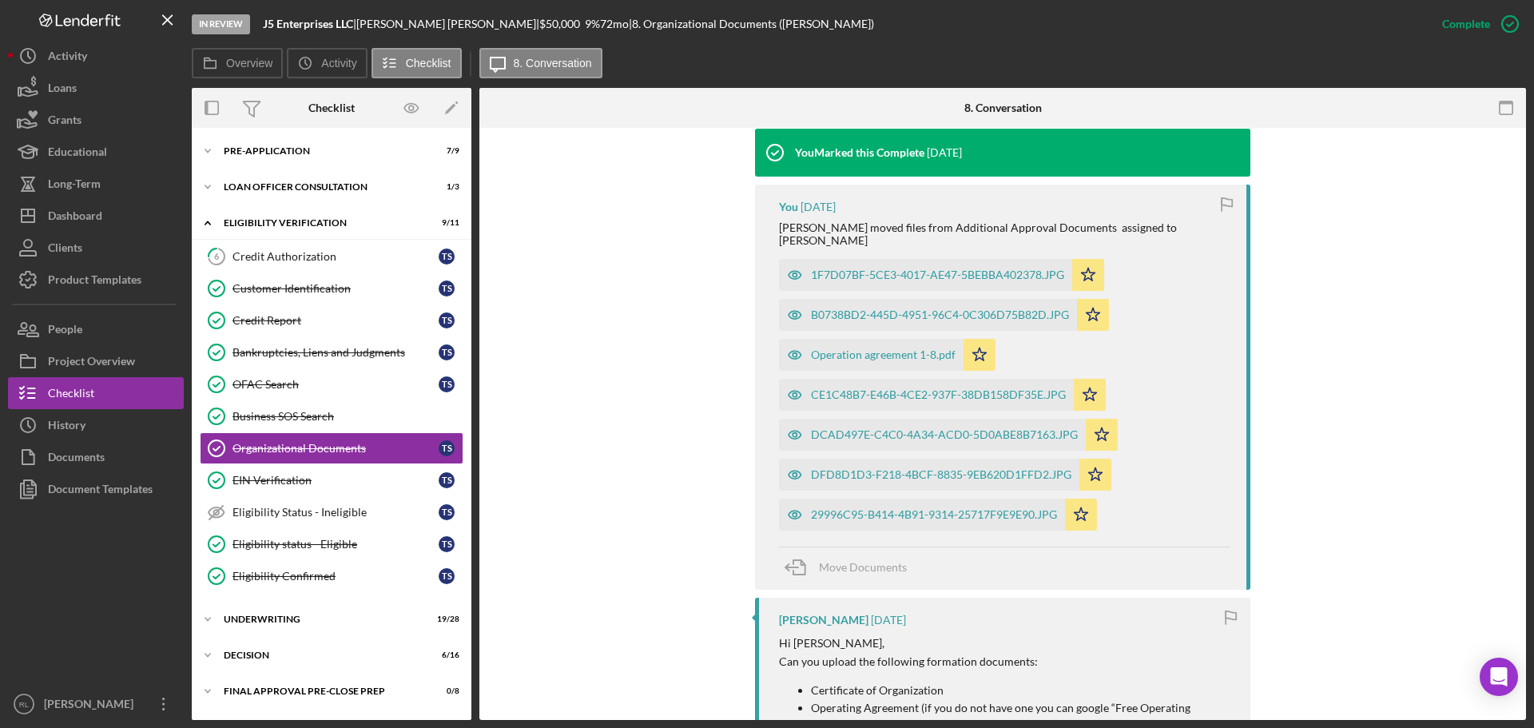
scroll to position [559, 0]
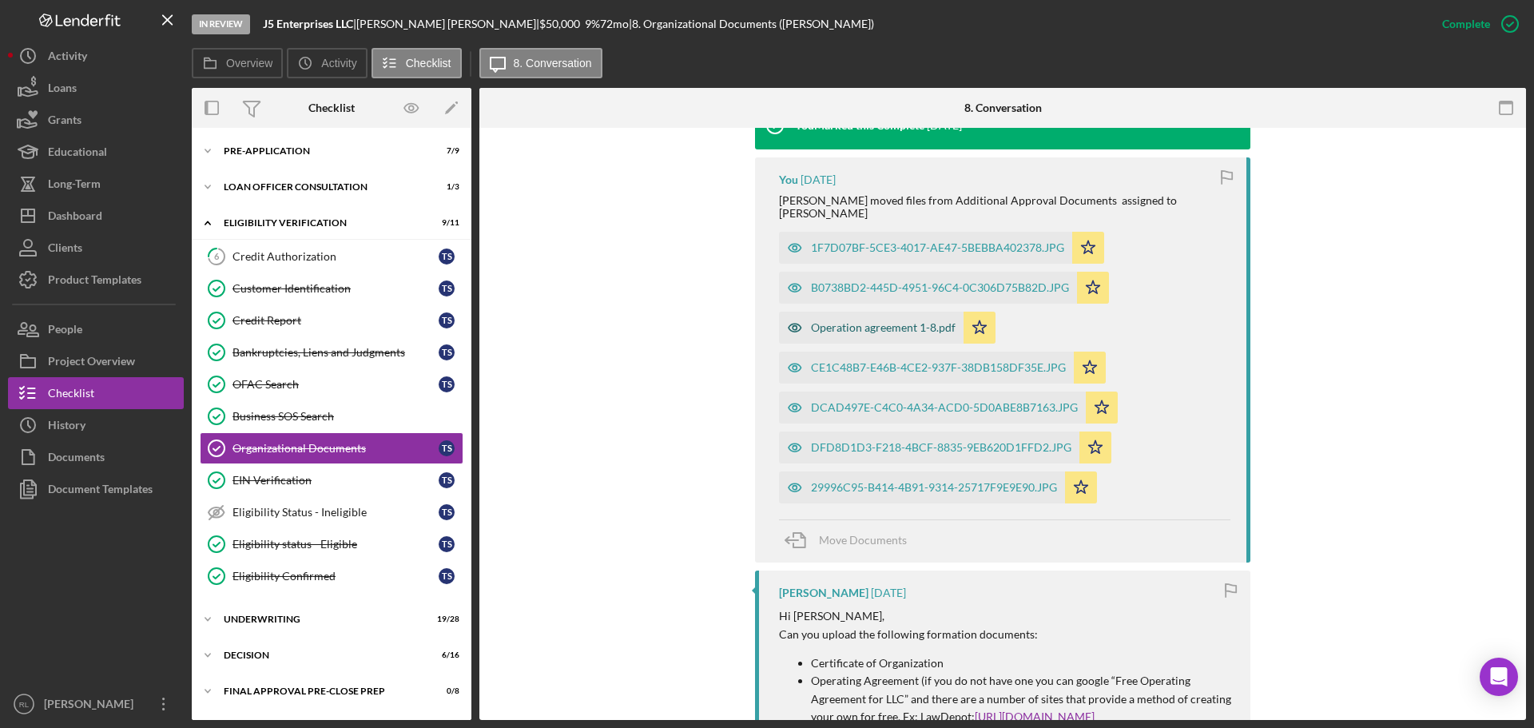
click at [859, 321] on div "Operation agreement 1-8.pdf" at bounding box center [883, 327] width 145 height 13
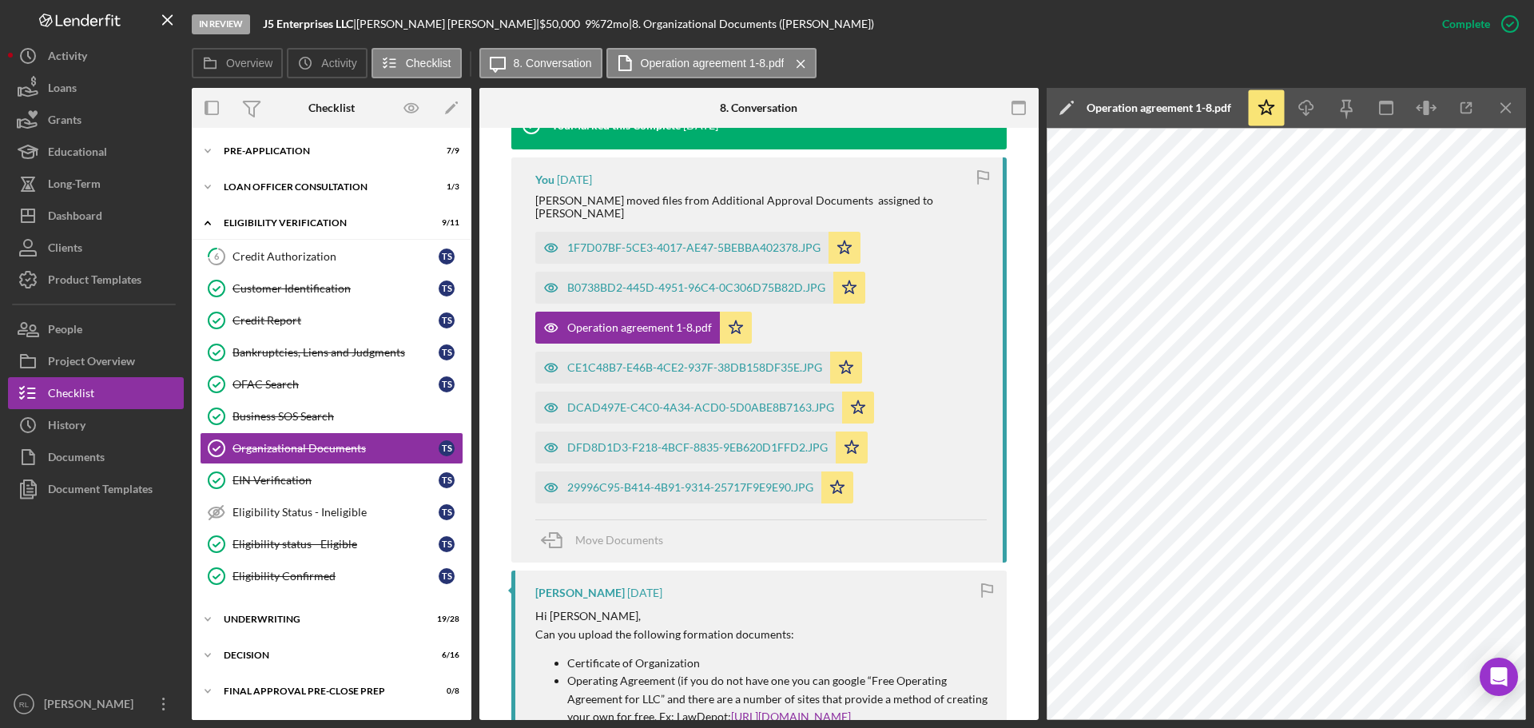
drag, startPoint x: 1504, startPoint y: 112, endPoint x: 1476, endPoint y: 115, distance: 27.3
click at [1504, 112] on icon "Icon/Menu Close" at bounding box center [1506, 108] width 36 height 36
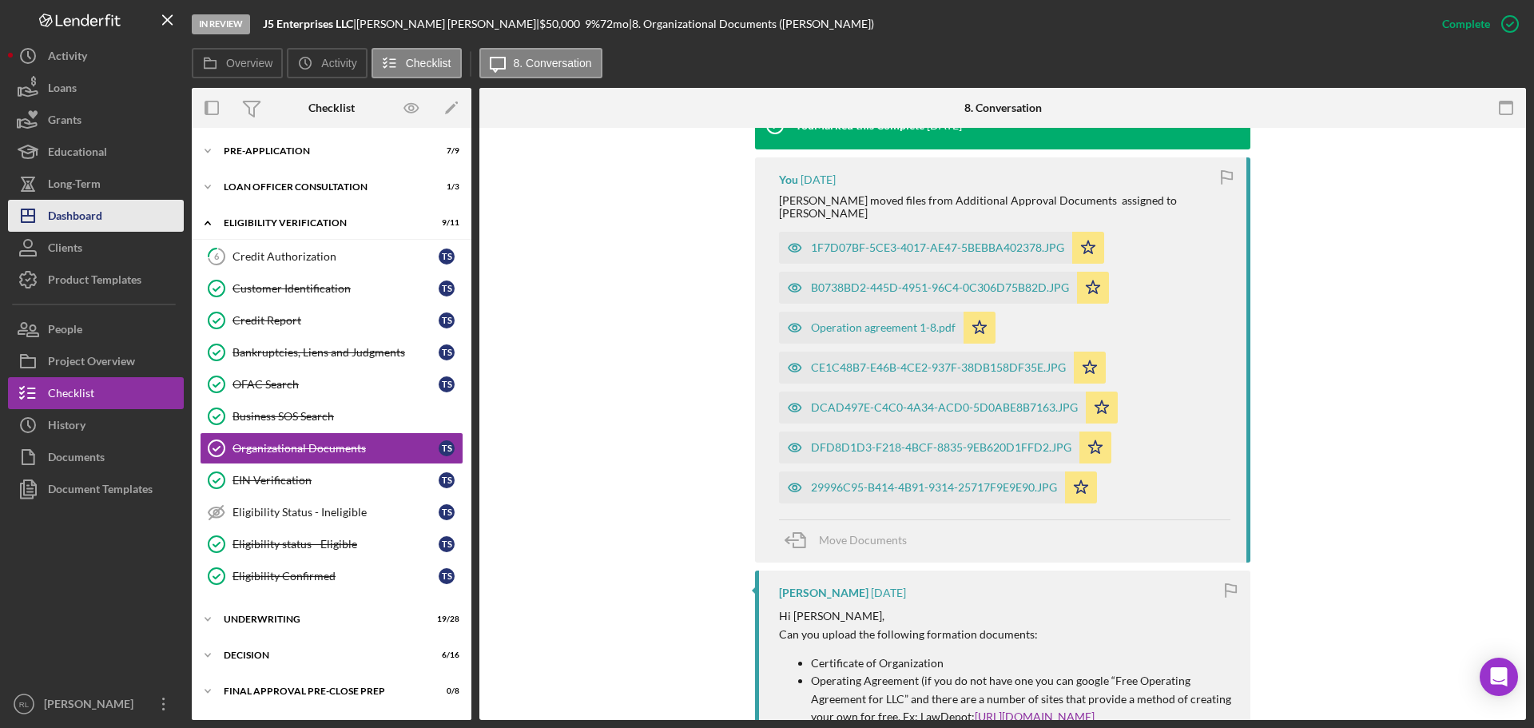
click at [105, 205] on button "Icon/Dashboard Dashboard" at bounding box center [96, 216] width 176 height 32
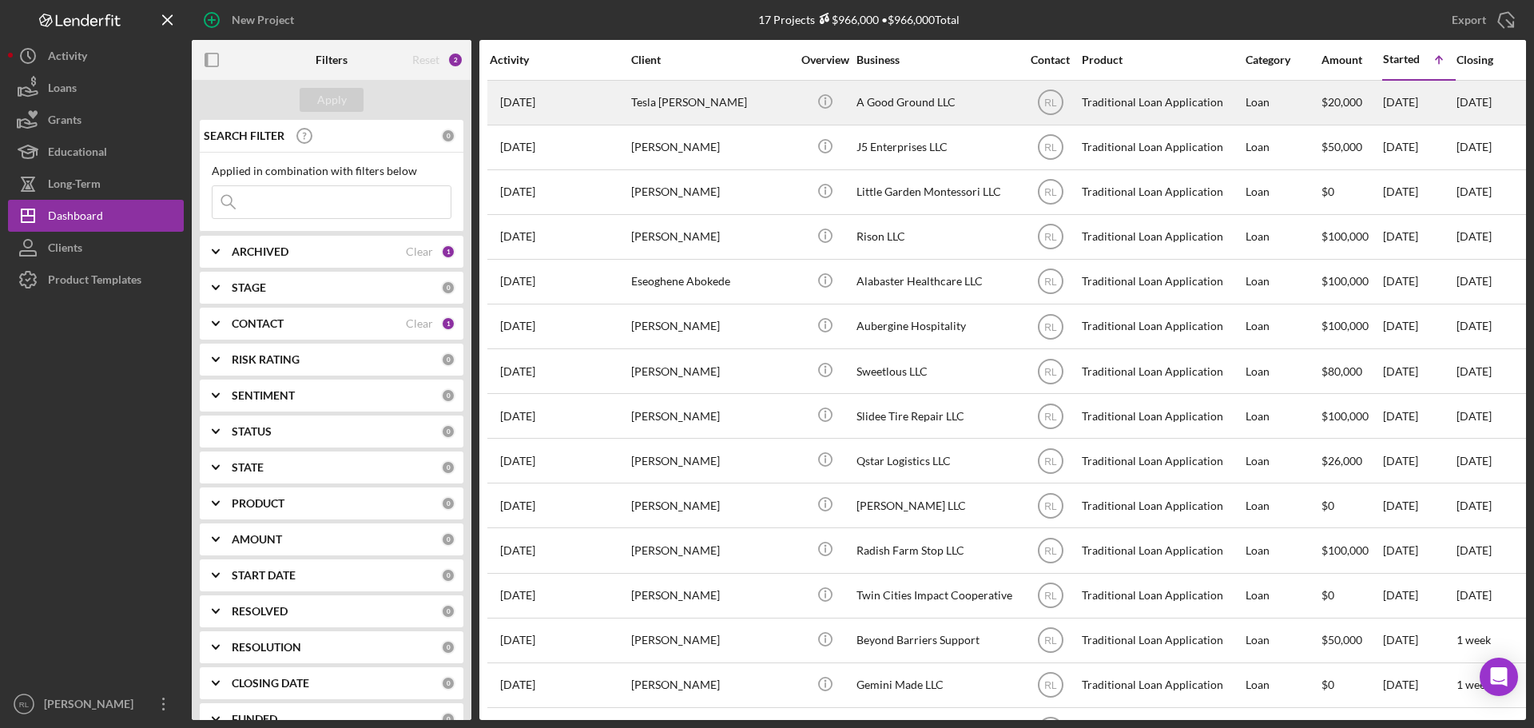
click at [771, 111] on div "Tesla [PERSON_NAME]" at bounding box center [711, 102] width 160 height 42
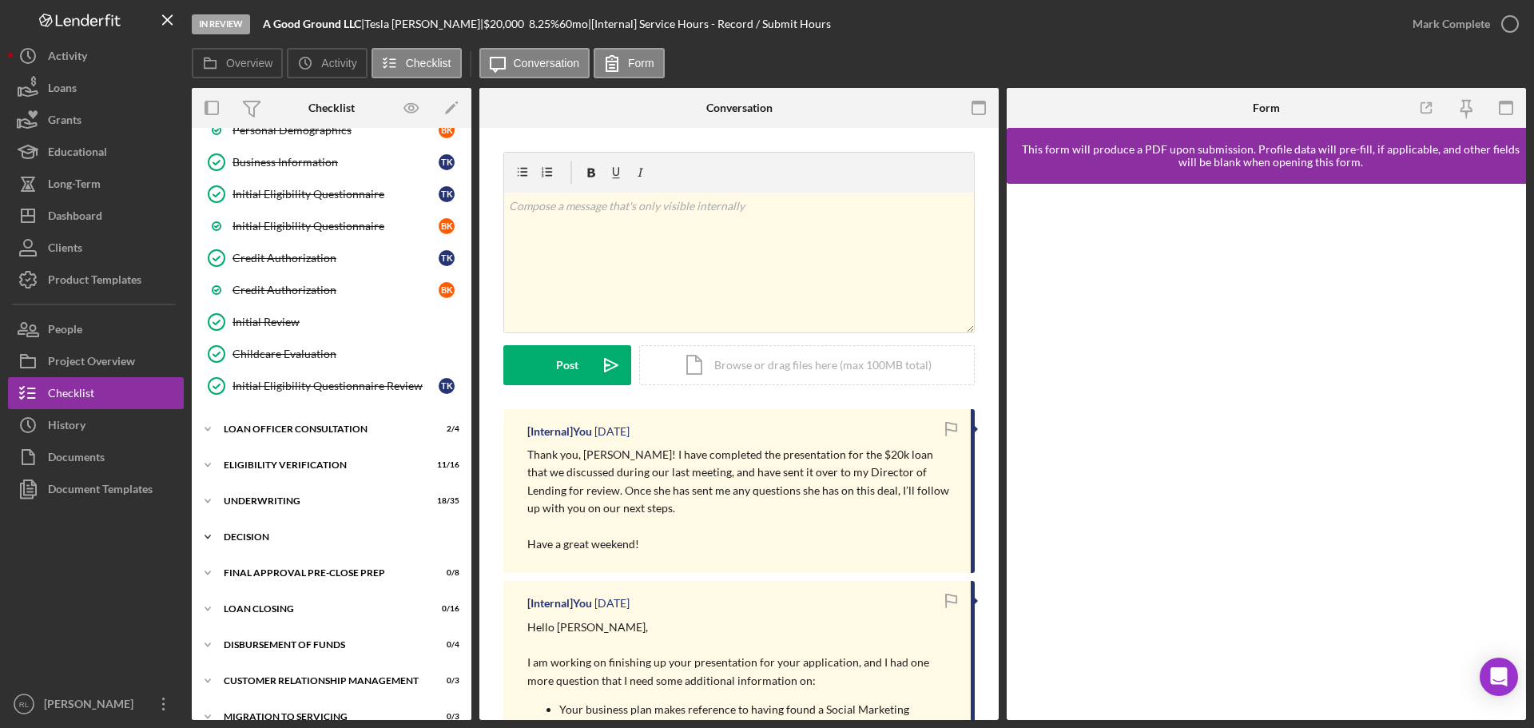
scroll to position [271, 0]
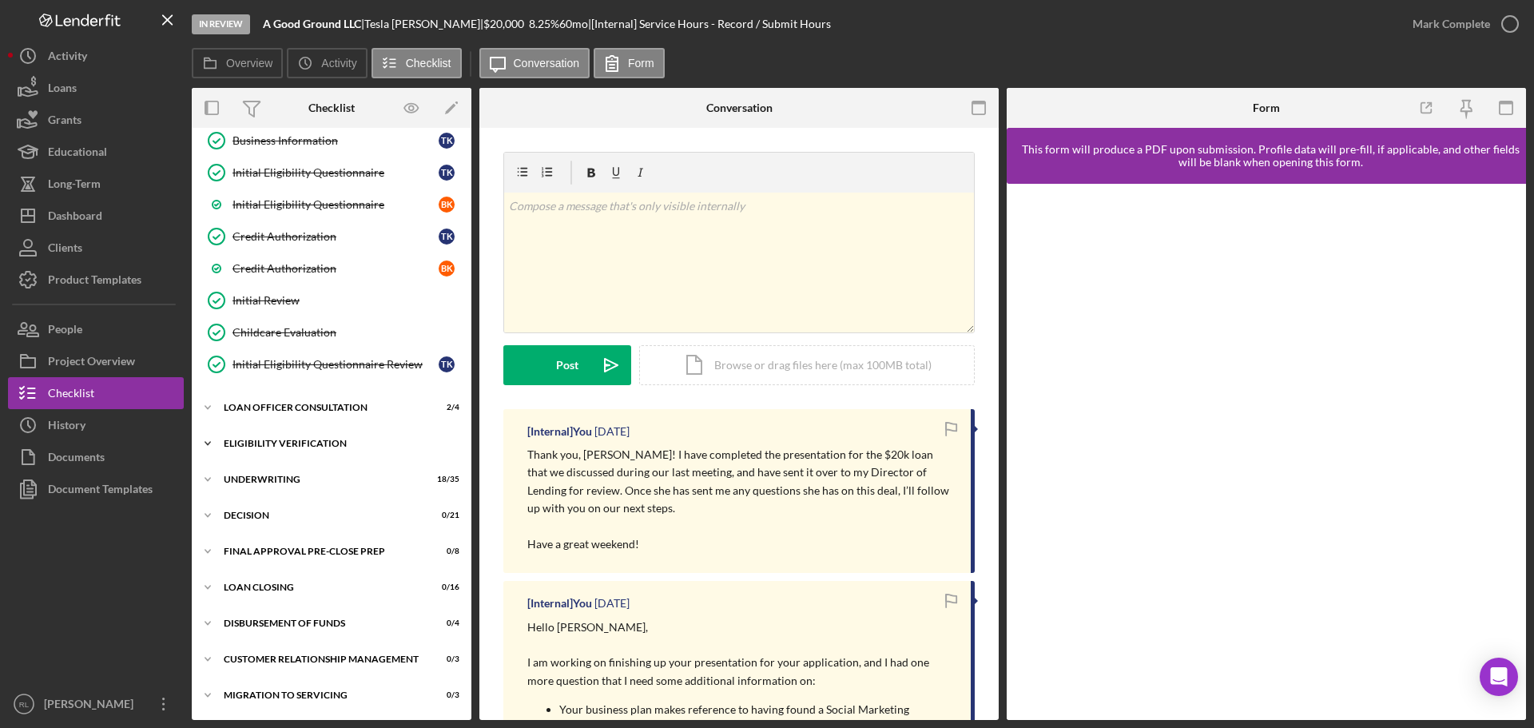
click at [306, 443] on div "Eligibility Verification" at bounding box center [338, 444] width 228 height 10
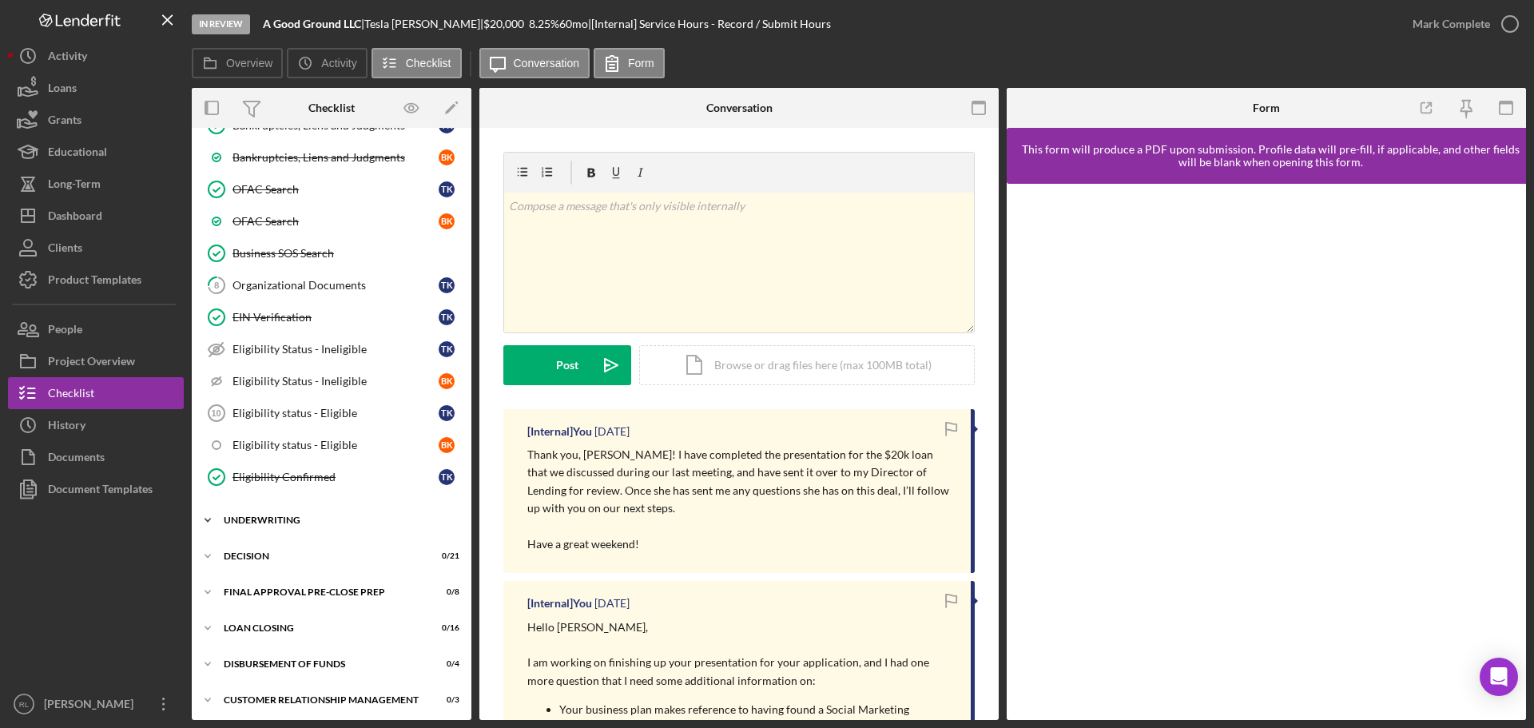
click at [282, 517] on div "Underwriting" at bounding box center [338, 520] width 228 height 10
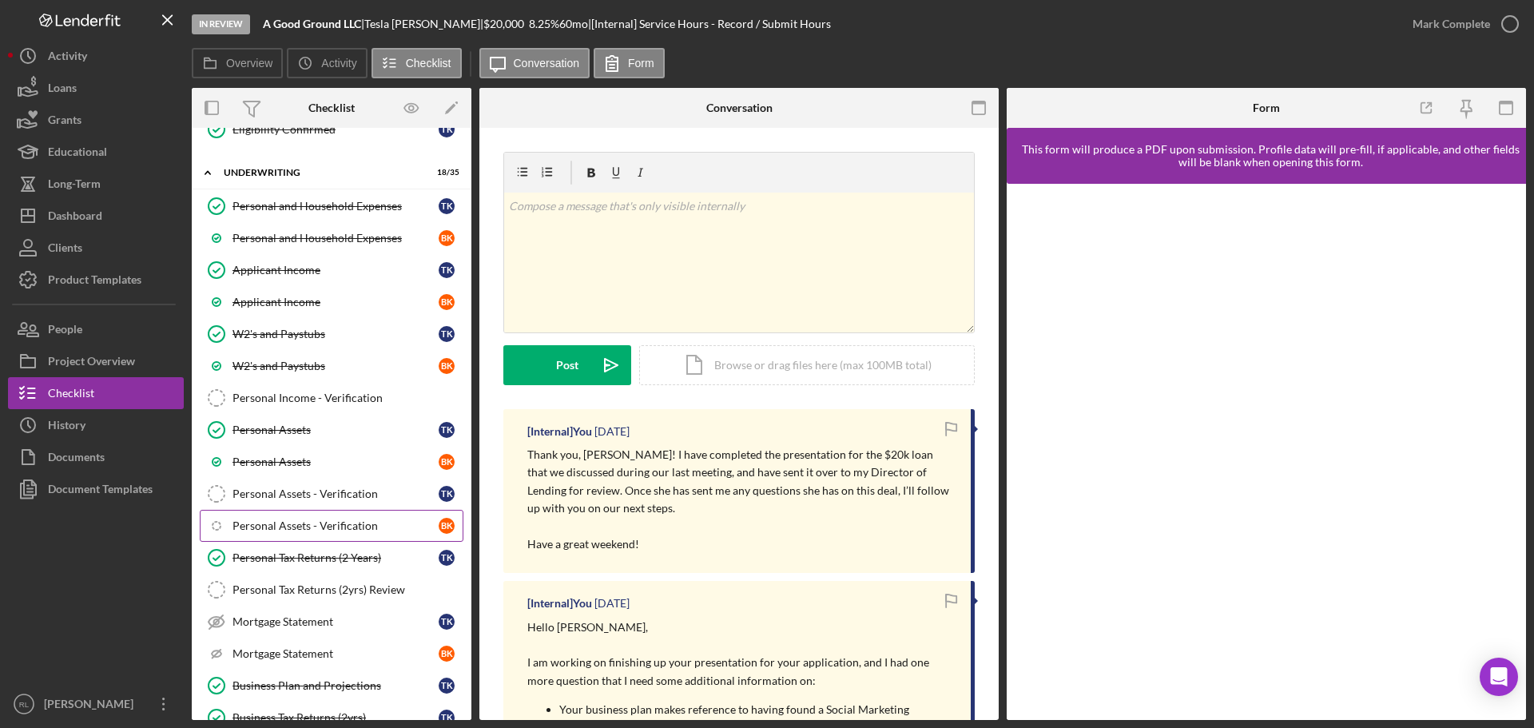
scroll to position [1070, 0]
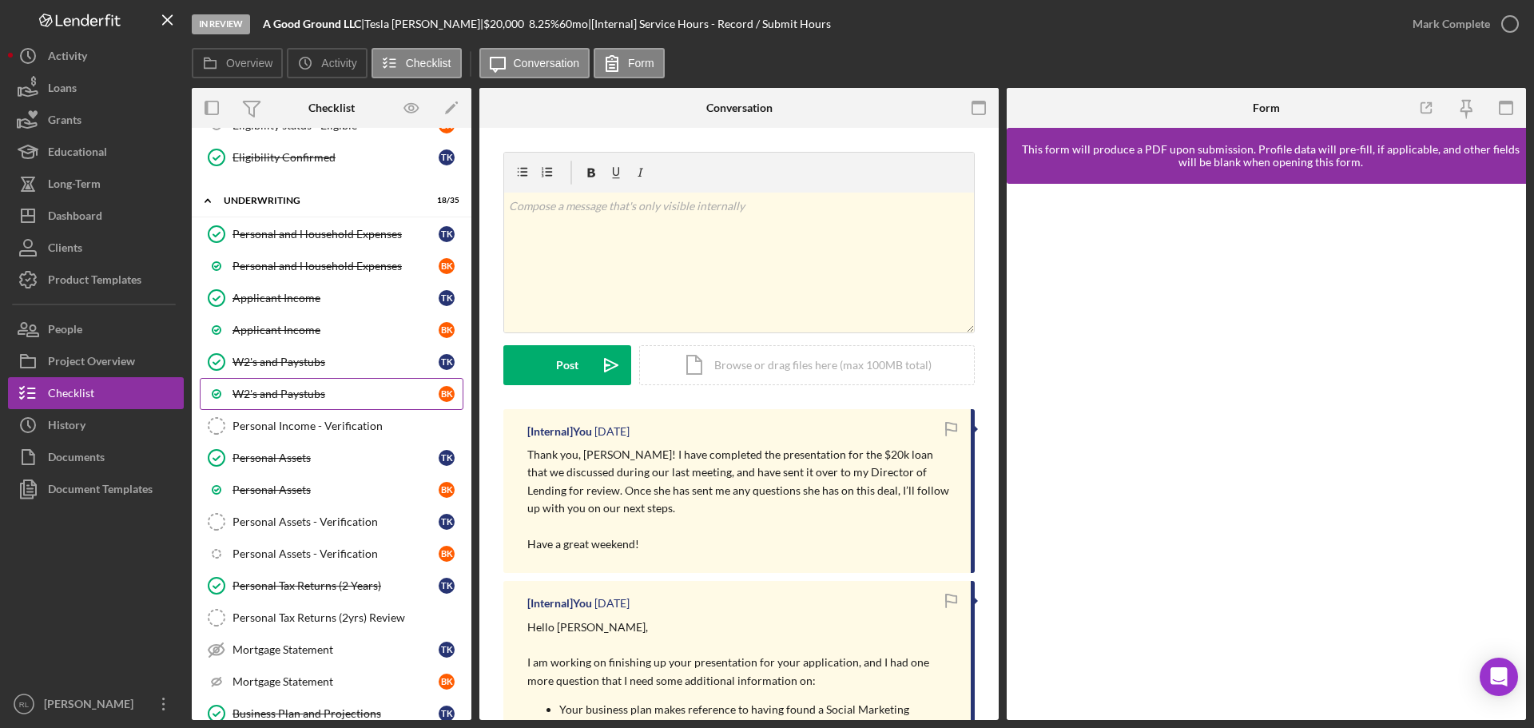
click at [321, 381] on link "W2's and Paystubs B K" at bounding box center [332, 394] width 264 height 32
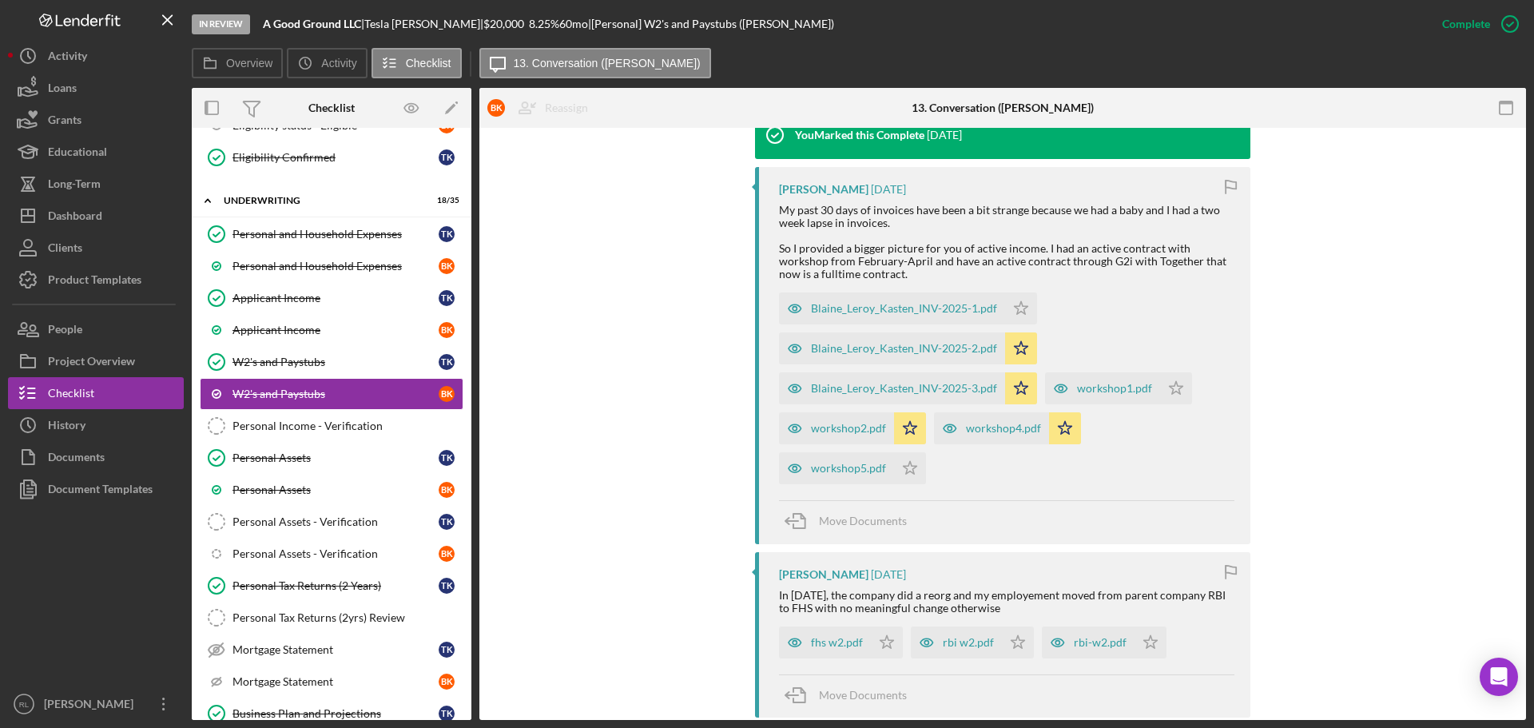
scroll to position [559, 0]
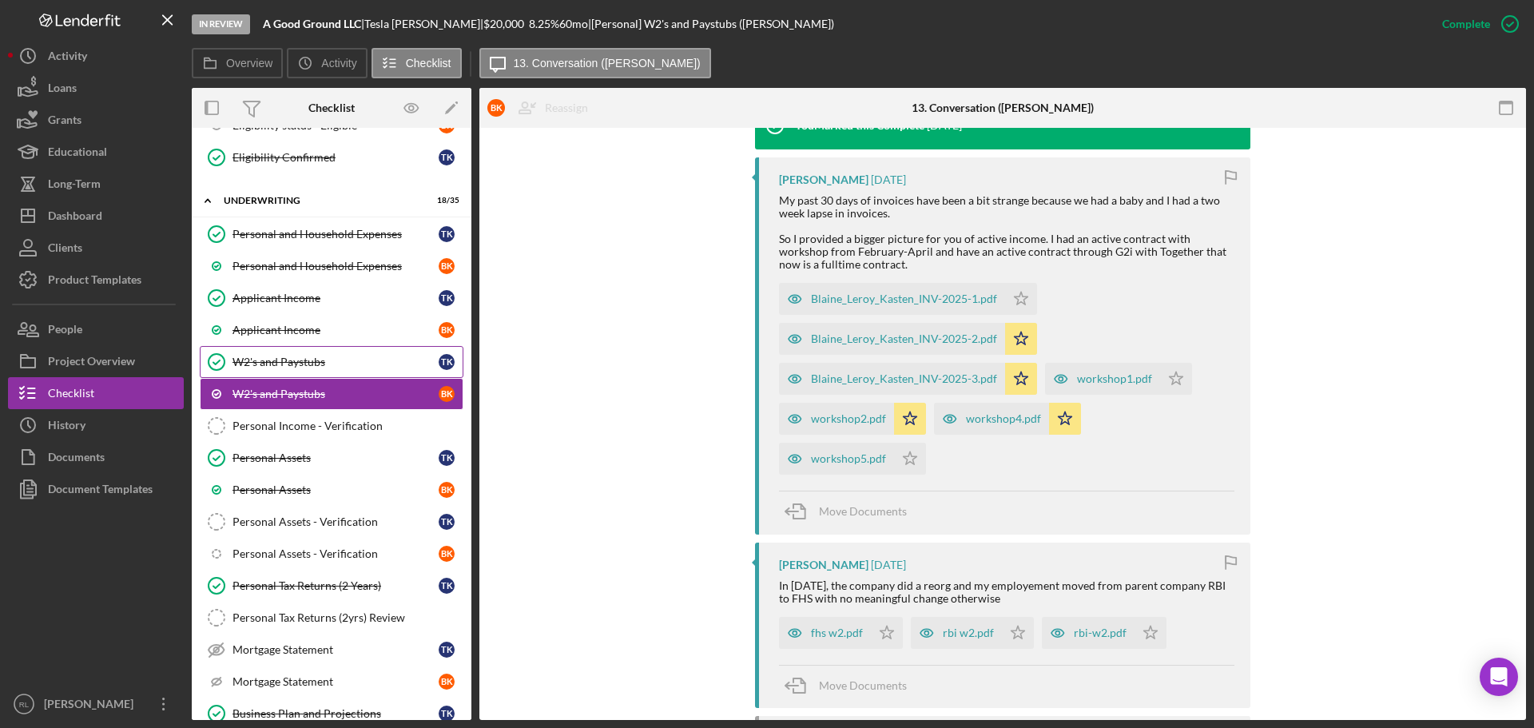
click at [268, 367] on div "W2's and Paystubs" at bounding box center [335, 362] width 206 height 13
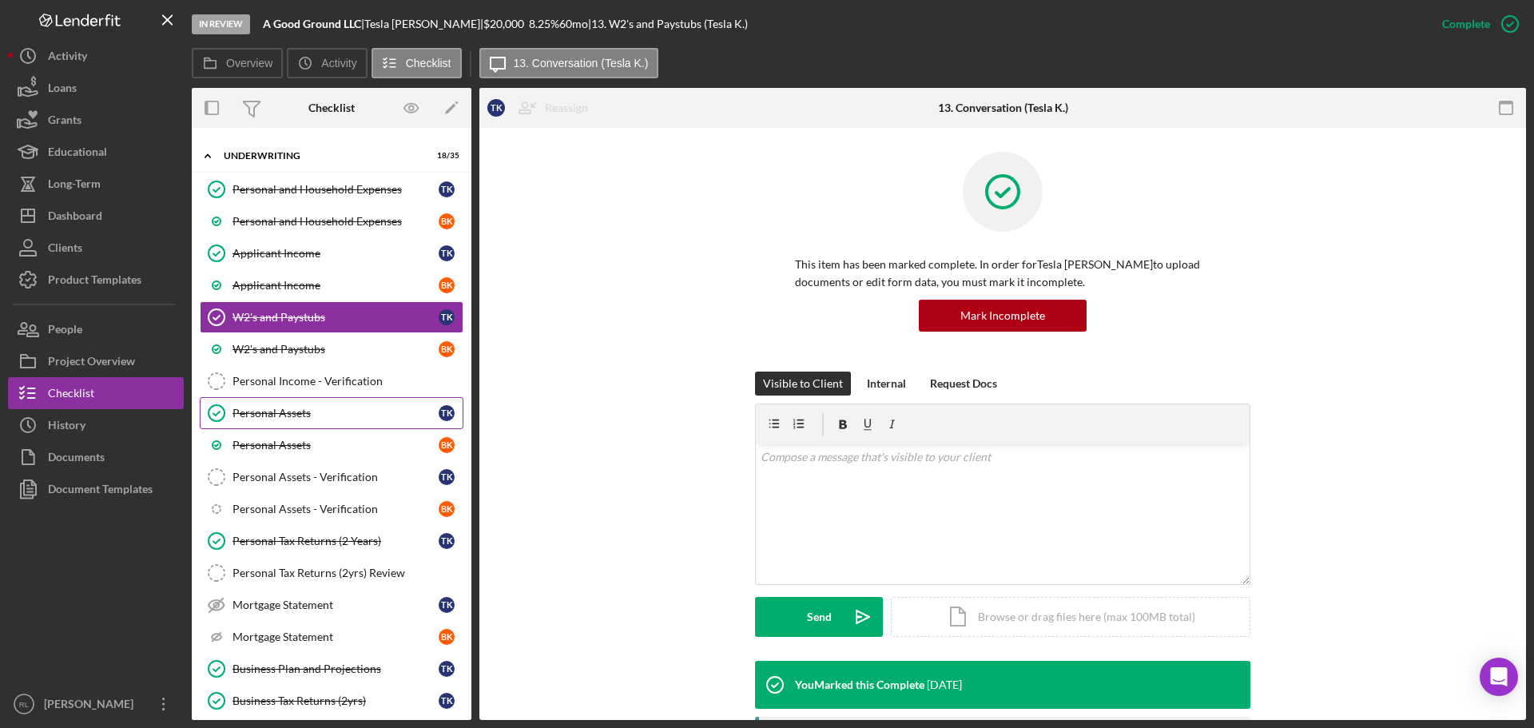
scroll to position [1150, 0]
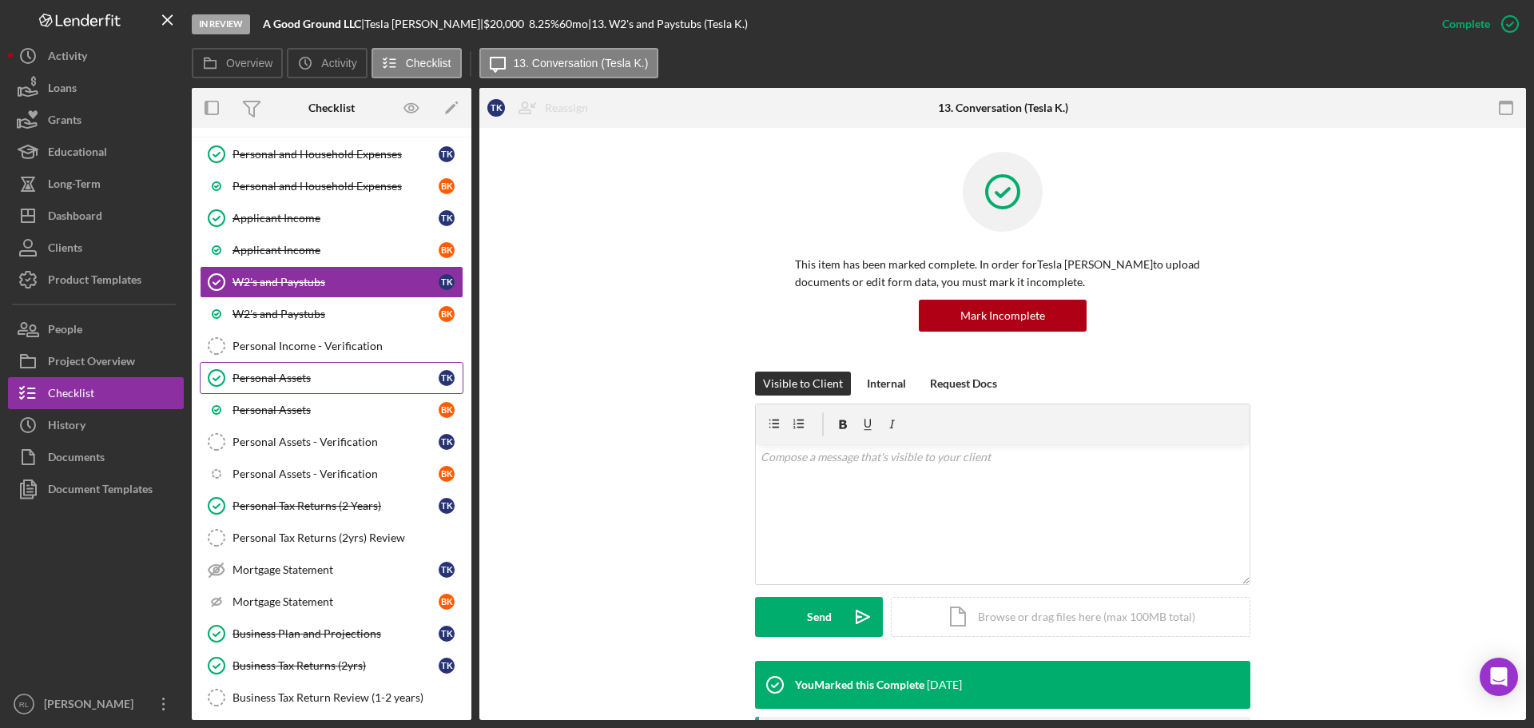
click at [318, 371] on div "Personal Assets" at bounding box center [335, 377] width 206 height 13
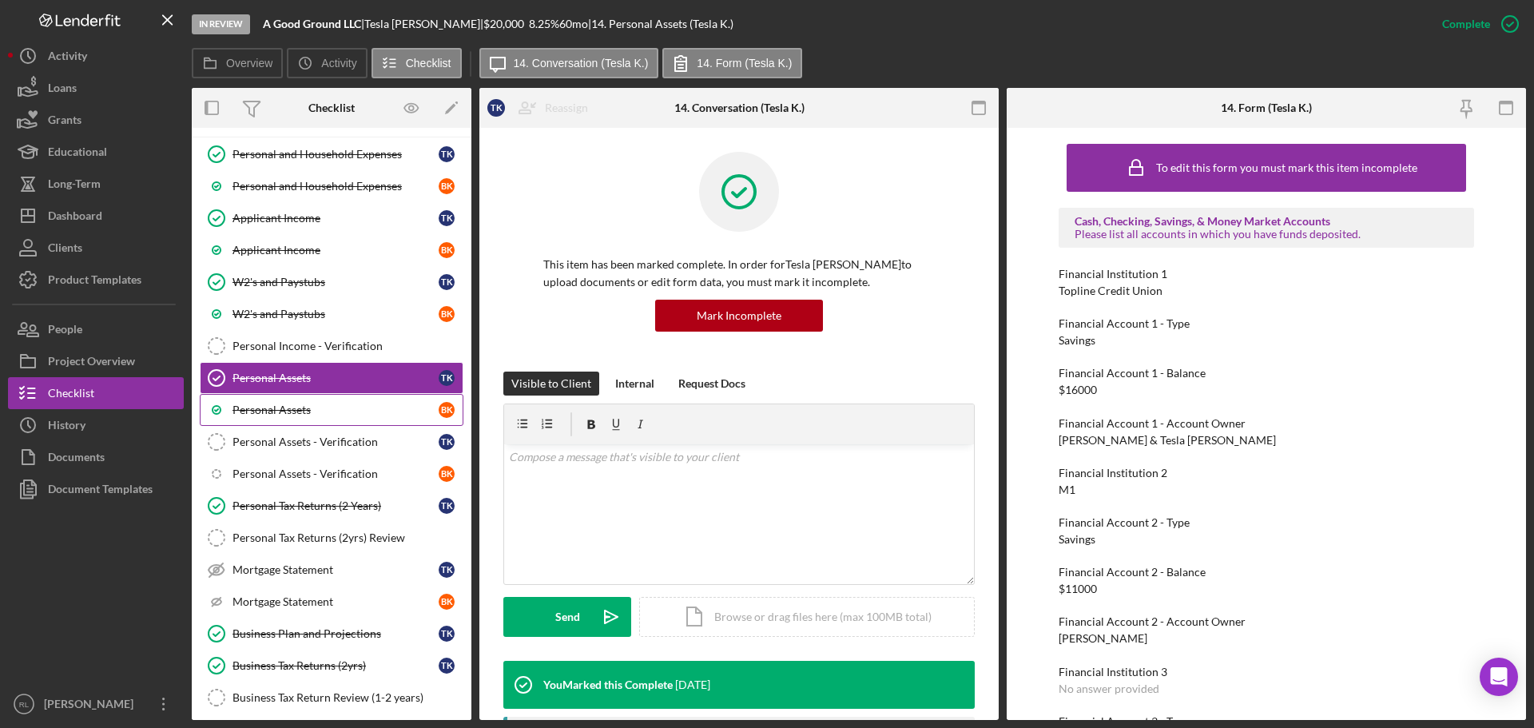
click at [295, 408] on div "Personal Assets" at bounding box center [335, 409] width 206 height 13
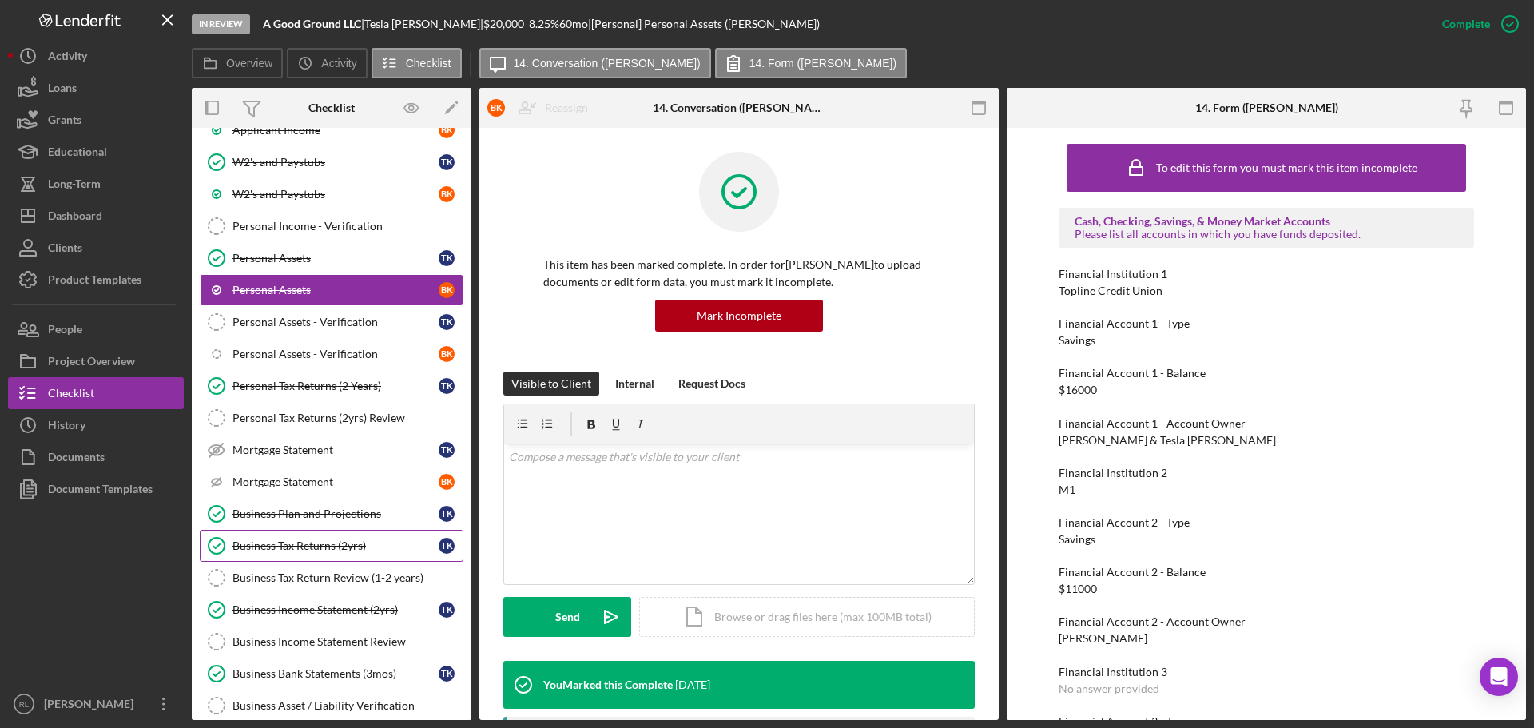
scroll to position [1309, 0]
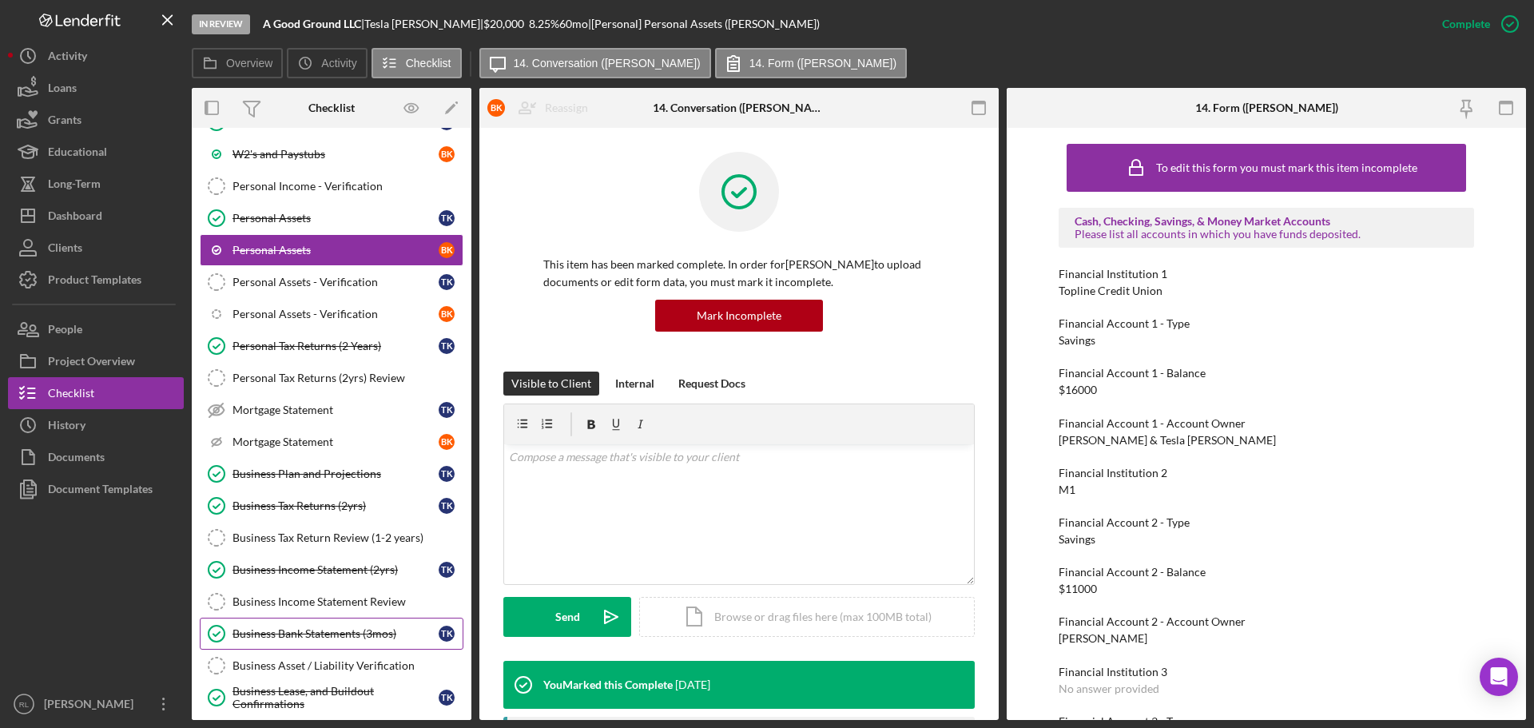
click at [286, 631] on div "Business Bank Statements (3mos)" at bounding box center [335, 633] width 206 height 13
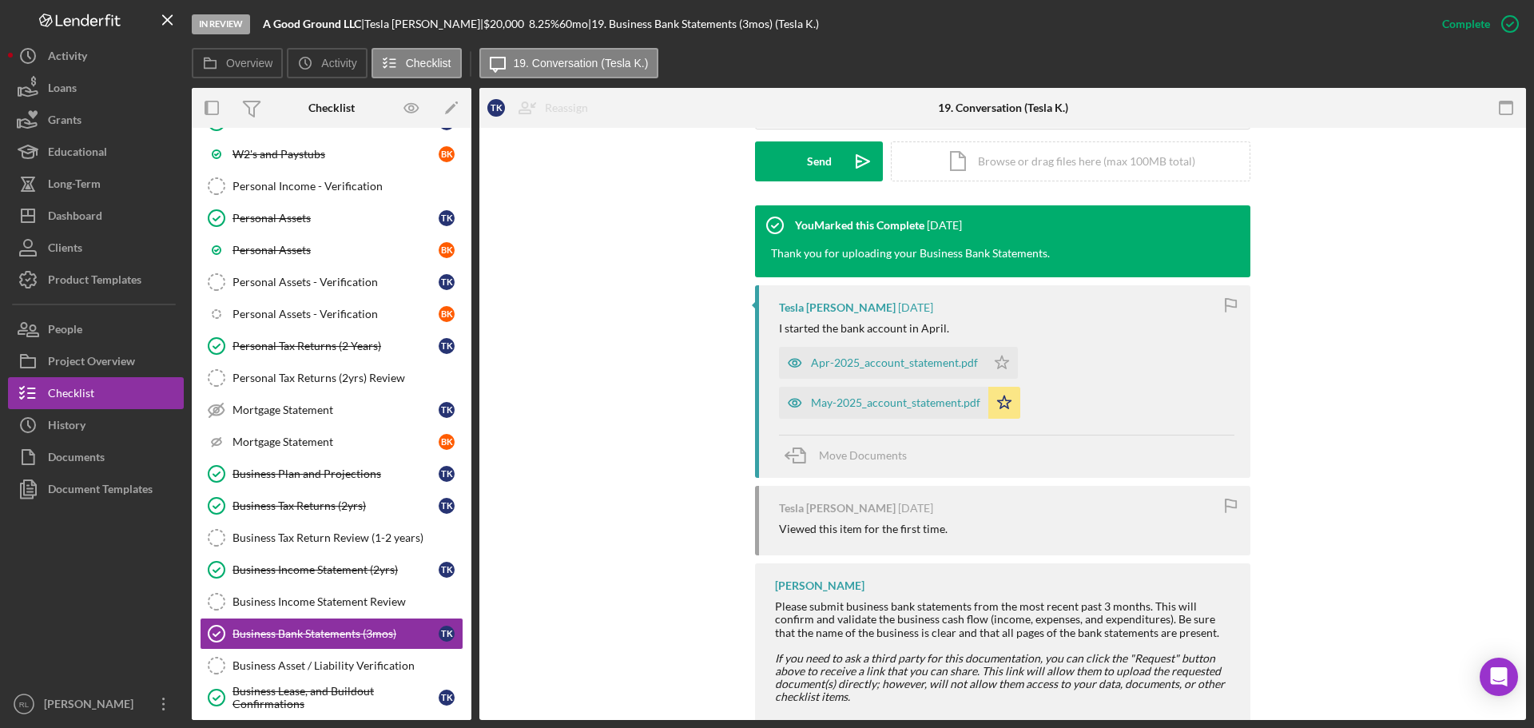
scroll to position [479, 0]
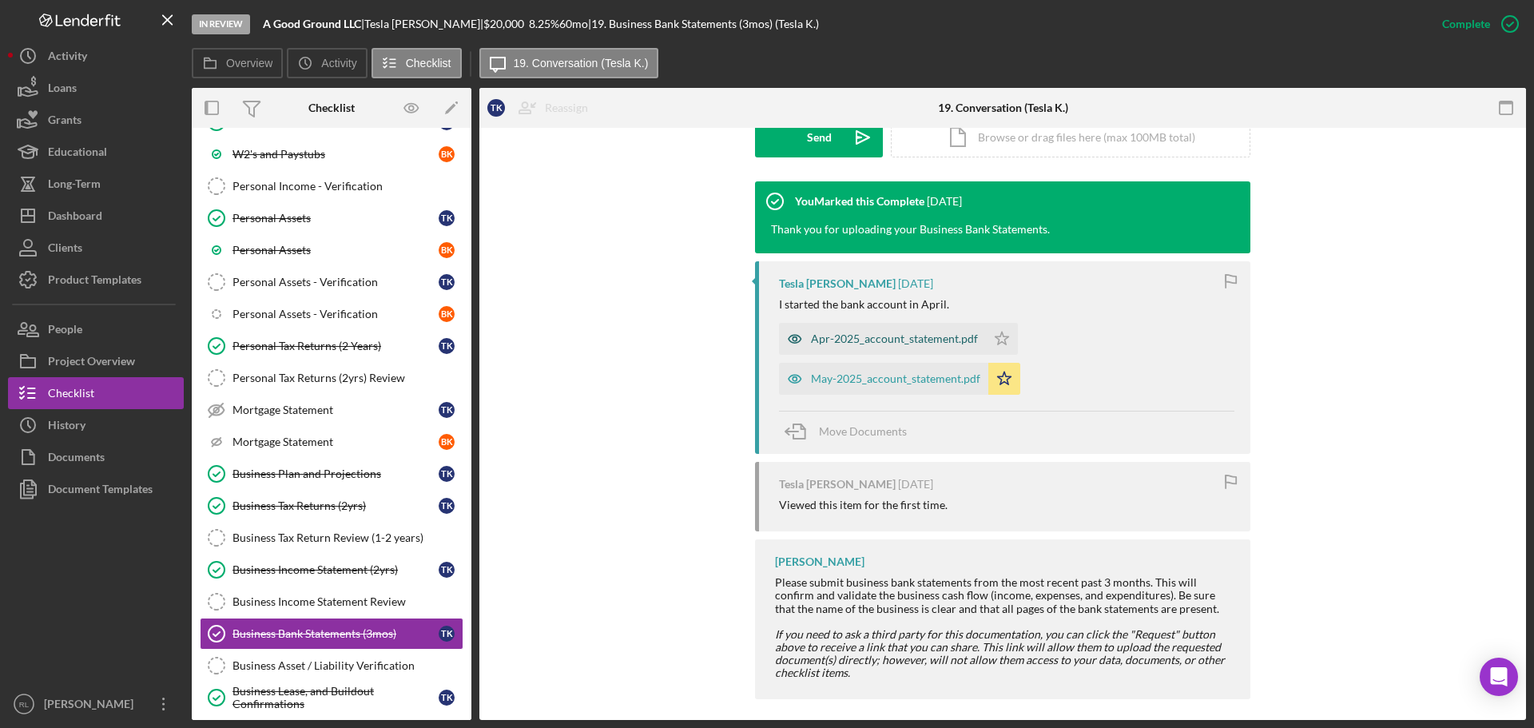
click at [881, 344] on div "Apr-2025_account_statement.pdf" at bounding box center [894, 338] width 167 height 13
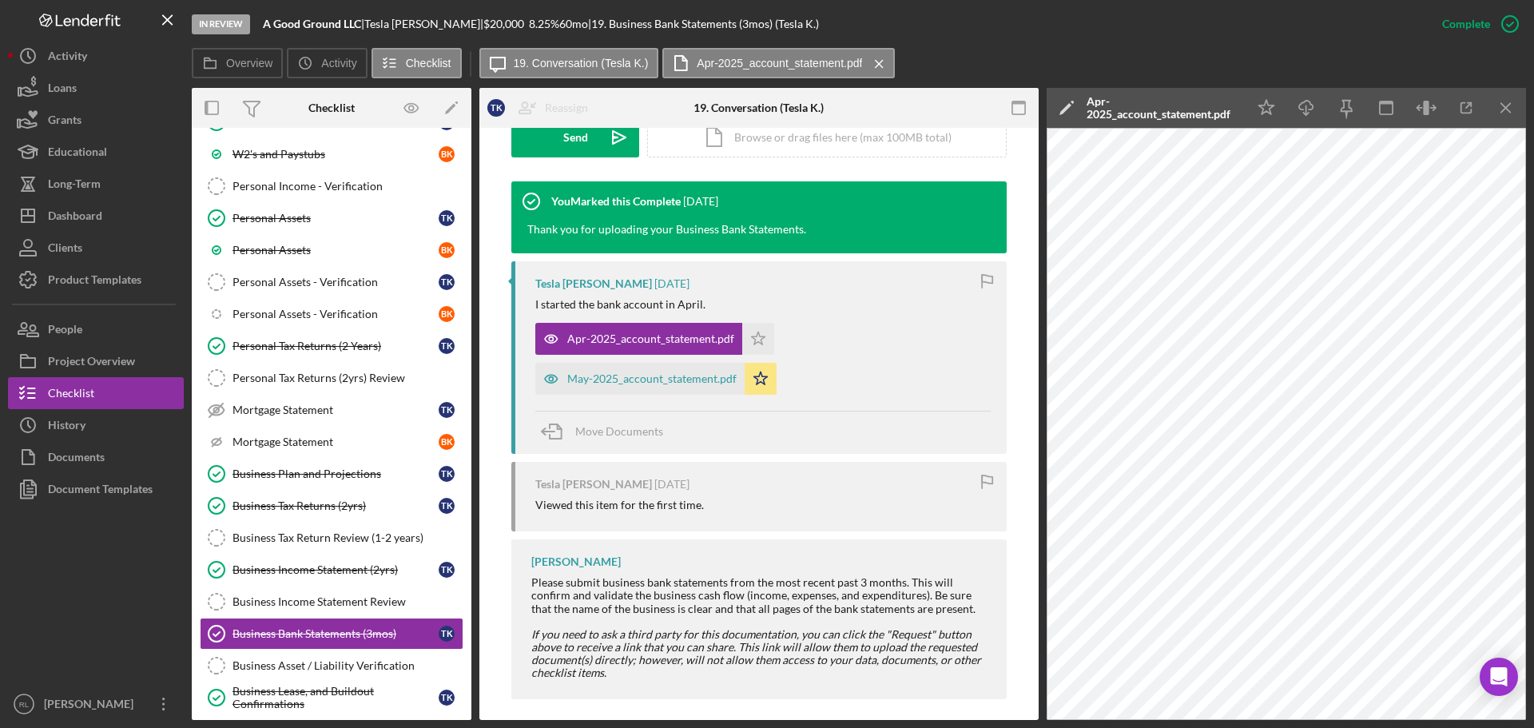
click at [709, 646] on em "If you need to ask a third party for this documentation, you can click the "Req…" at bounding box center [756, 653] width 450 height 52
click at [308, 566] on div "Business Income Statement (2yrs)" at bounding box center [335, 569] width 206 height 13
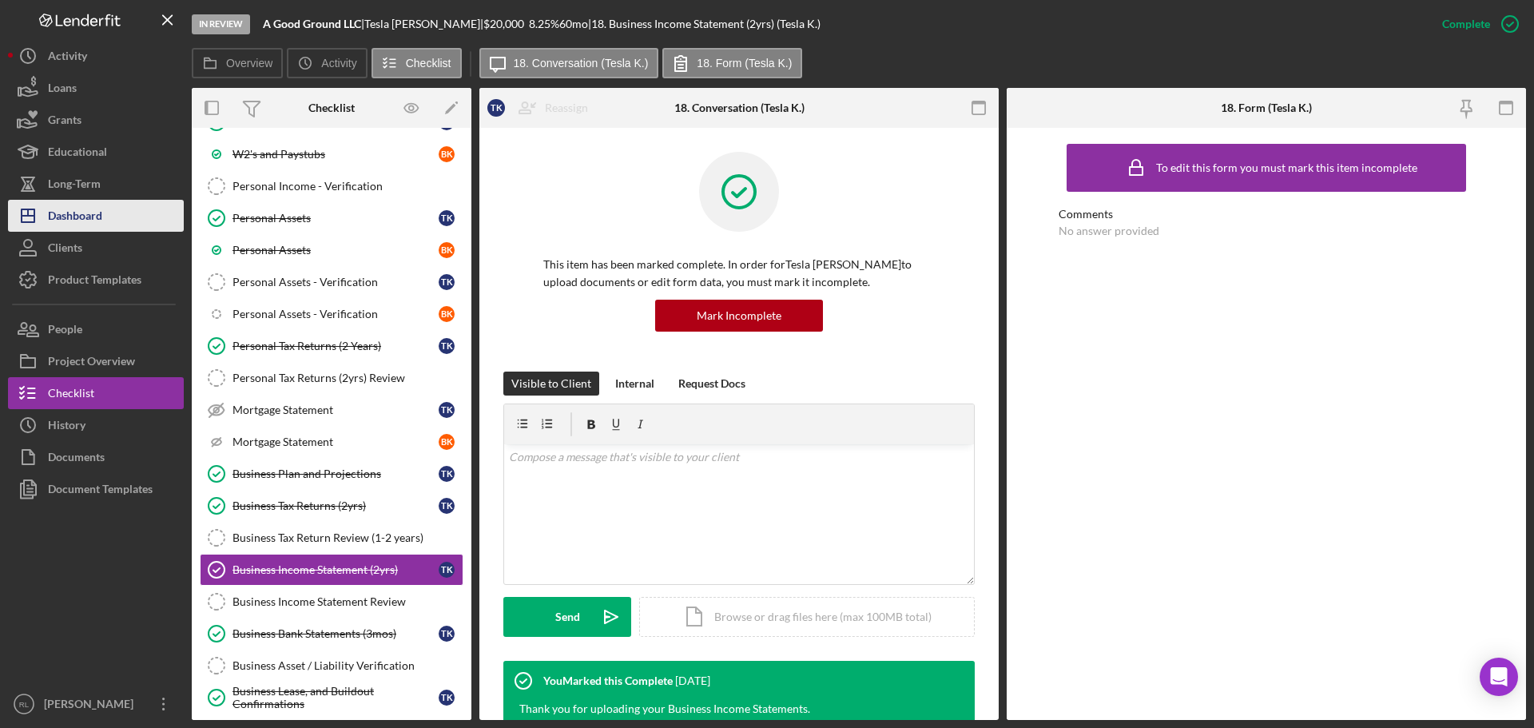
click at [85, 216] on div "Dashboard" at bounding box center [75, 218] width 54 height 36
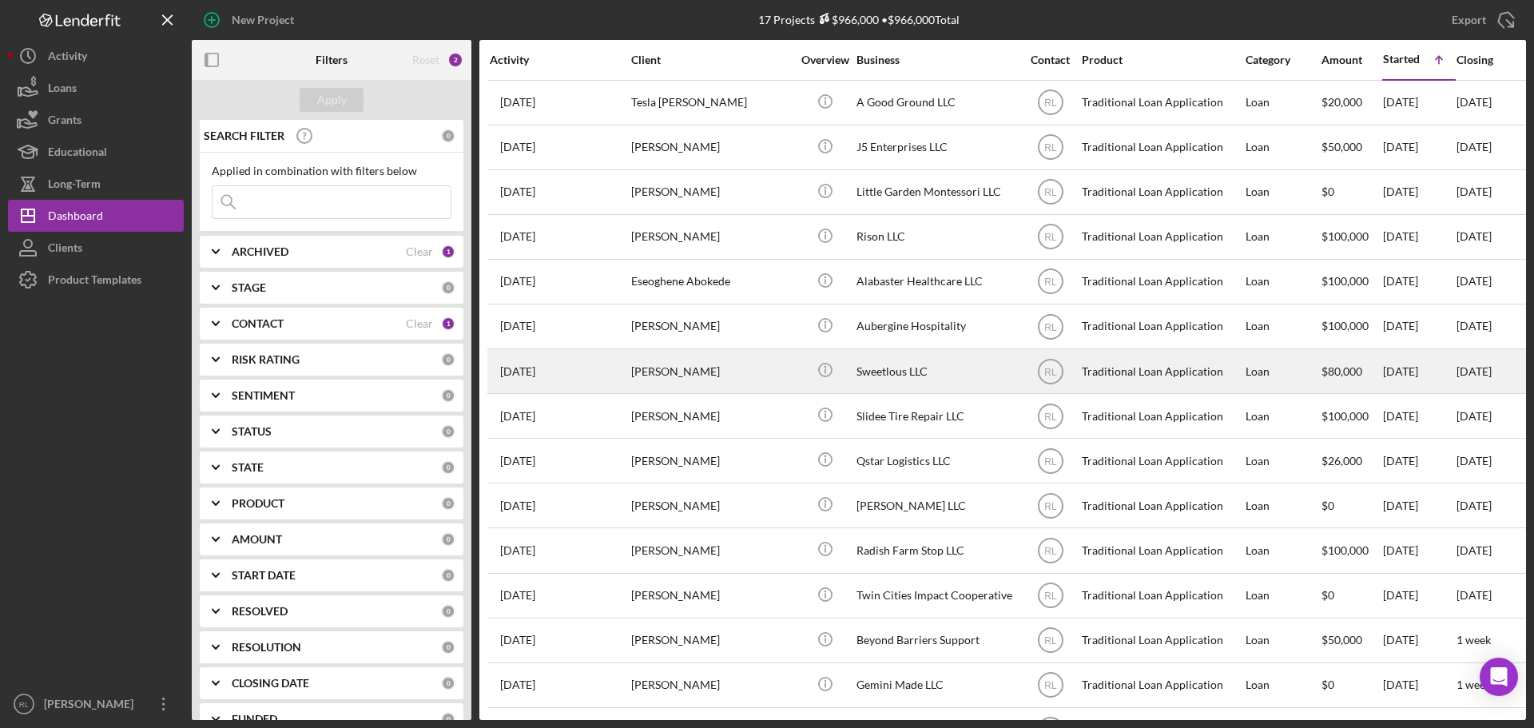
click at [768, 372] on div "[PERSON_NAME]" at bounding box center [711, 371] width 160 height 42
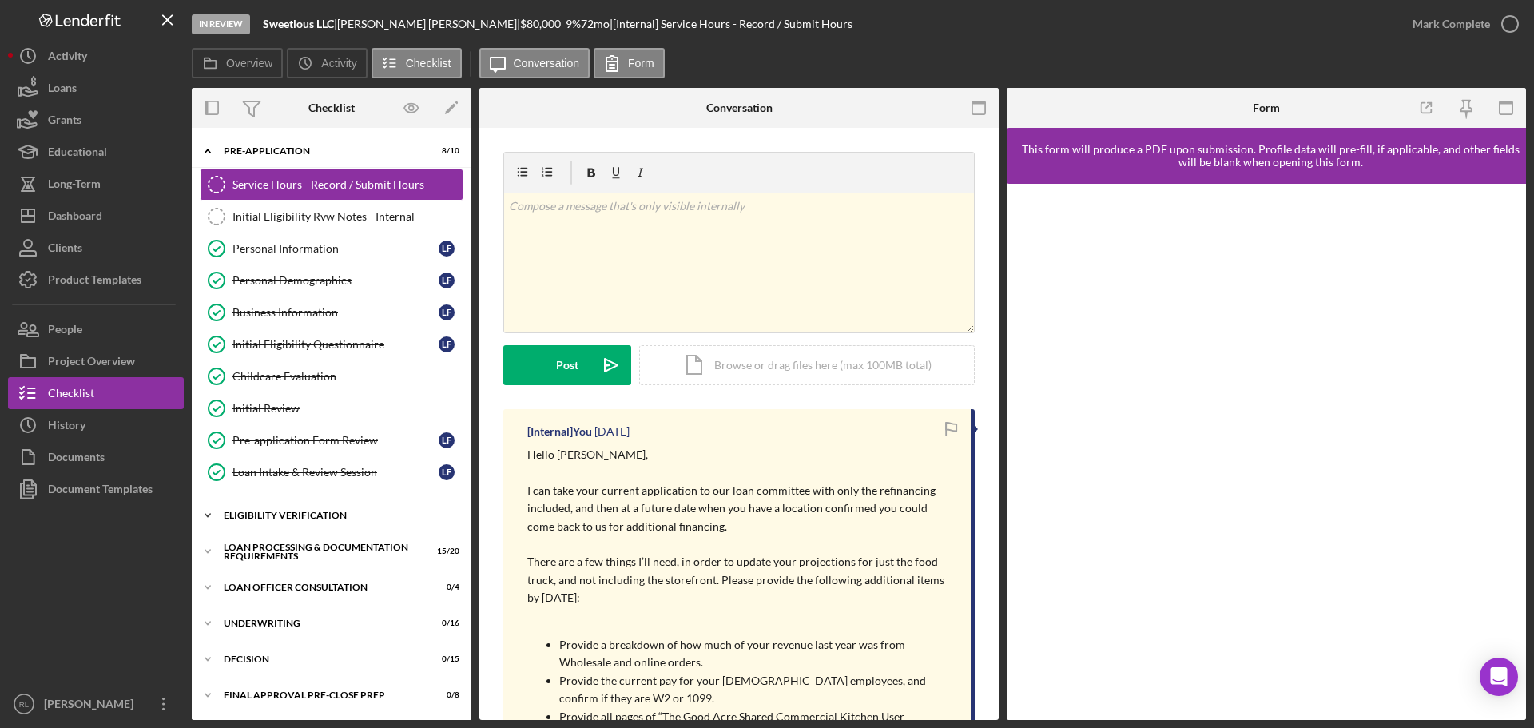
click at [295, 523] on div "Icon/Expander Eligibility Verification 11 / 13" at bounding box center [332, 515] width 280 height 32
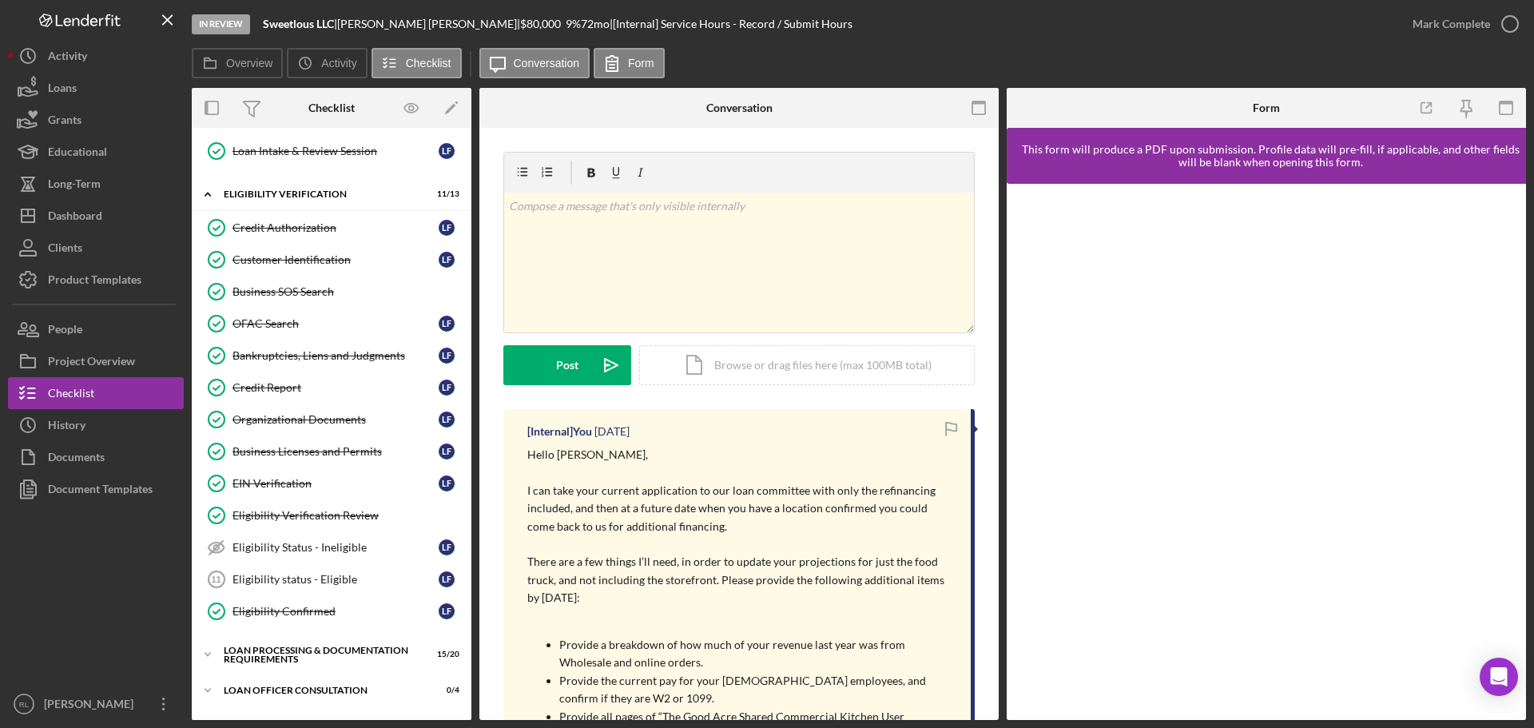
scroll to position [399, 0]
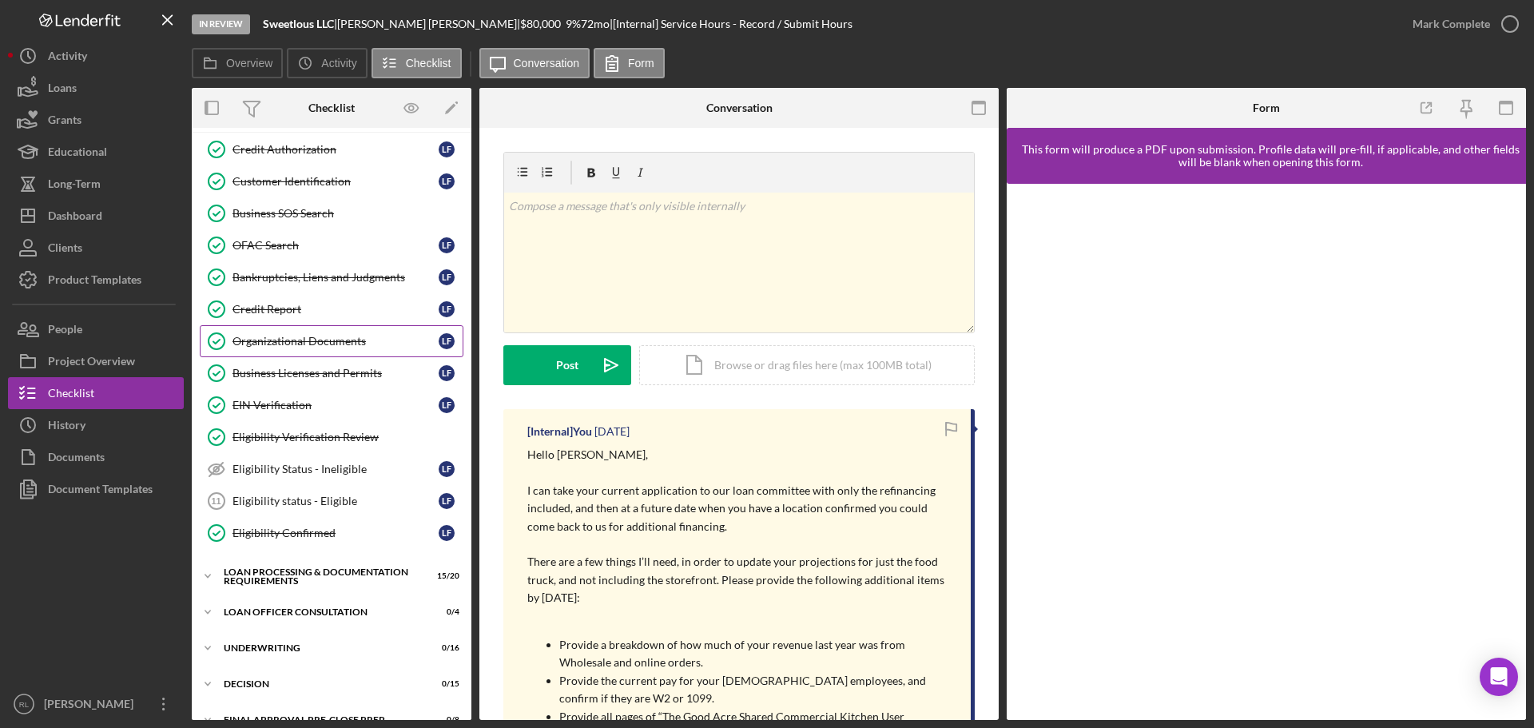
click at [342, 337] on div "Organizational Documents" at bounding box center [335, 341] width 206 height 13
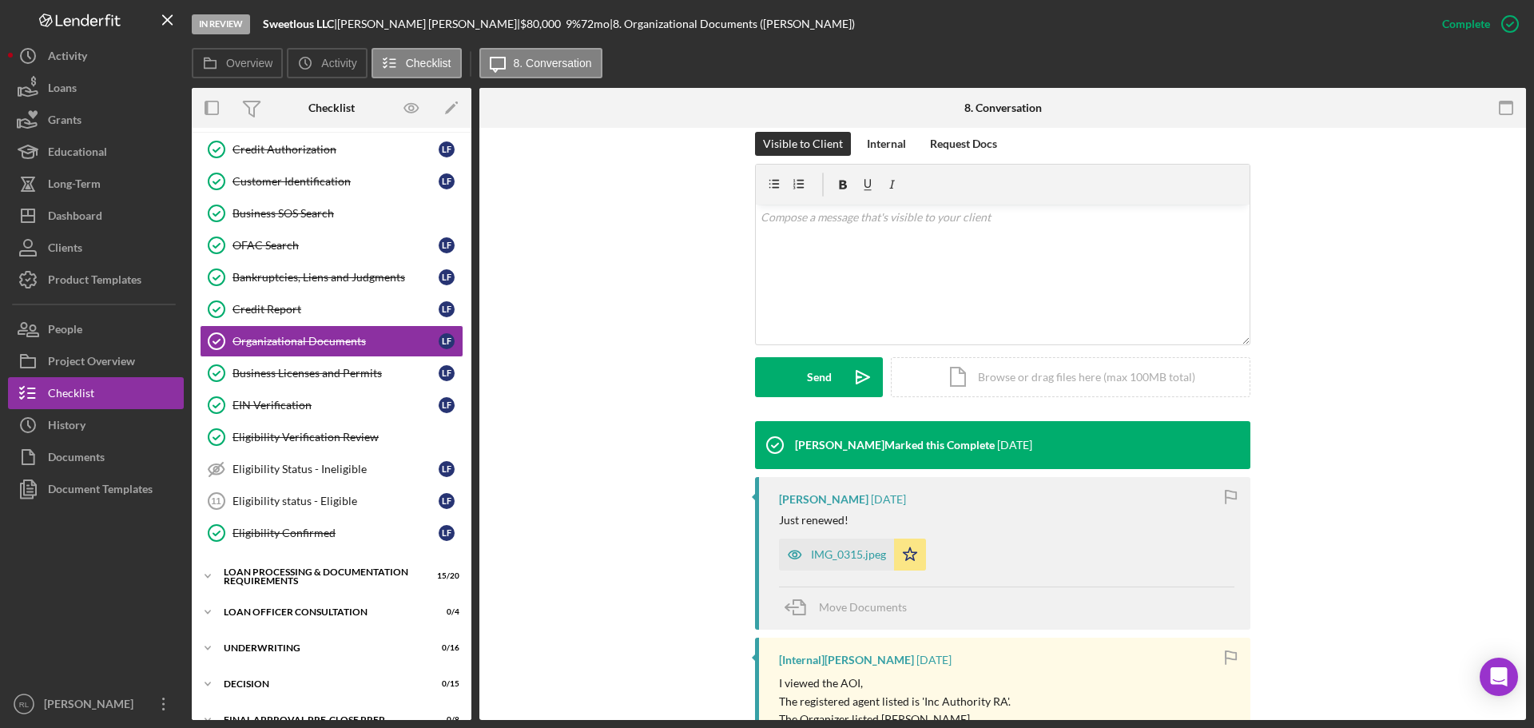
scroll to position [399, 0]
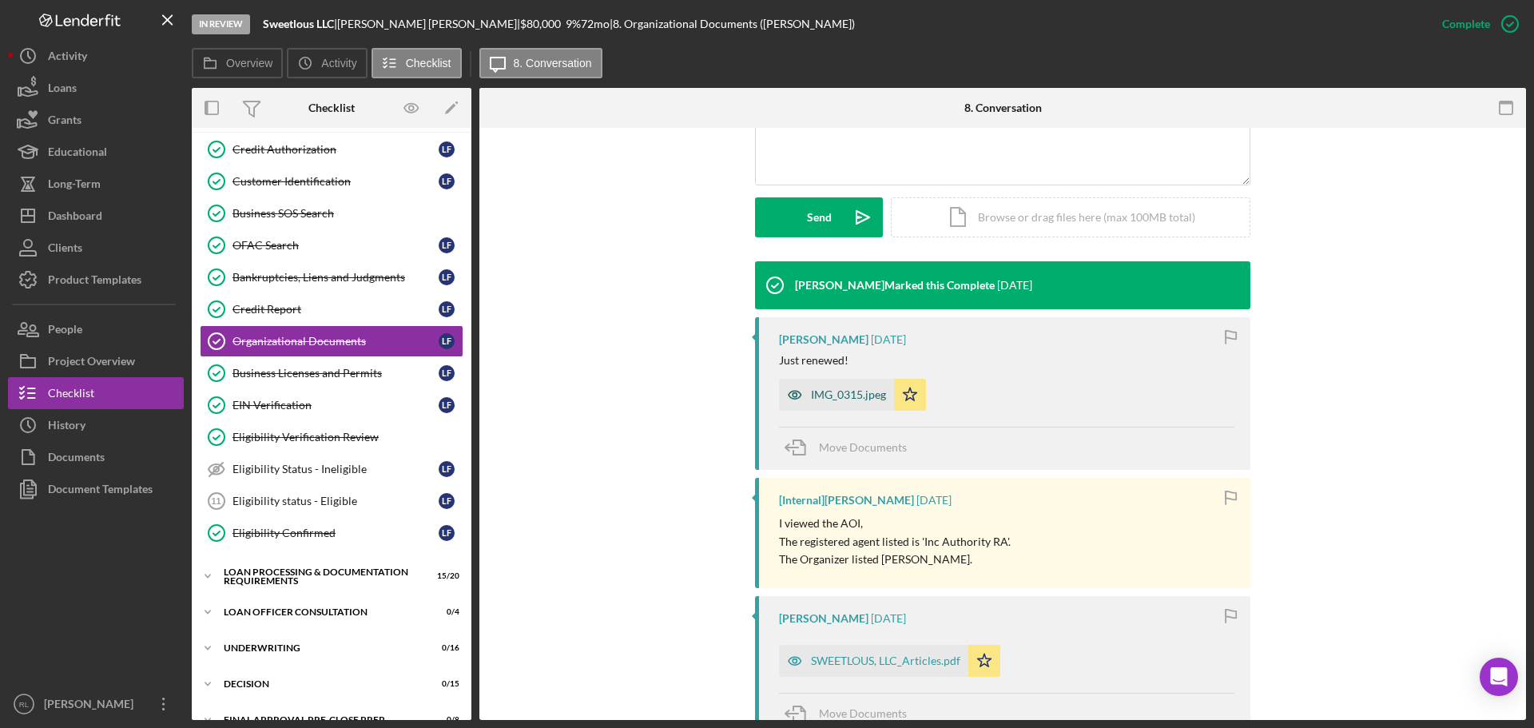
click at [844, 391] on div "IMG_0315.jpeg" at bounding box center [848, 394] width 75 height 13
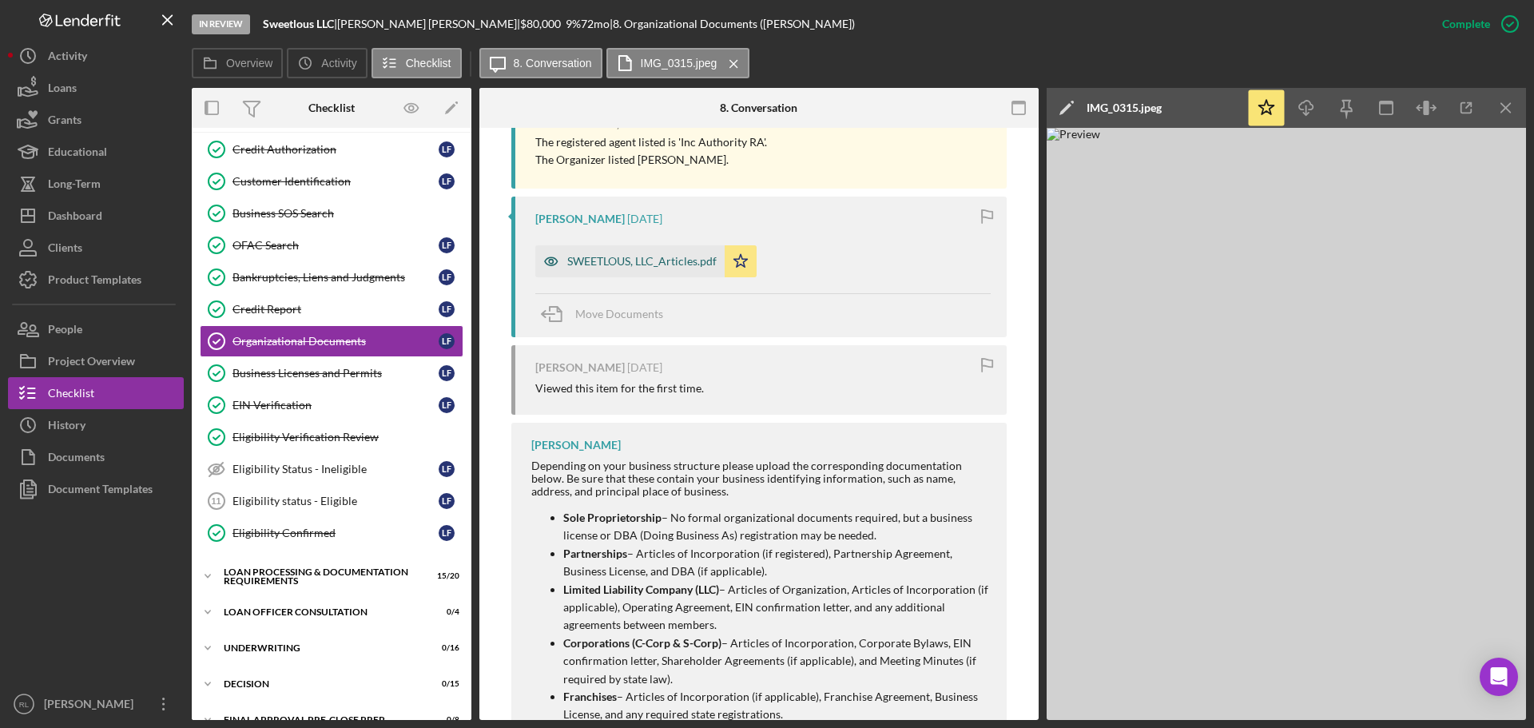
click at [669, 268] on div "SWEETLOUS, LLC_Articles.pdf" at bounding box center [641, 261] width 149 height 13
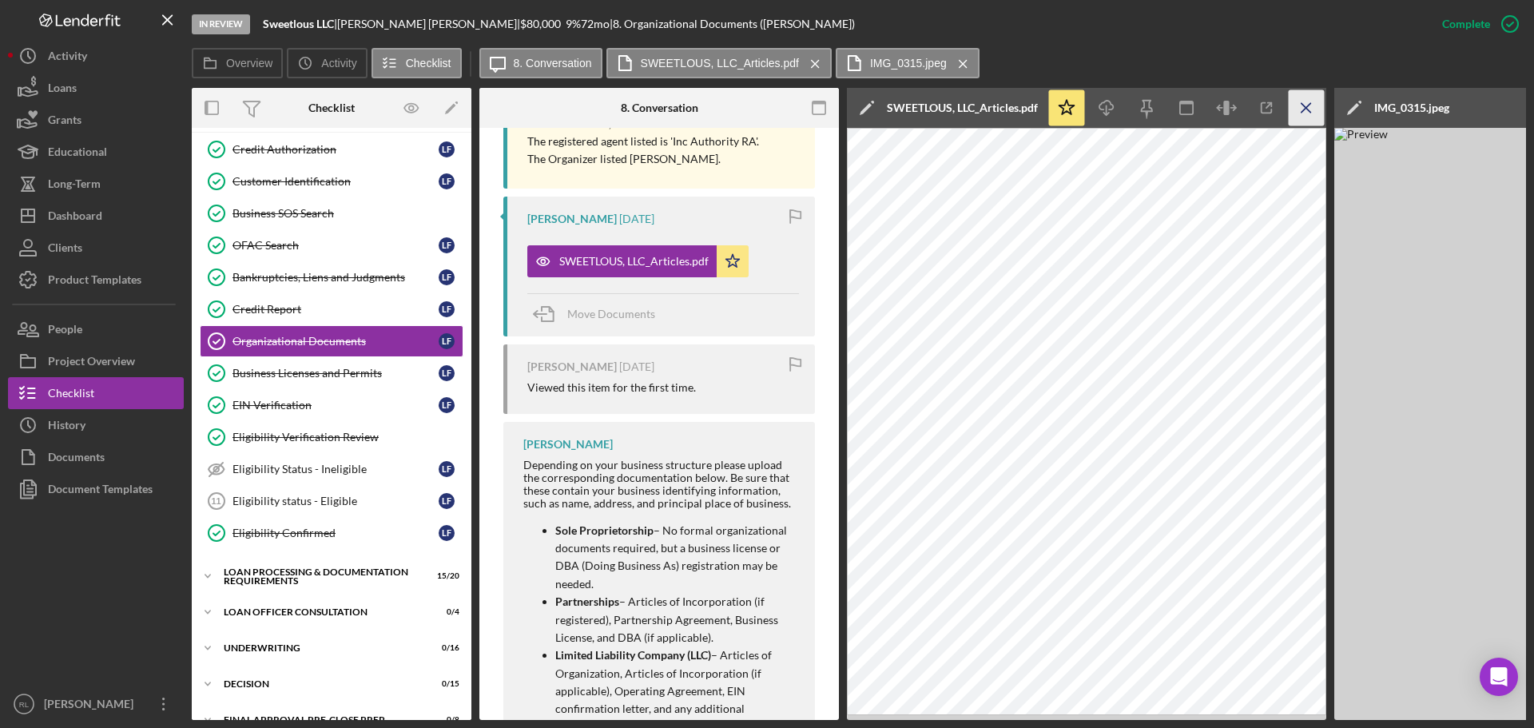
click at [1315, 109] on icon "Icon/Menu Close" at bounding box center [1307, 108] width 36 height 36
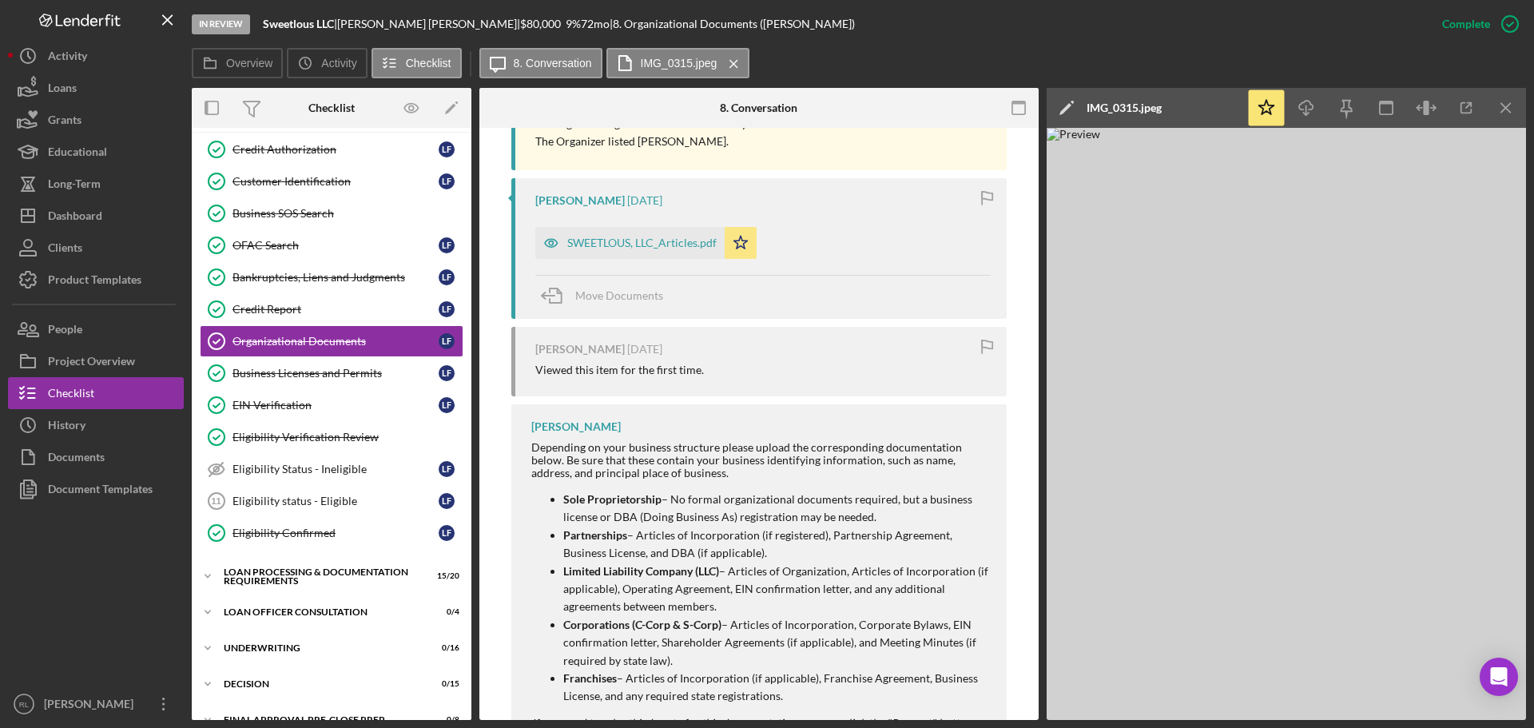
scroll to position [799, 0]
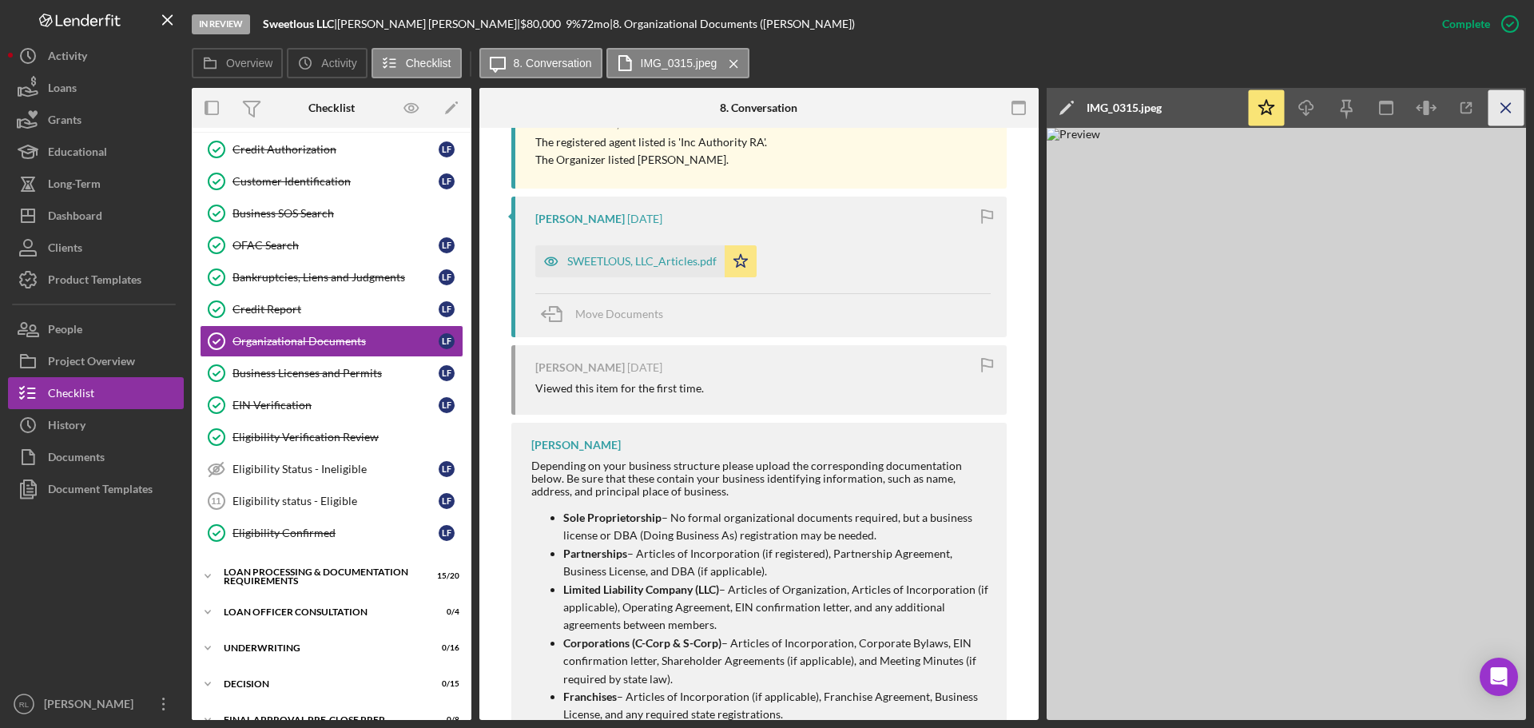
click at [1505, 102] on icon "Icon/Menu Close" at bounding box center [1506, 108] width 36 height 36
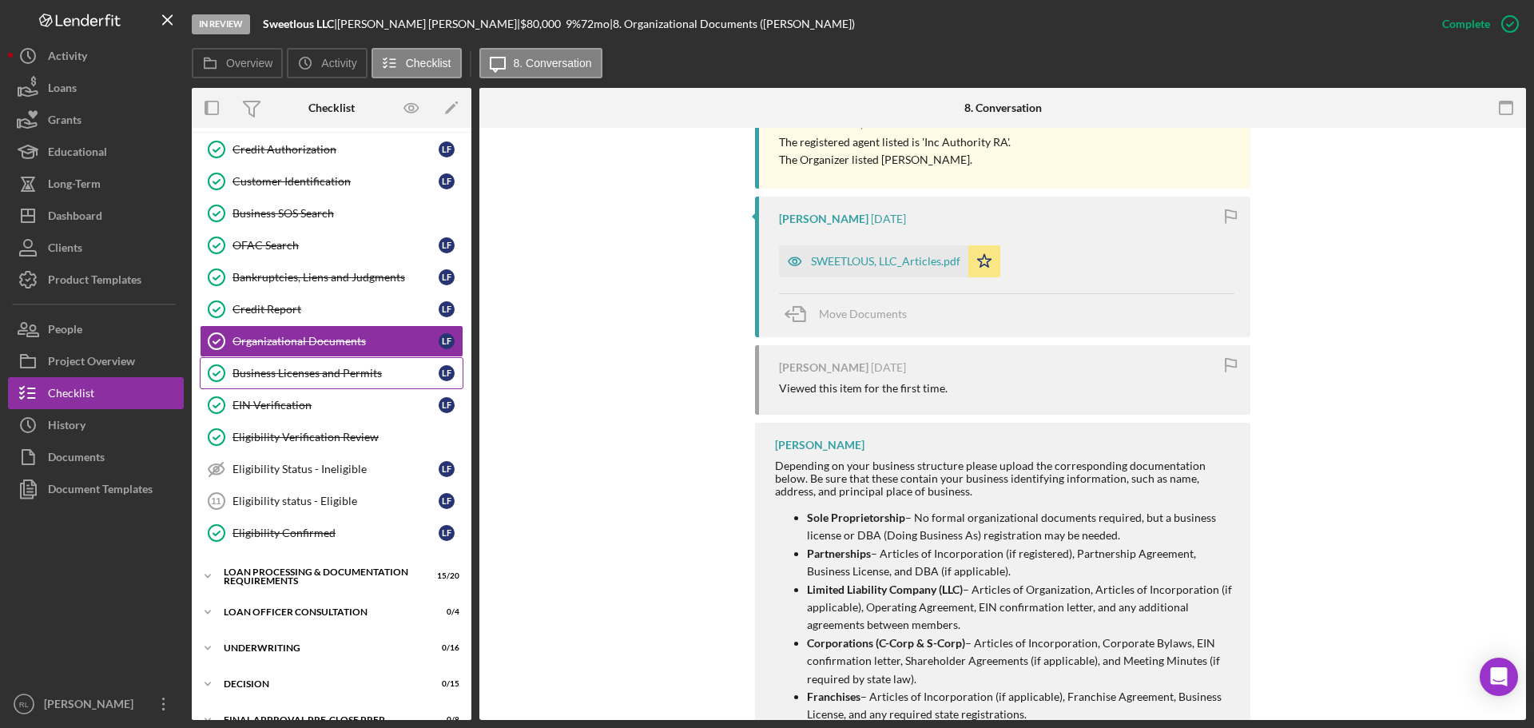
click at [344, 381] on link "Business Licenses and Permits Business Licenses and Permits L F" at bounding box center [332, 373] width 264 height 32
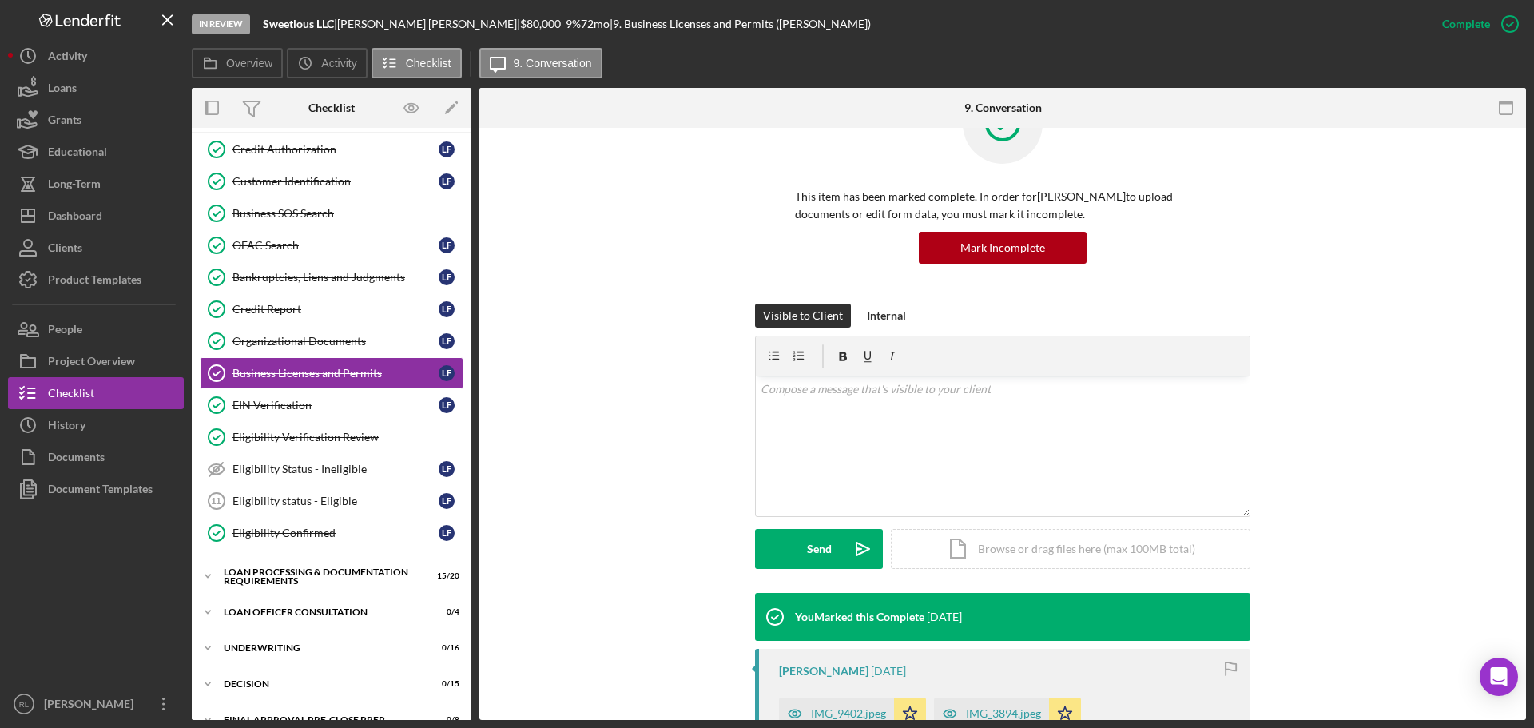
scroll to position [479, 0]
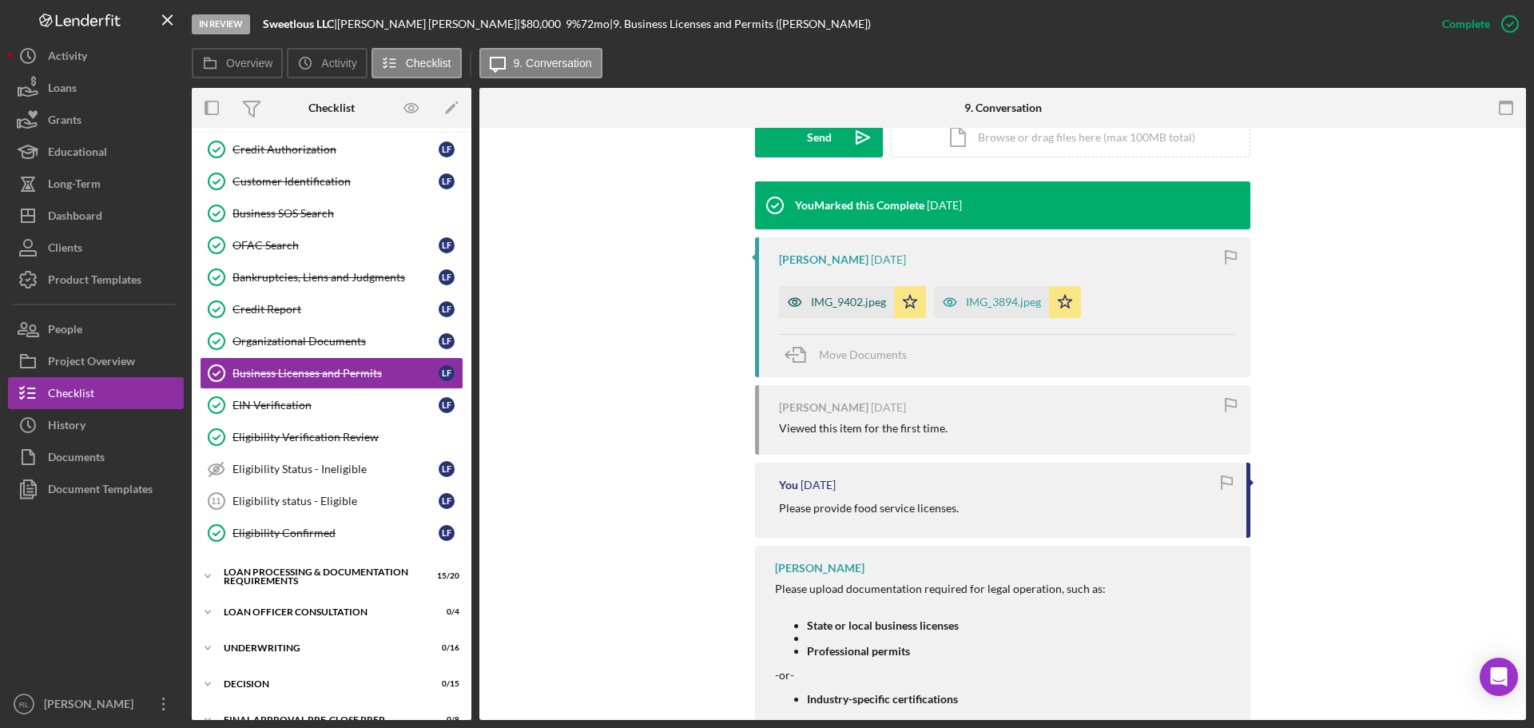
click at [826, 302] on div "IMG_9402.jpeg" at bounding box center [848, 302] width 75 height 13
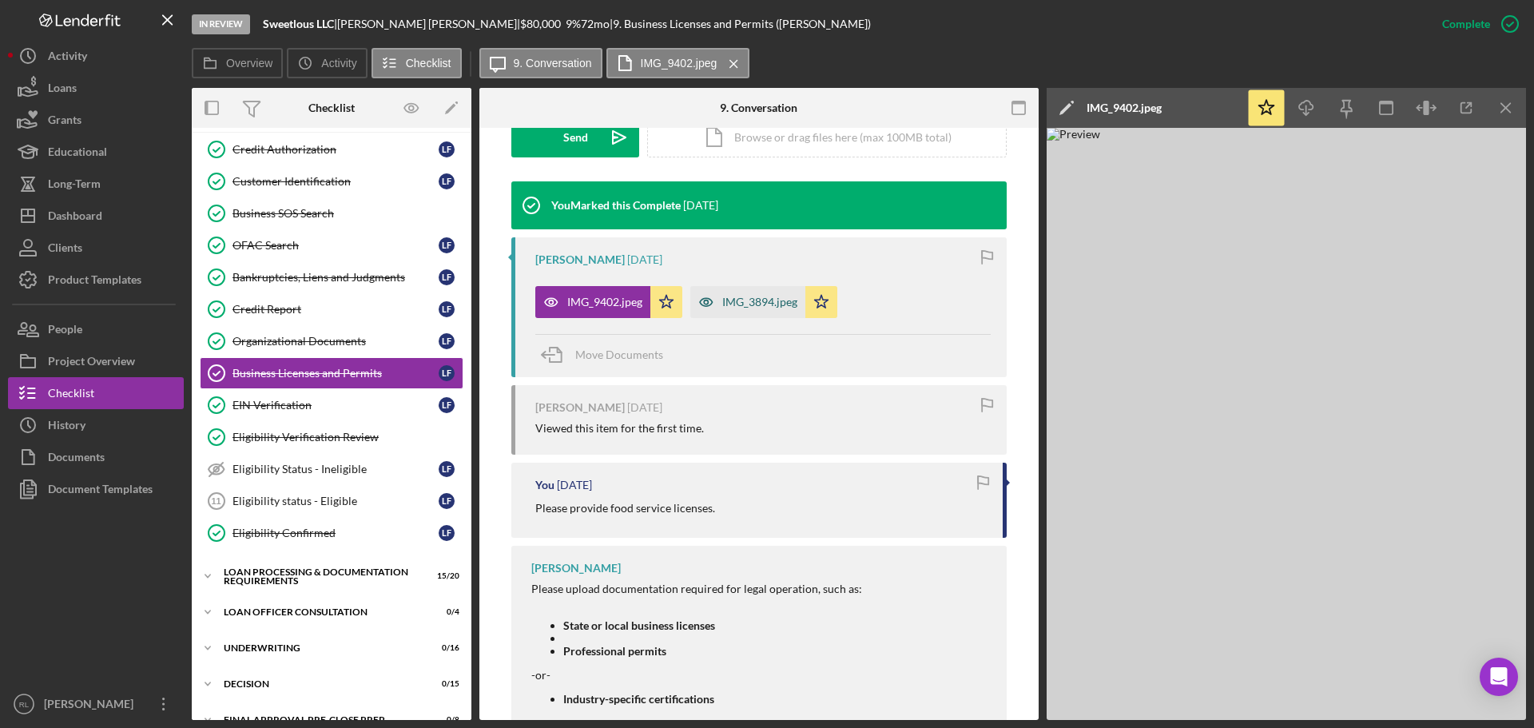
click at [749, 300] on div "IMG_3894.jpeg" at bounding box center [759, 302] width 75 height 13
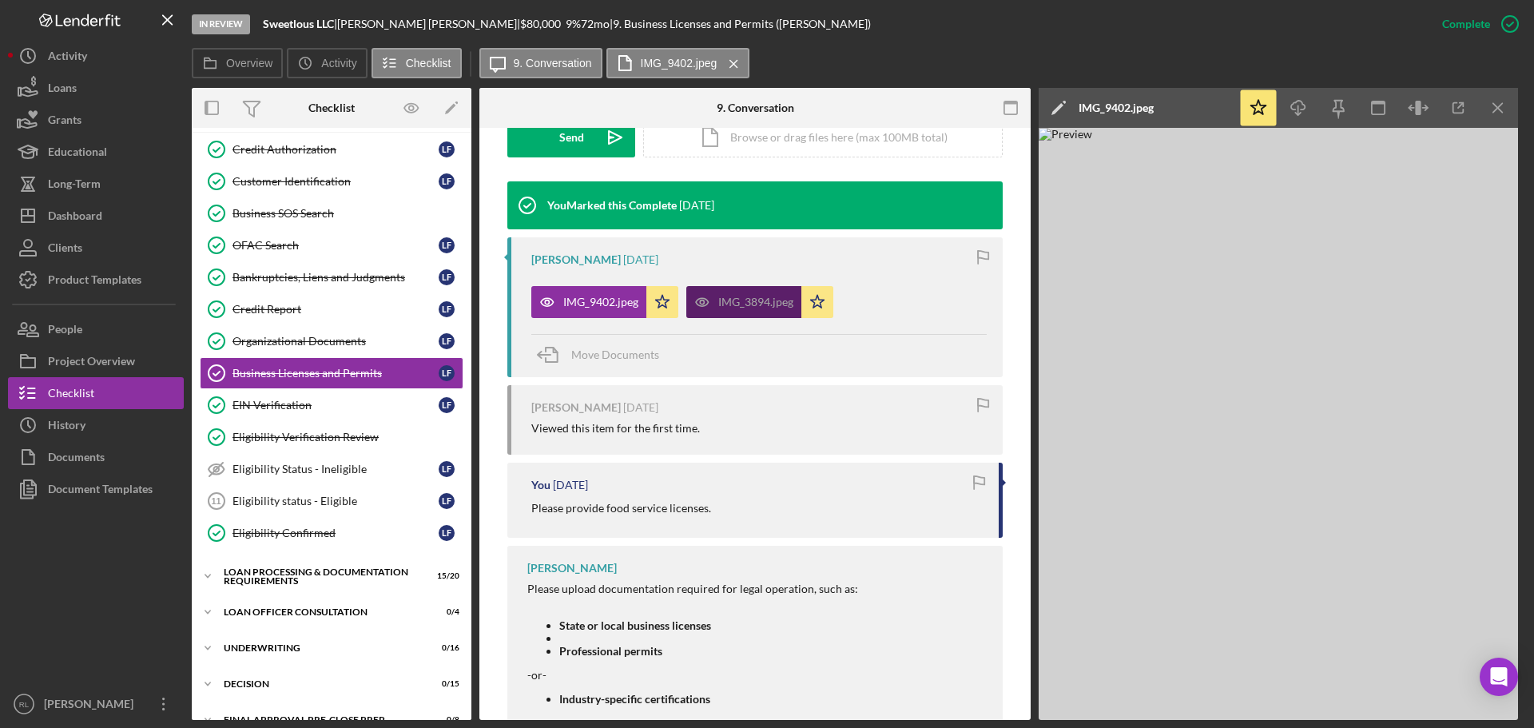
scroll to position [497, 0]
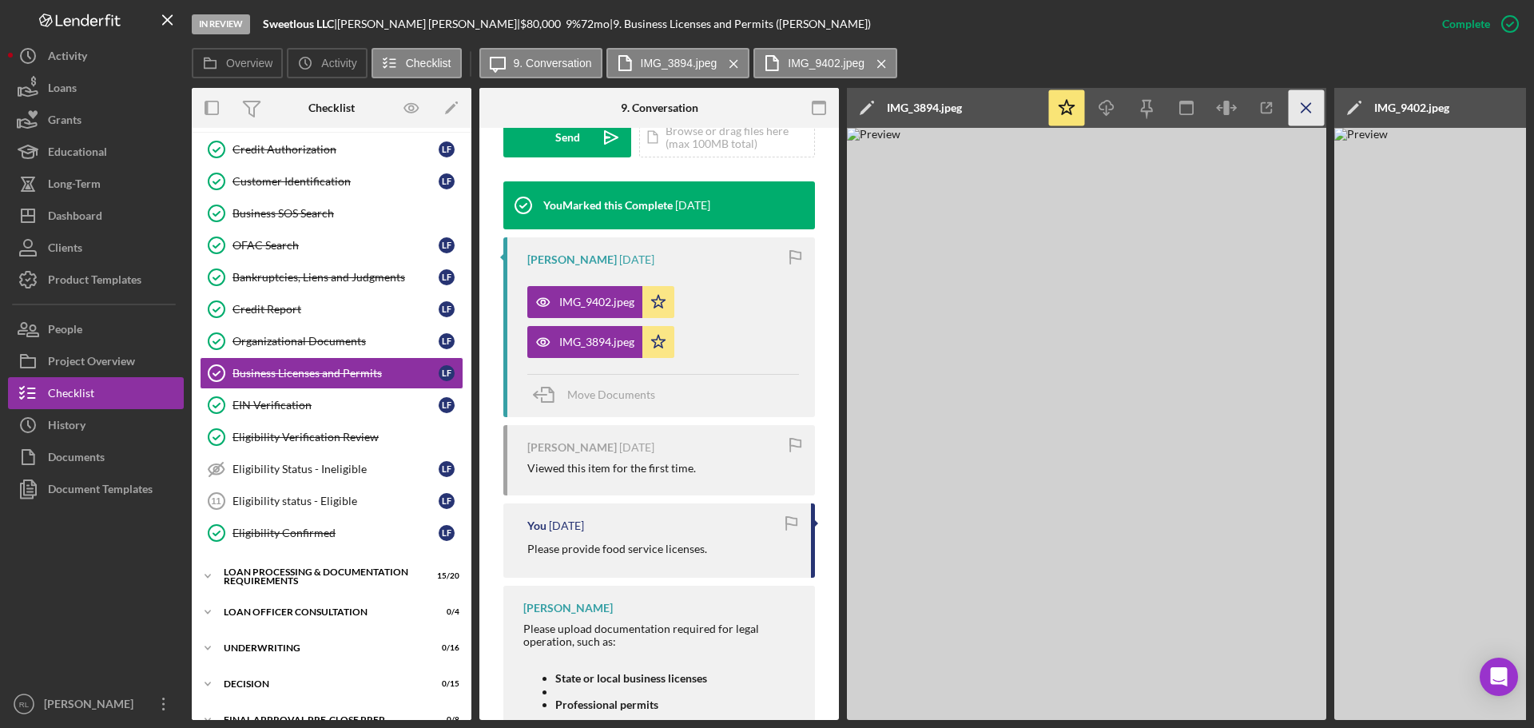
click at [1300, 121] on icon "Icon/Menu Close" at bounding box center [1307, 108] width 36 height 36
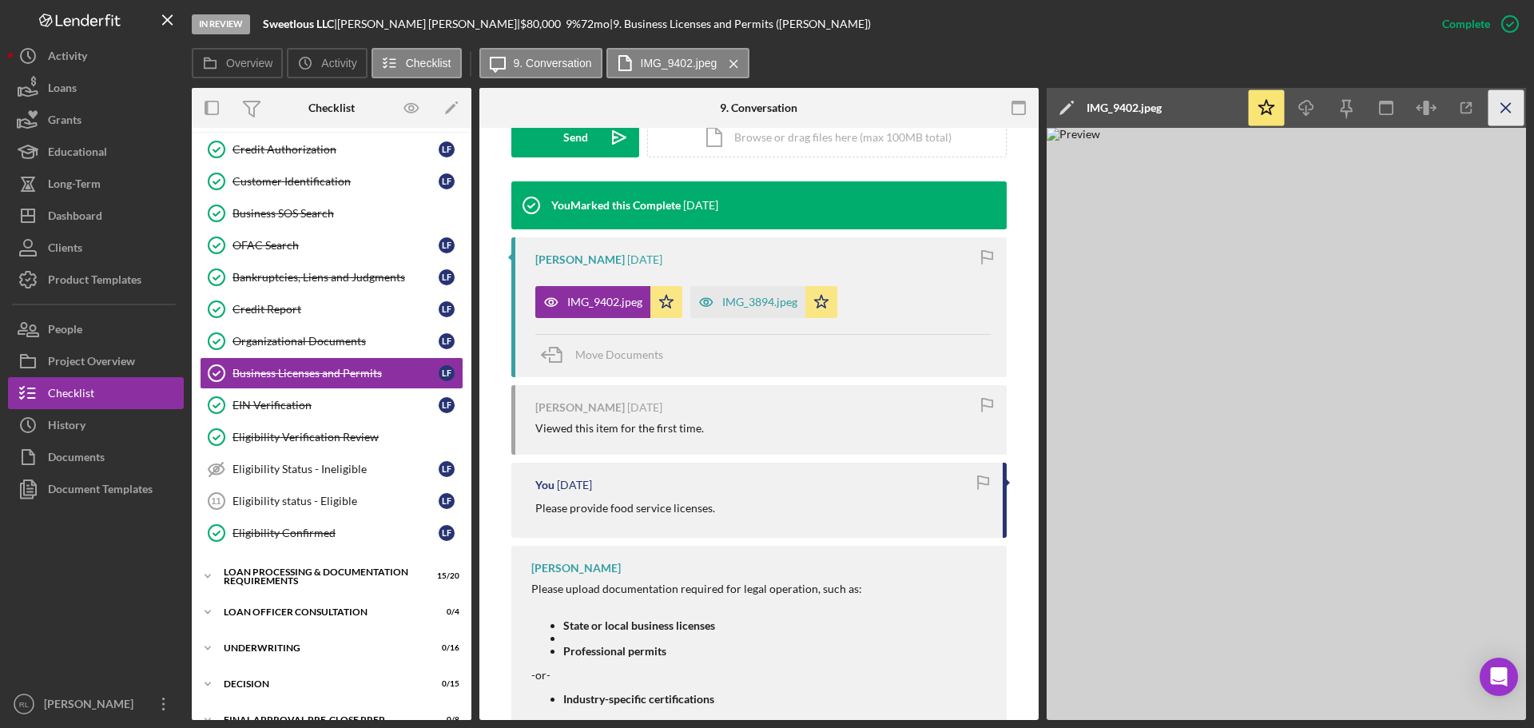
click at [1493, 110] on icon "Icon/Menu Close" at bounding box center [1506, 108] width 36 height 36
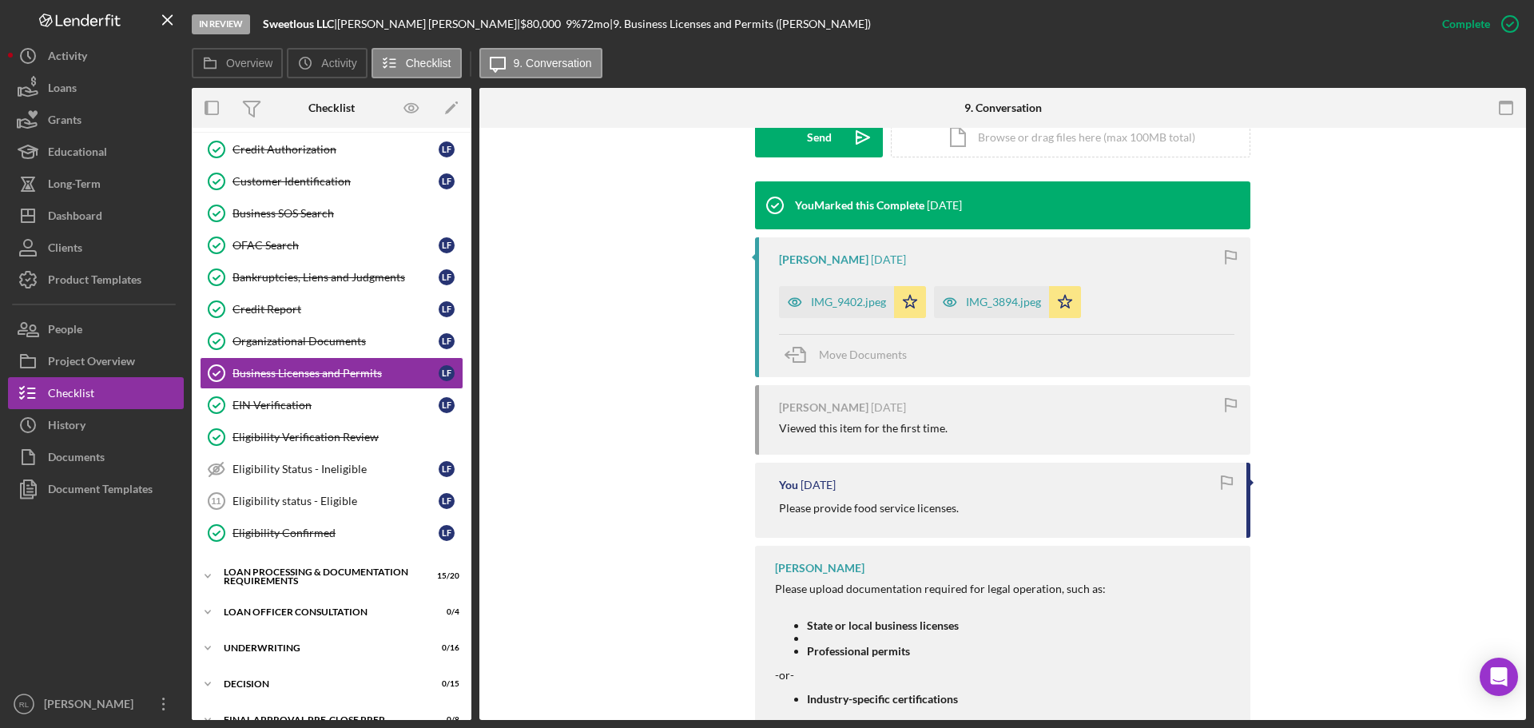
scroll to position [0, 0]
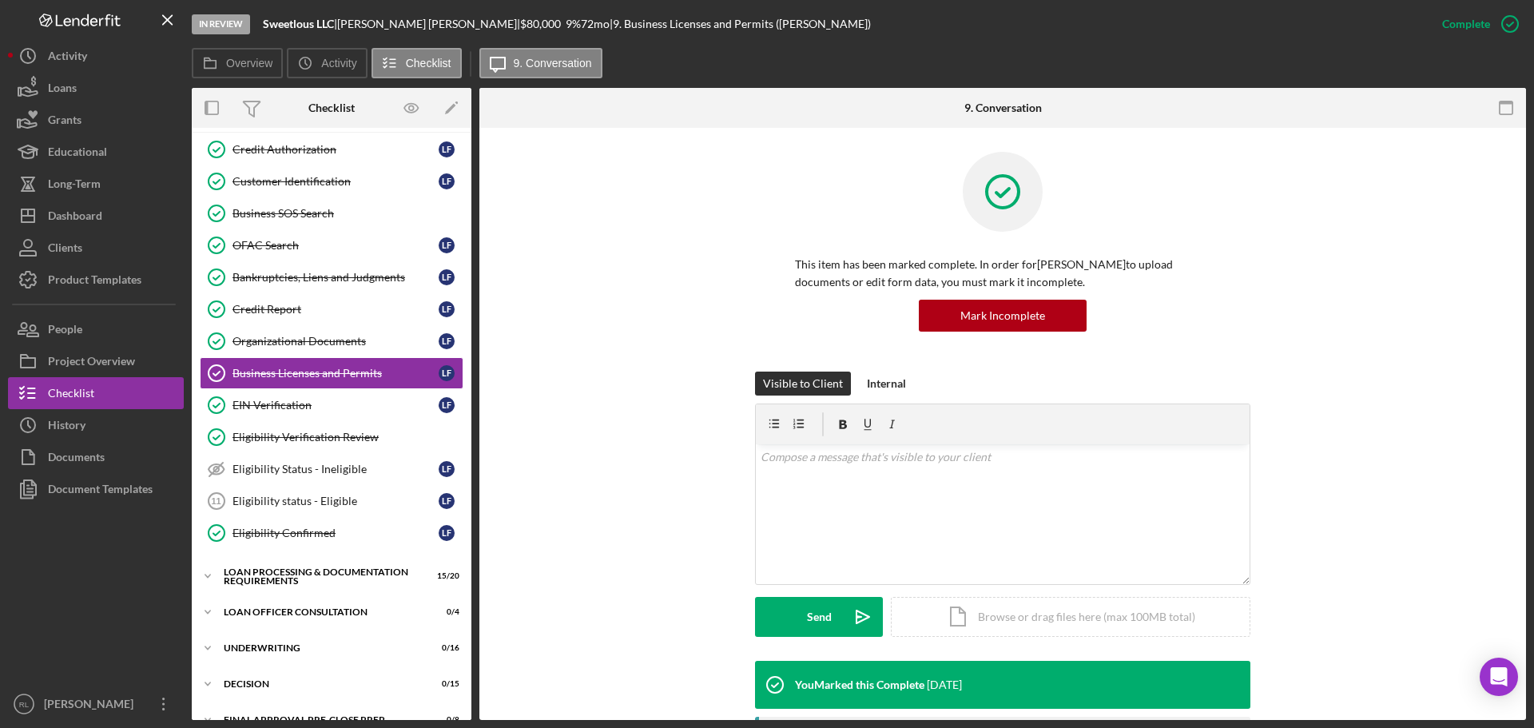
drag, startPoint x: 636, startPoint y: 574, endPoint x: 579, endPoint y: 186, distance: 391.6
click at [99, 210] on div "Dashboard" at bounding box center [75, 218] width 54 height 36
